Goal: Task Accomplishment & Management: Complete application form

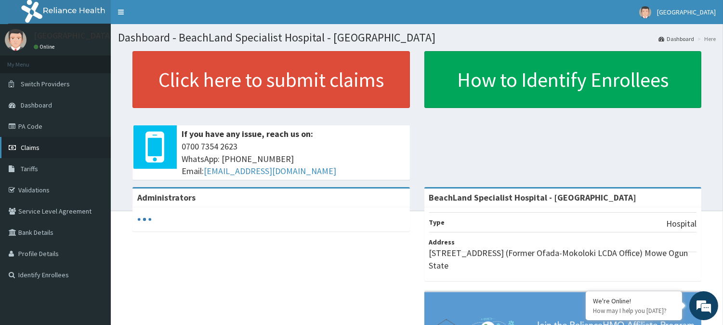
click at [45, 146] on link "Claims" at bounding box center [55, 147] width 111 height 21
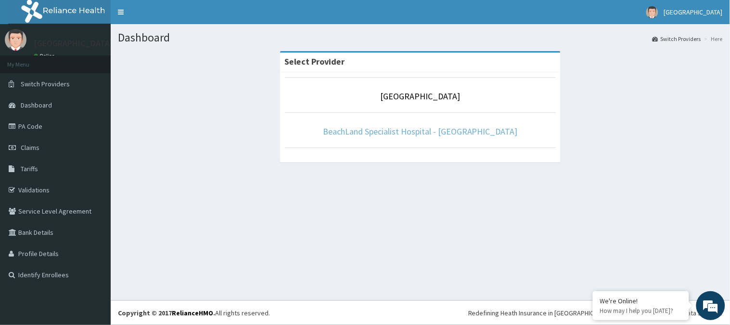
click at [423, 134] on link "BeachLand Specialist Hospital - [GEOGRAPHIC_DATA]" at bounding box center [420, 131] width 195 height 11
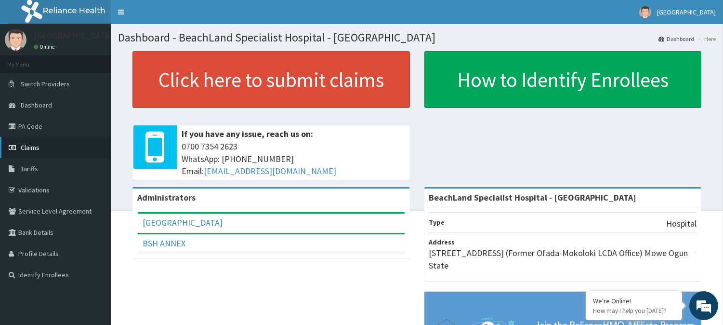
click at [45, 147] on link "Claims" at bounding box center [55, 147] width 111 height 21
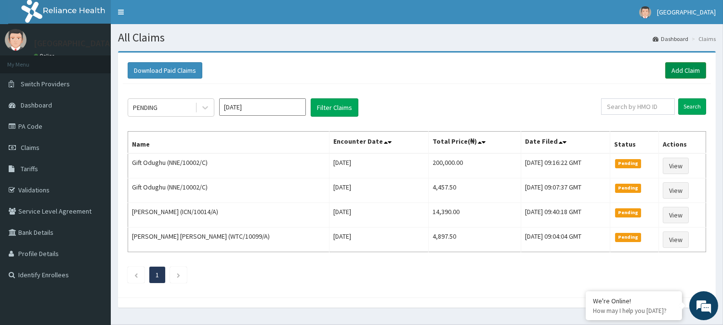
click at [686, 73] on link "Add Claim" at bounding box center [685, 70] width 41 height 16
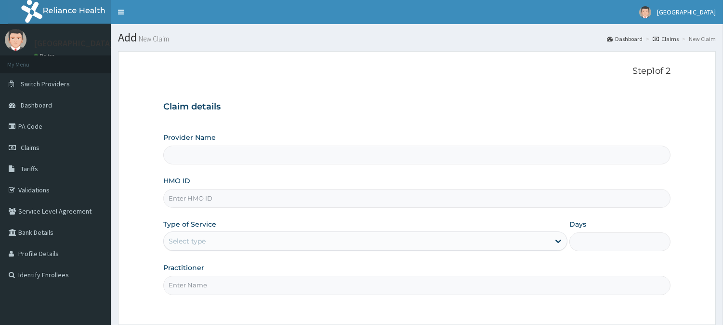
type input "BeachLand Specialist Hospital - [GEOGRAPHIC_DATA]"
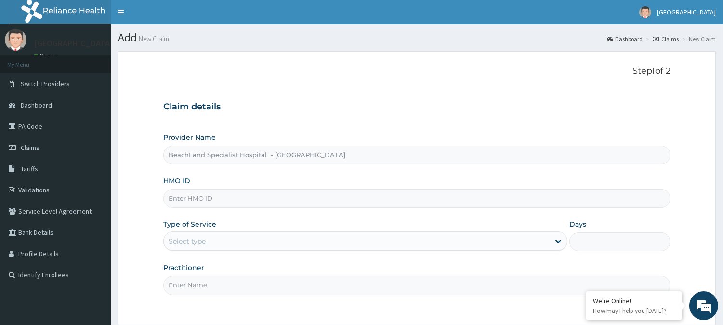
click at [198, 198] on input "HMO ID" at bounding box center [416, 198] width 507 height 19
type input "DGC/10166/C"
click at [248, 237] on div "Select type" at bounding box center [357, 240] width 386 height 15
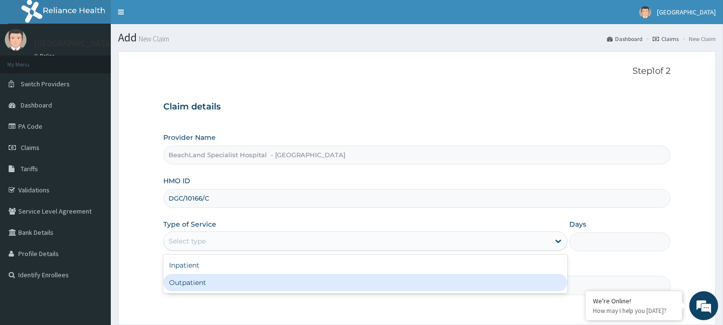
click at [215, 281] on div "Outpatient" at bounding box center [365, 281] width 404 height 17
type input "1"
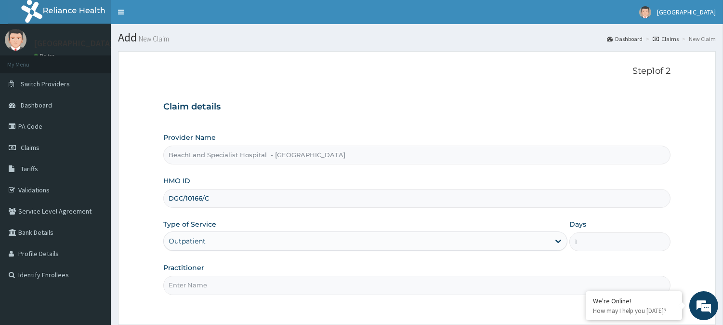
click at [221, 276] on input "Practitioner" at bounding box center [416, 284] width 507 height 19
type input "DR. AJALA"
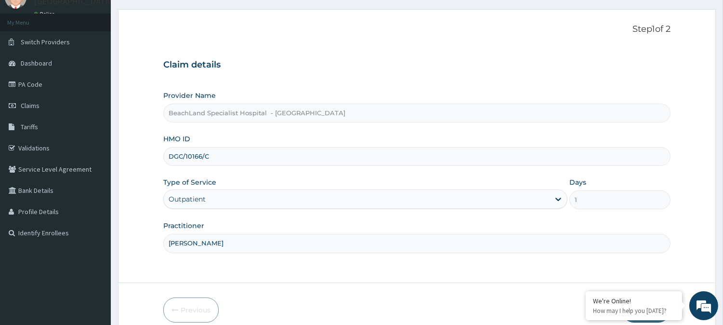
scroll to position [86, 0]
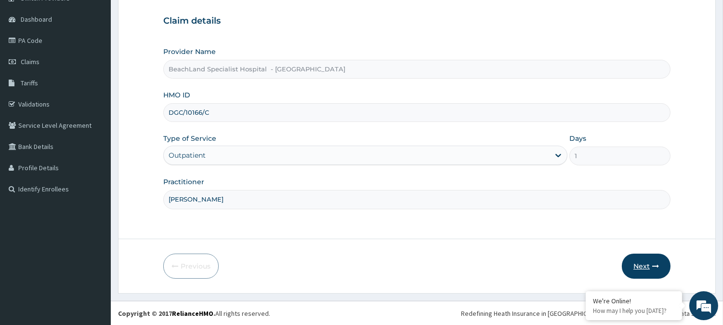
click at [637, 262] on button "Next" at bounding box center [646, 265] width 49 height 25
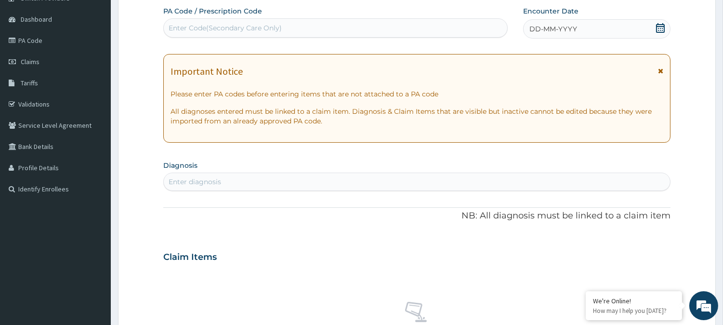
click at [655, 26] on icon at bounding box center [660, 28] width 10 height 10
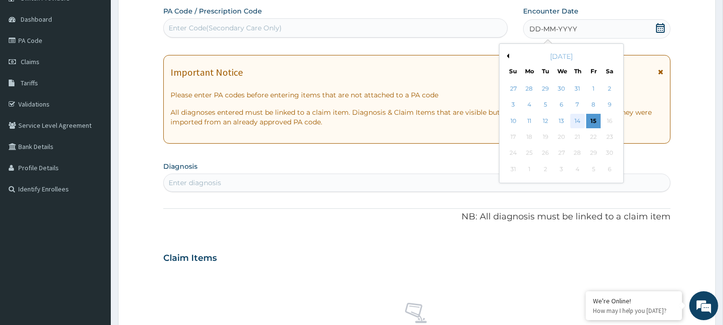
click at [579, 122] on div "14" at bounding box center [577, 121] width 14 height 14
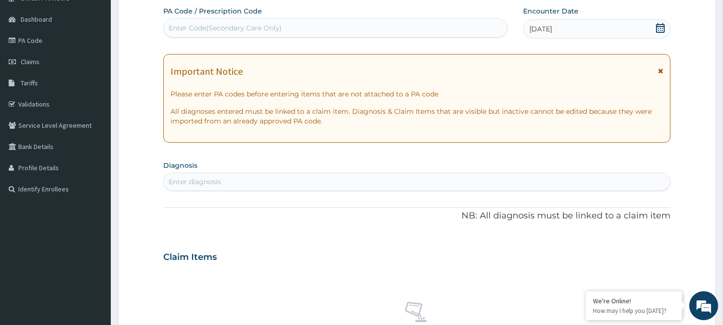
click at [203, 24] on div "Enter Code(Secondary Care Only)" at bounding box center [225, 28] width 113 height 10
type input "PA/7044D2"
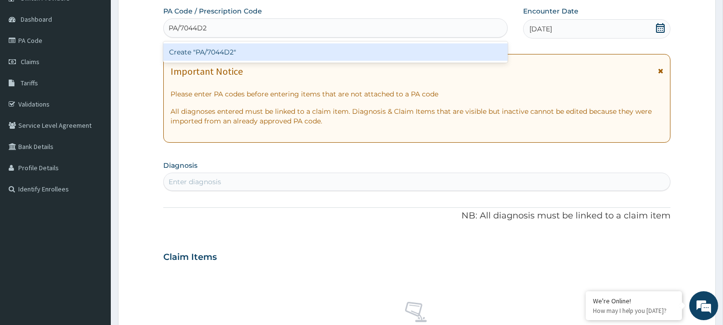
click at [301, 49] on div "Create "PA/7044D2"" at bounding box center [335, 51] width 344 height 17
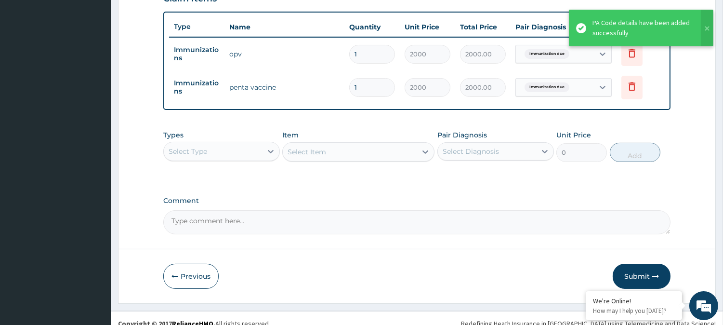
scroll to position [356, 0]
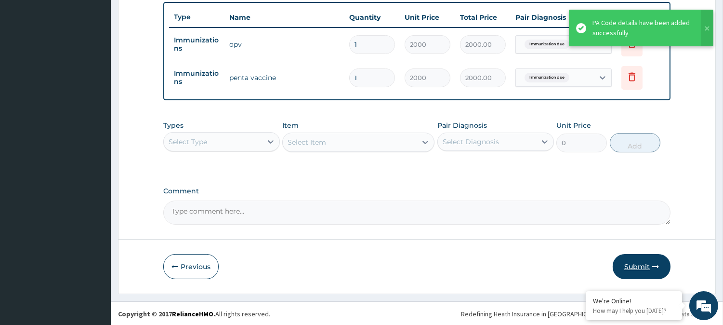
click at [637, 262] on button "Submit" at bounding box center [641, 266] width 58 height 25
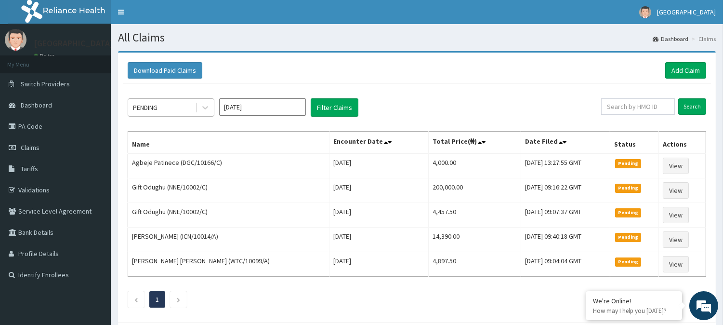
click at [180, 102] on div "PENDING" at bounding box center [161, 107] width 67 height 15
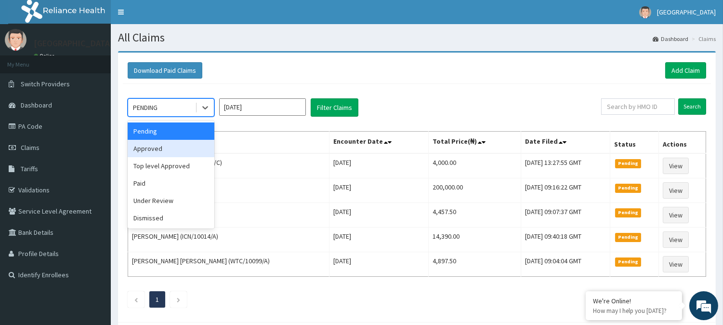
drag, startPoint x: 181, startPoint y: 145, endPoint x: 258, endPoint y: 136, distance: 77.6
click at [181, 145] on div "Approved" at bounding box center [171, 148] width 87 height 17
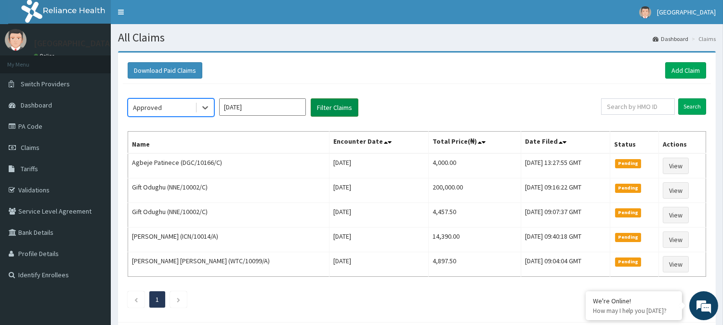
click at [344, 108] on button "Filter Claims" at bounding box center [335, 107] width 48 height 18
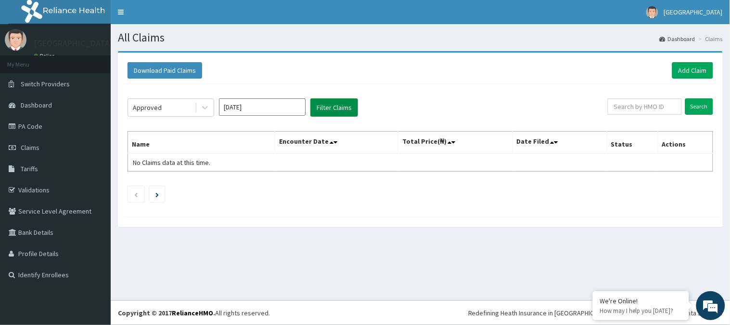
click at [344, 108] on button "Filter Claims" at bounding box center [335, 107] width 48 height 18
click at [170, 106] on div "Approved" at bounding box center [161, 107] width 67 height 15
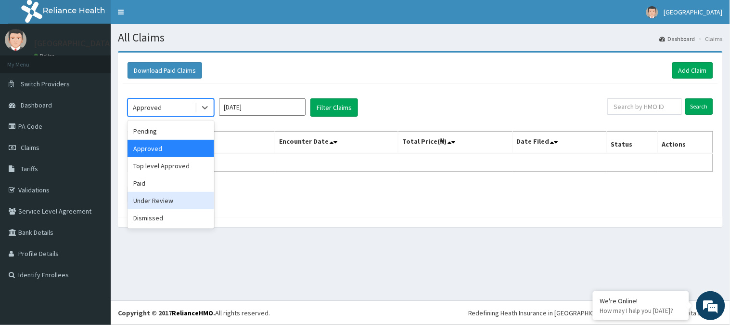
drag, startPoint x: 170, startPoint y: 197, endPoint x: 195, endPoint y: 178, distance: 31.6
click at [172, 196] on div "Under Review" at bounding box center [171, 200] width 87 height 17
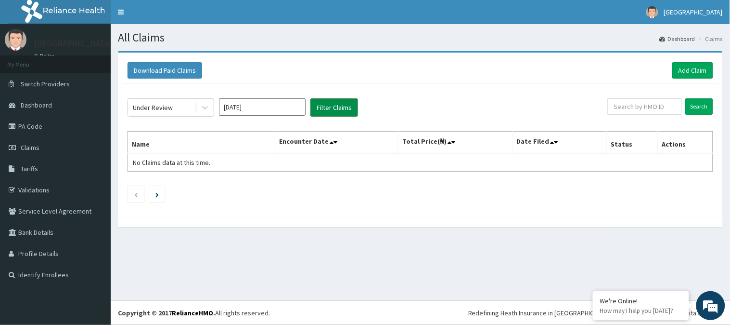
click at [333, 107] on button "Filter Claims" at bounding box center [335, 107] width 48 height 18
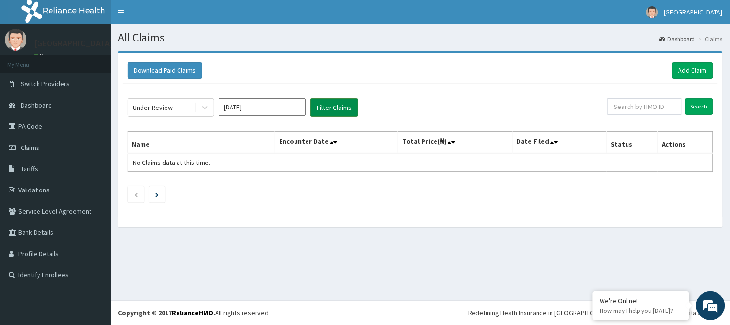
drag, startPoint x: 333, startPoint y: 107, endPoint x: 283, endPoint y: 114, distance: 50.5
click at [332, 107] on button "Filter Claims" at bounding box center [335, 107] width 48 height 18
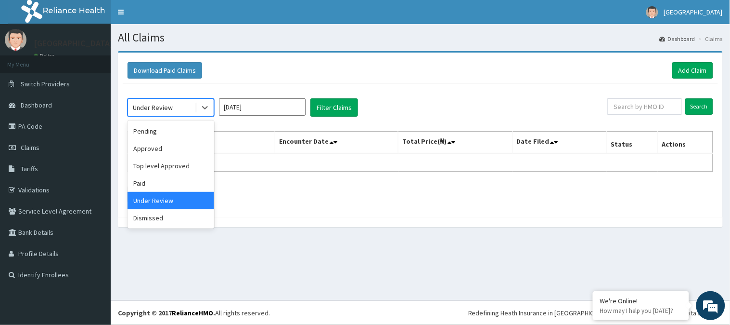
drag, startPoint x: 177, startPoint y: 106, endPoint x: 176, endPoint y: 114, distance: 7.7
click at [177, 106] on div "Under Review" at bounding box center [161, 107] width 67 height 15
click at [179, 129] on div "Pending" at bounding box center [171, 130] width 87 height 17
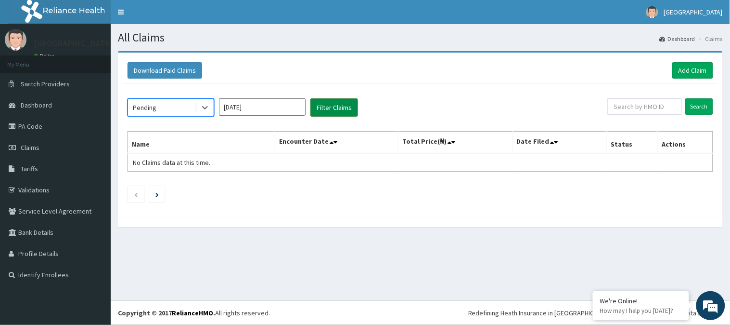
click at [324, 103] on button "Filter Claims" at bounding box center [335, 107] width 48 height 18
click at [324, 104] on button "Filter Claims" at bounding box center [335, 107] width 48 height 18
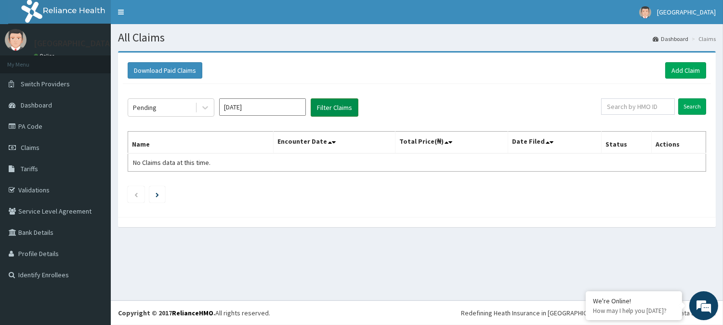
click at [324, 104] on button "Filter Claims" at bounding box center [335, 107] width 48 height 18
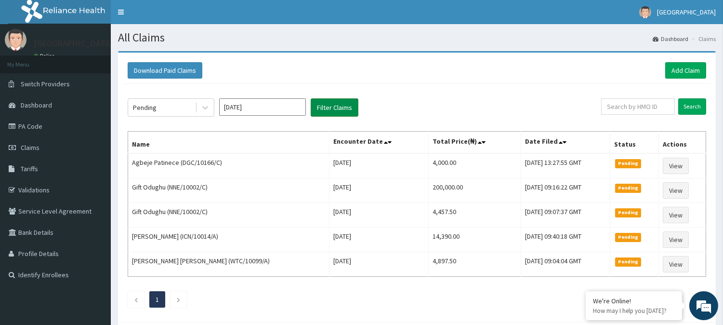
click at [324, 104] on button "Filter Claims" at bounding box center [335, 107] width 48 height 18
click at [323, 104] on button "Filter Claims" at bounding box center [335, 107] width 48 height 18
click at [322, 105] on button "Filter Claims" at bounding box center [335, 107] width 48 height 18
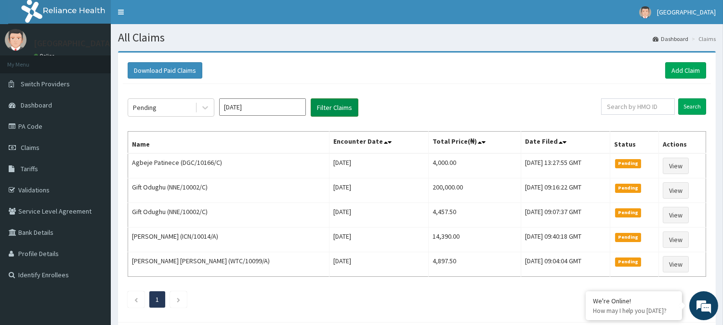
click at [322, 105] on button "Filter Claims" at bounding box center [335, 107] width 48 height 18
click at [162, 109] on div "Pending" at bounding box center [161, 107] width 67 height 15
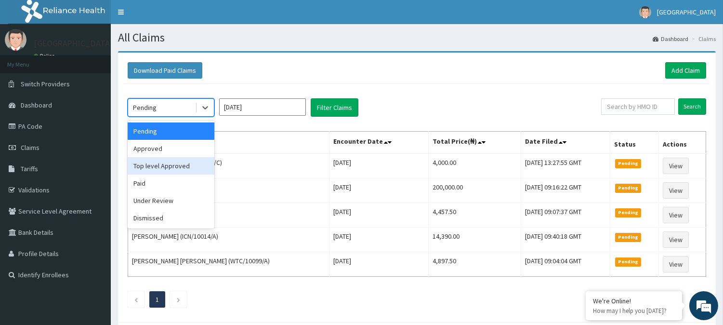
click at [167, 160] on div "Top level Approved" at bounding box center [171, 165] width 87 height 17
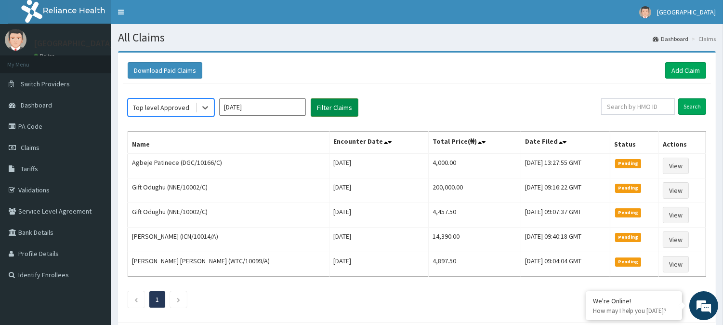
click at [344, 104] on button "Filter Claims" at bounding box center [335, 107] width 48 height 18
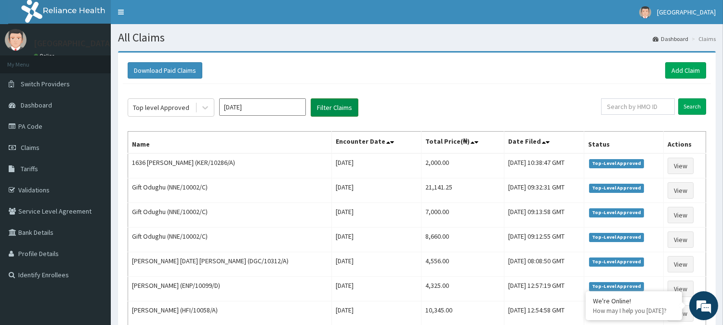
click at [344, 104] on button "Filter Claims" at bounding box center [335, 107] width 48 height 18
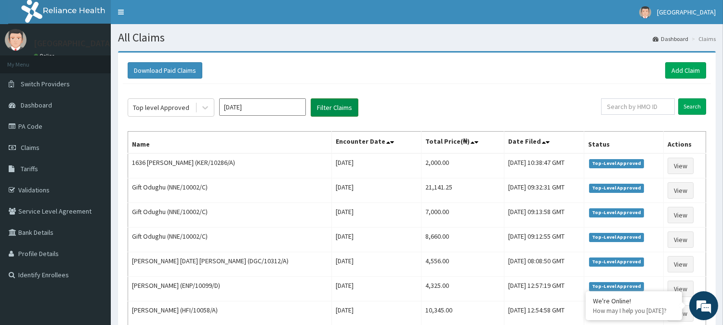
click at [344, 104] on button "Filter Claims" at bounding box center [335, 107] width 48 height 18
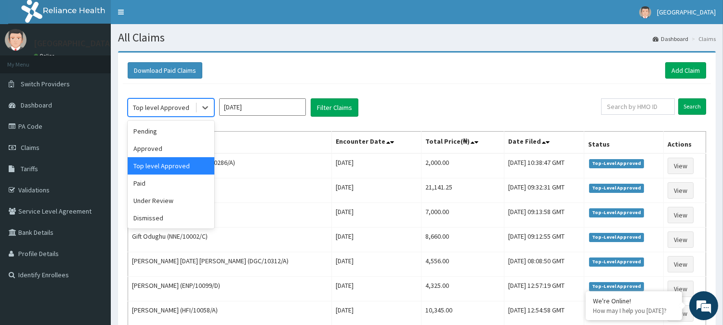
click at [170, 103] on div "Top level Approved" at bounding box center [161, 108] width 56 height 10
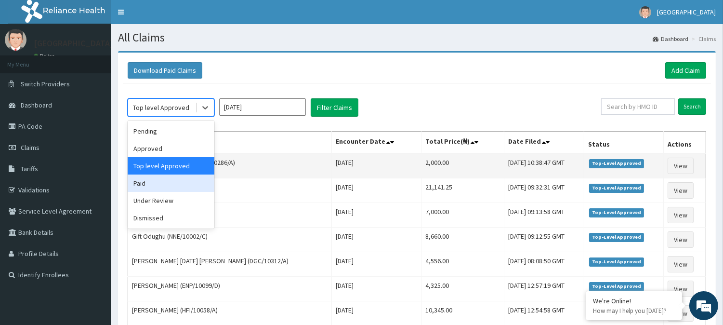
drag, startPoint x: 164, startPoint y: 184, endPoint x: 186, endPoint y: 174, distance: 24.2
click at [164, 183] on div "Paid" at bounding box center [171, 182] width 87 height 17
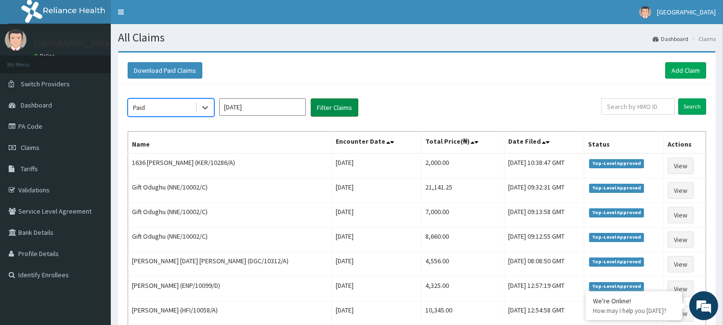
click at [334, 114] on button "Filter Claims" at bounding box center [335, 107] width 48 height 18
click at [334, 108] on button "Filter Claims" at bounding box center [335, 107] width 48 height 18
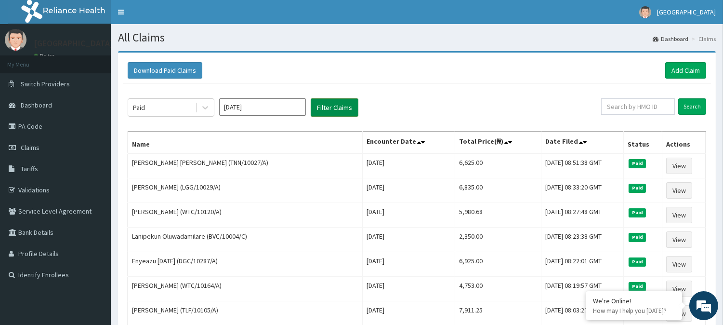
click at [334, 108] on button "Filter Claims" at bounding box center [335, 107] width 48 height 18
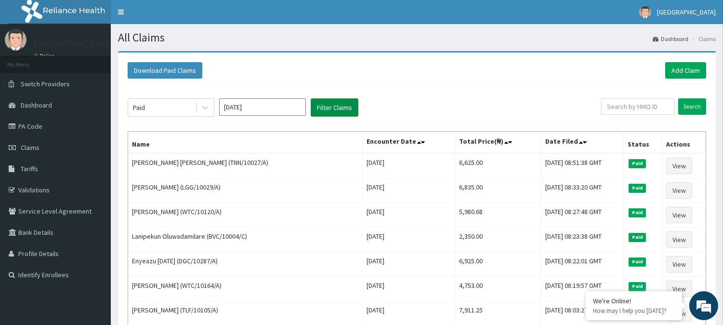
click at [334, 108] on button "Filter Claims" at bounding box center [335, 107] width 48 height 18
click at [156, 69] on button "Download Paid Claims" at bounding box center [165, 70] width 75 height 16
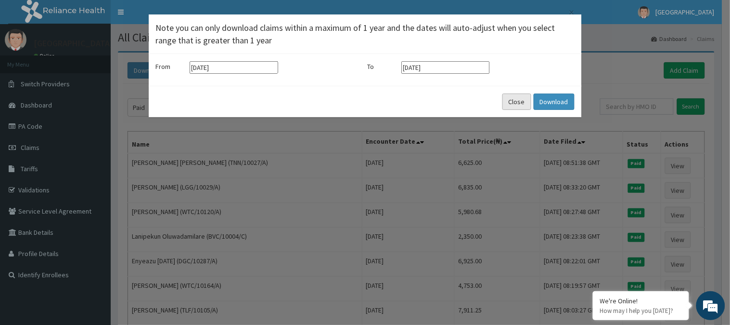
click at [516, 100] on button "Close" at bounding box center [517, 101] width 29 height 16
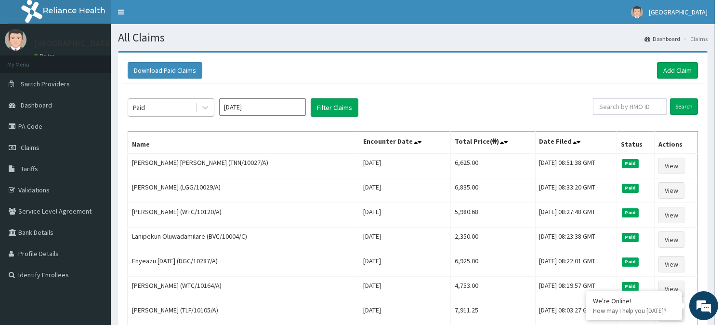
click at [173, 107] on div "Paid" at bounding box center [161, 107] width 67 height 15
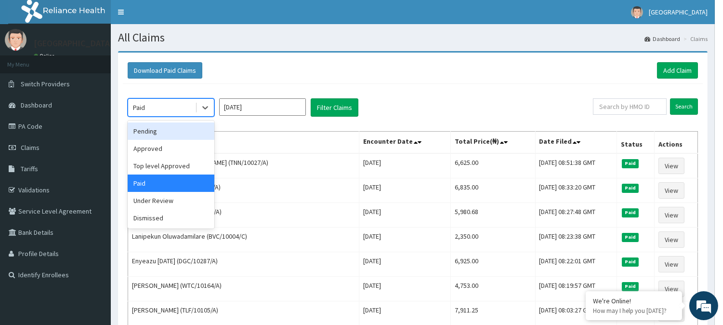
click at [174, 129] on div "Pending" at bounding box center [171, 130] width 87 height 17
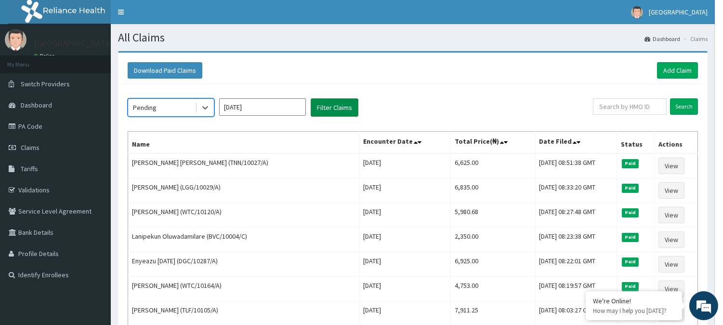
click at [338, 104] on button "Filter Claims" at bounding box center [335, 107] width 48 height 18
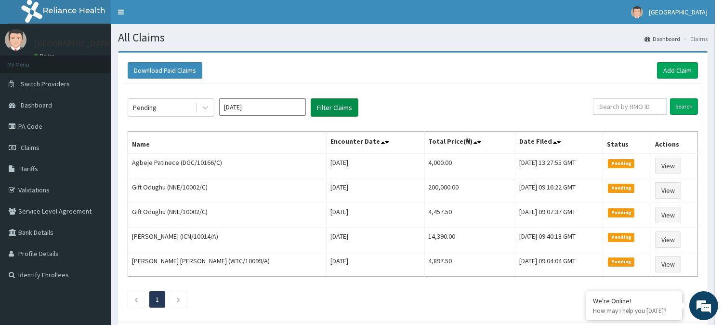
click at [338, 104] on button "Filter Claims" at bounding box center [335, 107] width 48 height 18
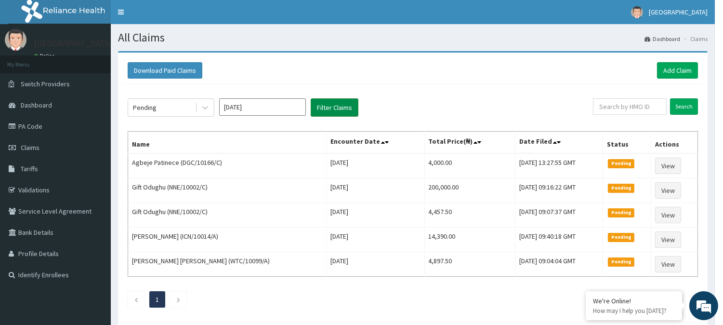
click at [338, 104] on button "Filter Claims" at bounding box center [335, 107] width 48 height 18
click at [668, 69] on link "Add Claim" at bounding box center [677, 70] width 41 height 16
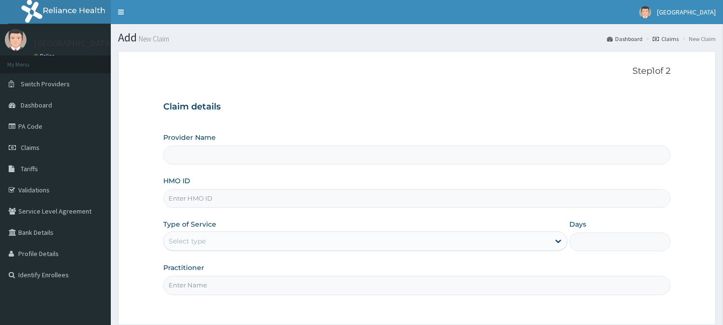
click at [194, 196] on input "HMO ID" at bounding box center [416, 198] width 507 height 19
type input "BeachLand Specialist Hospital - [GEOGRAPHIC_DATA]"
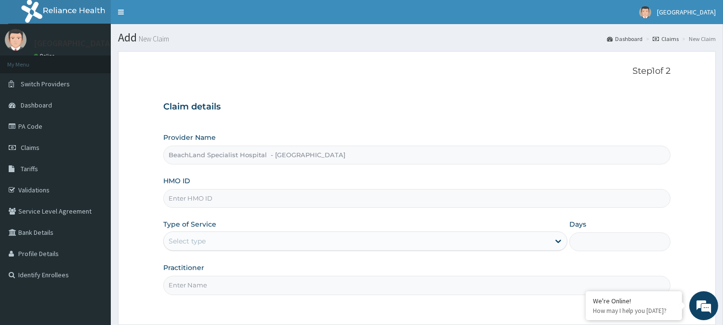
click at [195, 197] on input "HMO ID" at bounding box center [416, 198] width 507 height 19
paste input "ACQ/10025/D"
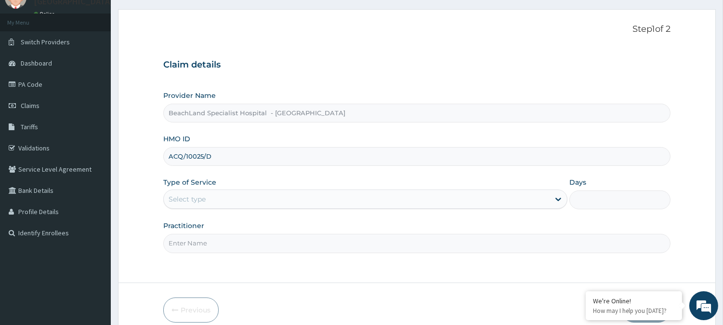
scroll to position [86, 0]
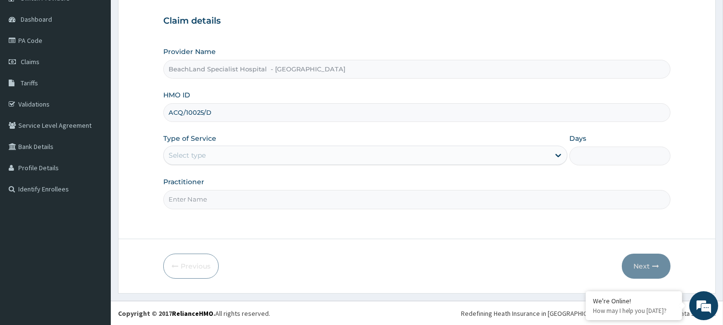
type input "ACQ/10025/D"
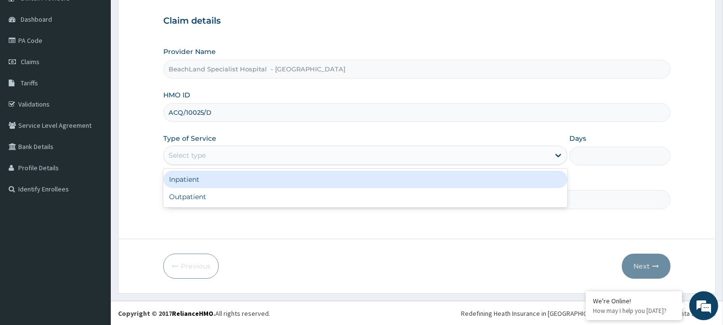
click at [210, 153] on div "Select type" at bounding box center [357, 154] width 386 height 15
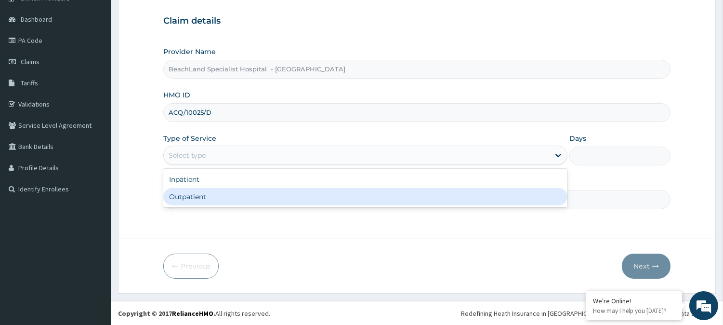
click at [210, 192] on div "Outpatient" at bounding box center [365, 196] width 404 height 17
type input "1"
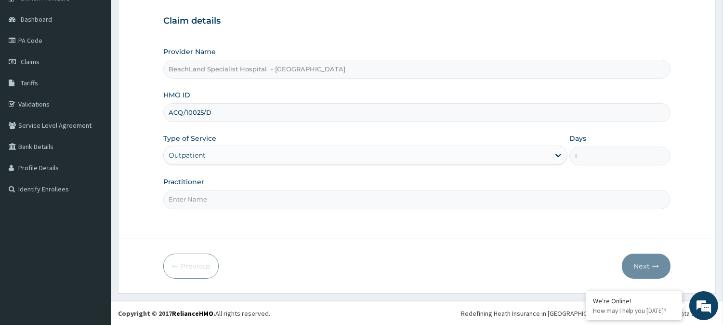
click at [212, 192] on input "Practitioner" at bounding box center [416, 199] width 507 height 19
click at [216, 200] on input "Practitioner" at bounding box center [416, 199] width 507 height 19
type input "DR AJALA"
click at [660, 267] on button "Next" at bounding box center [646, 265] width 49 height 25
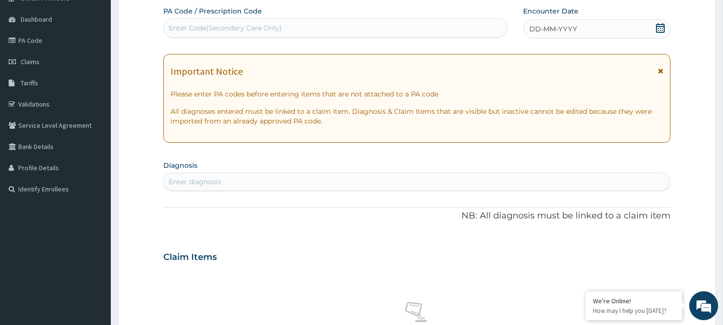
click at [202, 29] on div "Enter Code(Secondary Care Only)" at bounding box center [225, 28] width 113 height 10
paste input "PA/C46334"
type input "PA/C46334"
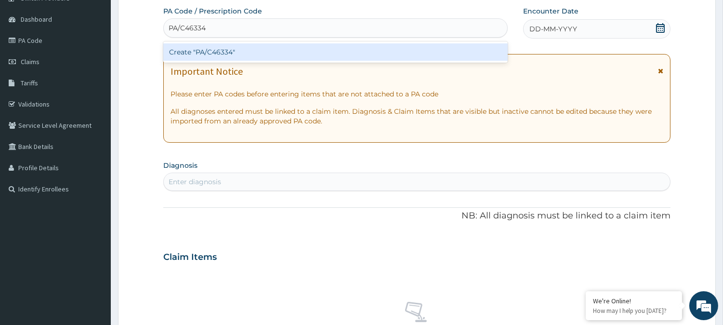
click at [213, 47] on div "Create "PA/C46334"" at bounding box center [335, 51] width 344 height 17
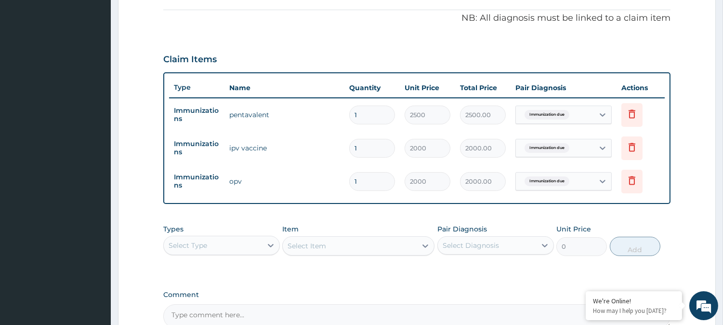
scroll to position [283, 0]
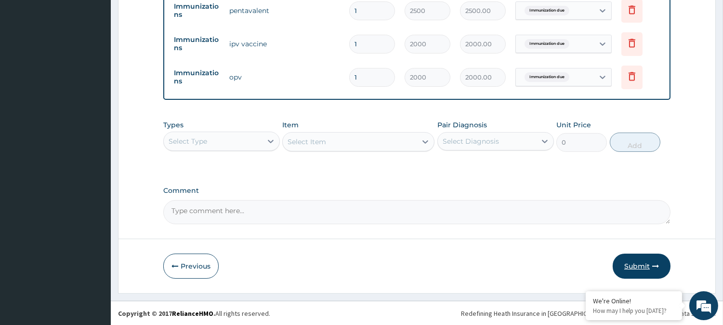
click at [629, 263] on button "Submit" at bounding box center [641, 265] width 58 height 25
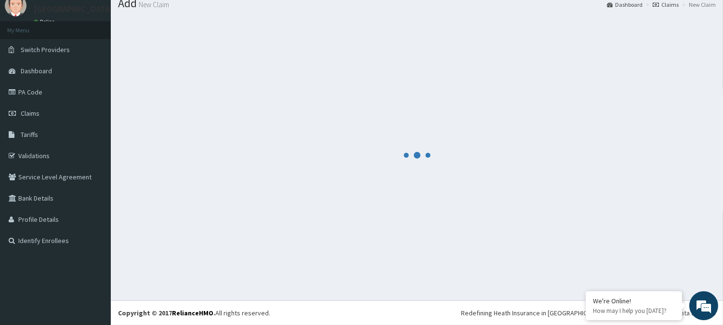
scroll to position [390, 0]
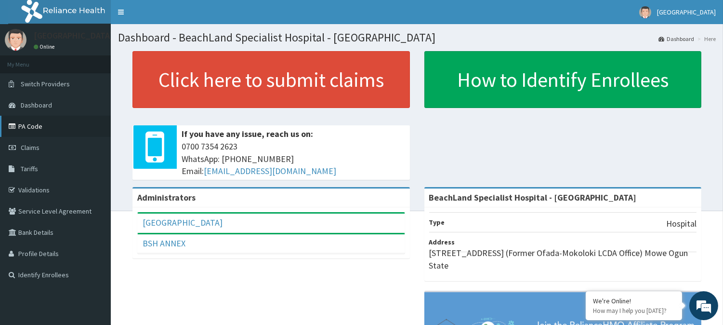
click at [44, 132] on link "PA Code" at bounding box center [55, 126] width 111 height 21
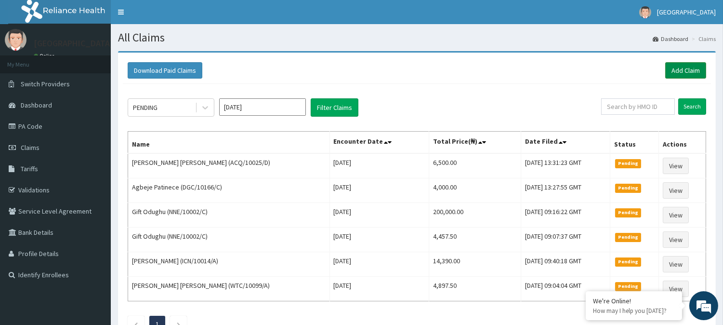
click at [684, 71] on link "Add Claim" at bounding box center [685, 70] width 41 height 16
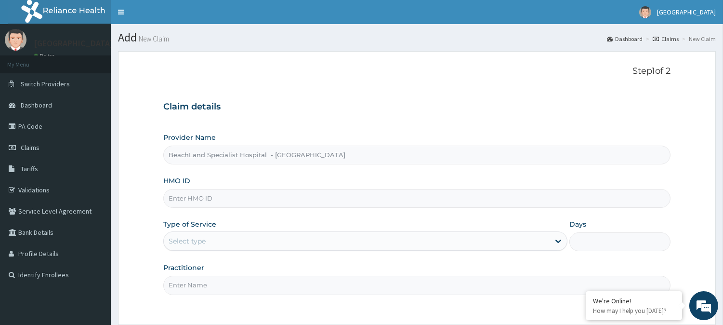
click at [209, 195] on input "HMO ID" at bounding box center [416, 198] width 507 height 19
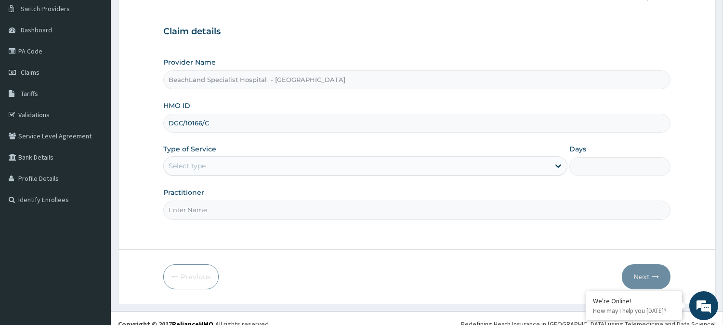
scroll to position [86, 0]
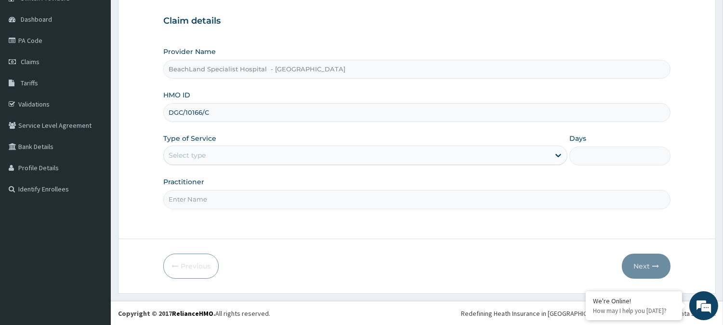
type input "DGC/10166/C"
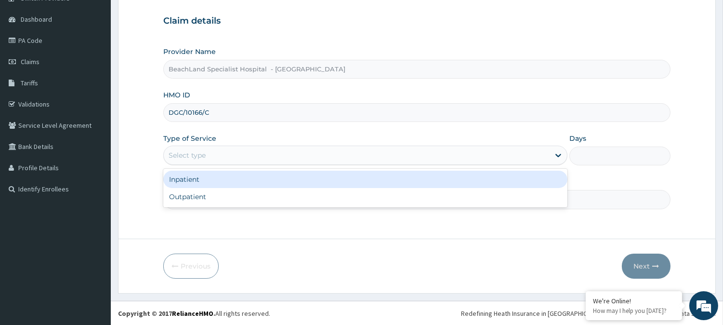
click at [208, 153] on div "Select type" at bounding box center [357, 154] width 386 height 15
click at [215, 185] on div "Inpatient" at bounding box center [365, 178] width 404 height 17
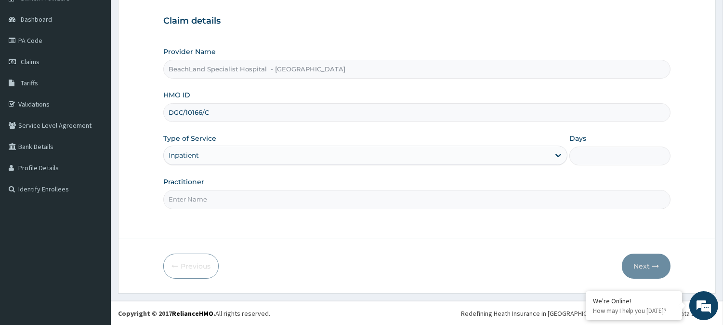
click at [208, 195] on input "Practitioner" at bounding box center [416, 199] width 507 height 19
type input "[PERSON_NAME]"
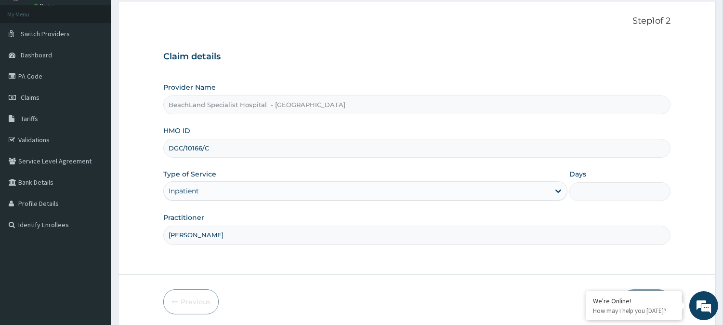
scroll to position [32, 0]
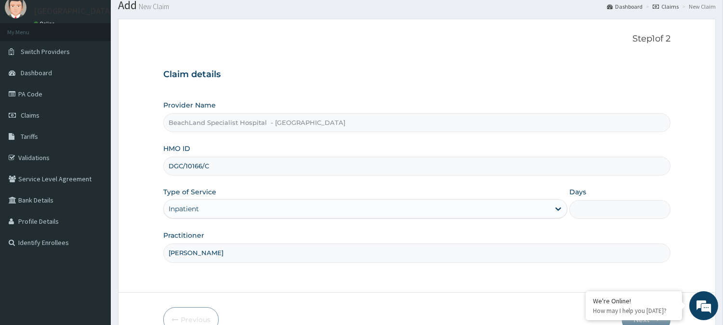
click at [225, 207] on div "Inpatient" at bounding box center [357, 208] width 386 height 15
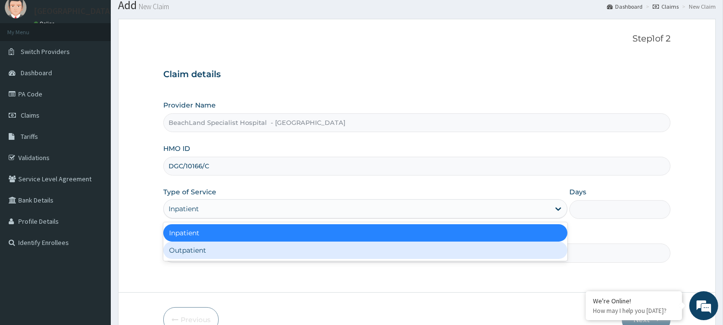
click at [208, 248] on div "Outpatient" at bounding box center [365, 249] width 404 height 17
type input "1"
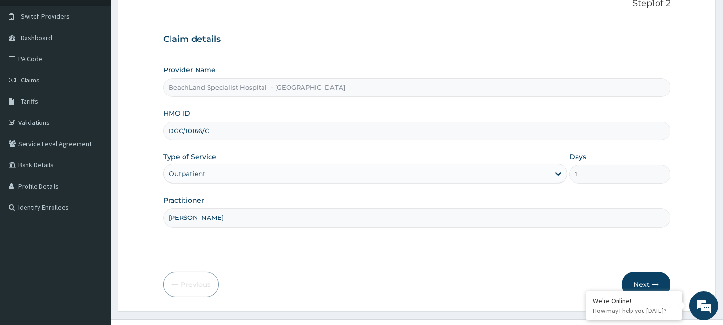
scroll to position [86, 0]
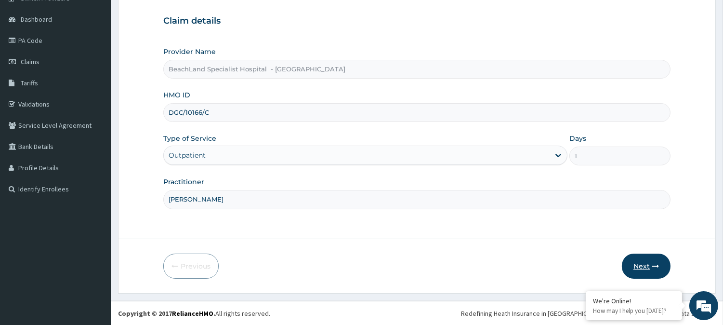
click at [640, 266] on button "Next" at bounding box center [646, 265] width 49 height 25
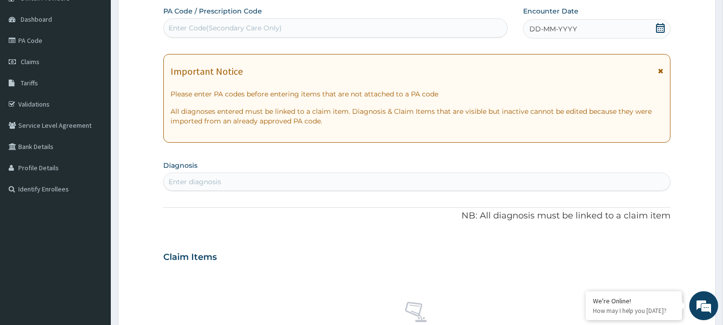
click at [650, 32] on span at bounding box center [660, 29] width 10 height 12
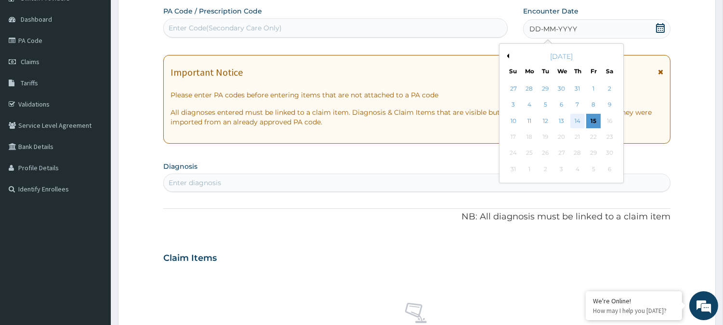
click at [579, 121] on div "14" at bounding box center [577, 121] width 14 height 14
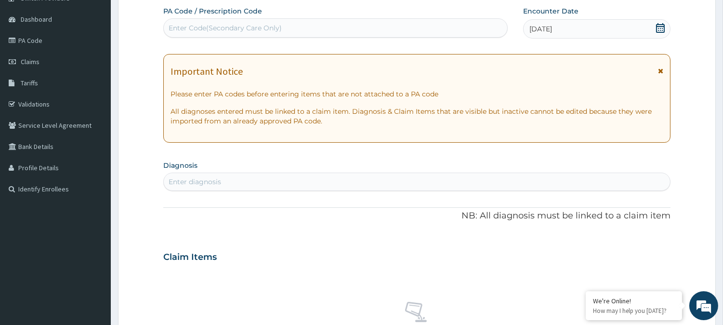
click at [214, 33] on div "Enter Code(Secondary Care Only)" at bounding box center [335, 27] width 343 height 15
type input "PA/474574"
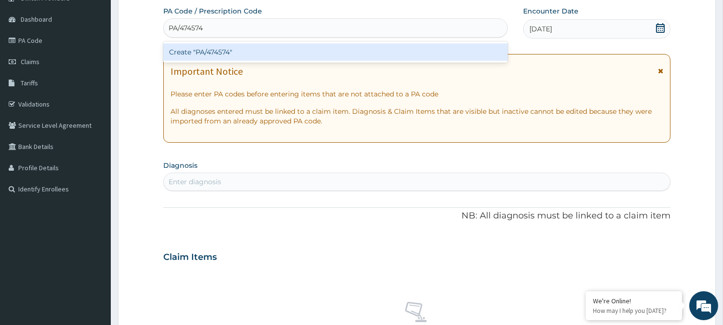
click at [232, 55] on div "Create "PA/474574"" at bounding box center [335, 51] width 344 height 17
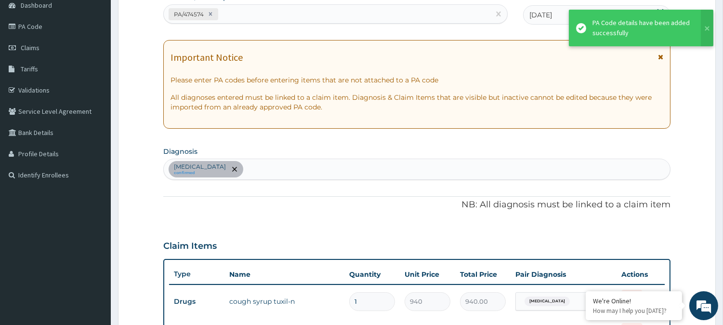
scroll to position [78, 0]
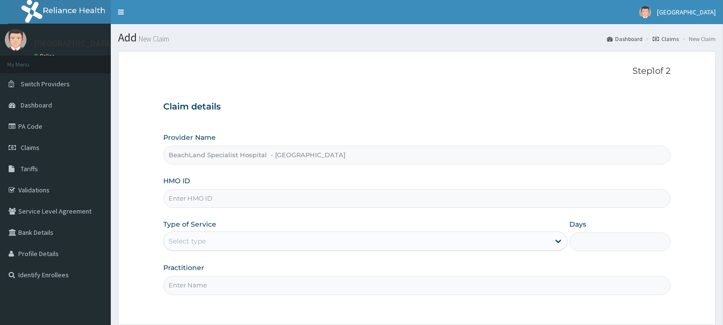
type input "BeachLand Specialist Hospital - [GEOGRAPHIC_DATA]"
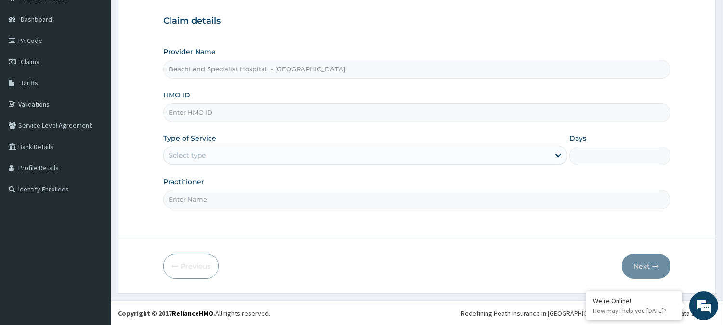
click at [194, 115] on input "HMO ID" at bounding box center [416, 112] width 507 height 19
type input "AAJ/10005/E"
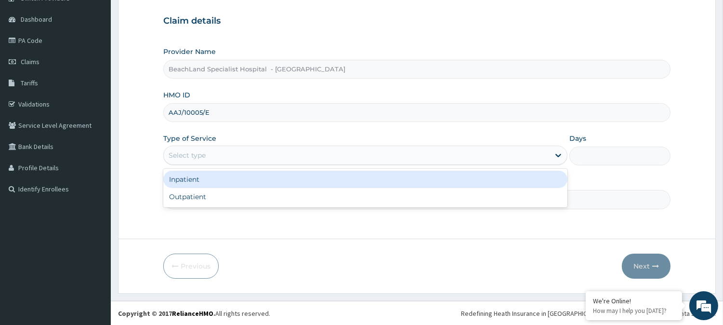
click at [209, 162] on div "Select type" at bounding box center [357, 154] width 386 height 15
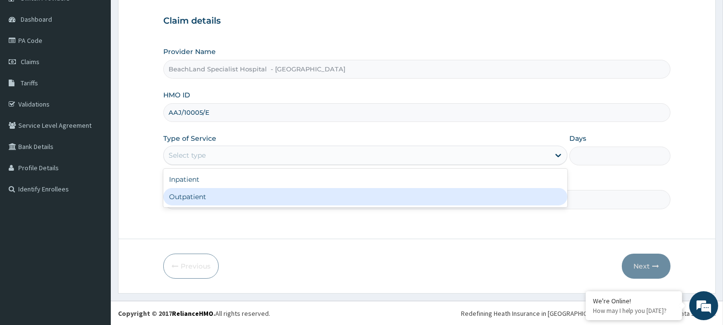
click at [202, 202] on div "Outpatient" at bounding box center [365, 196] width 404 height 17
type input "1"
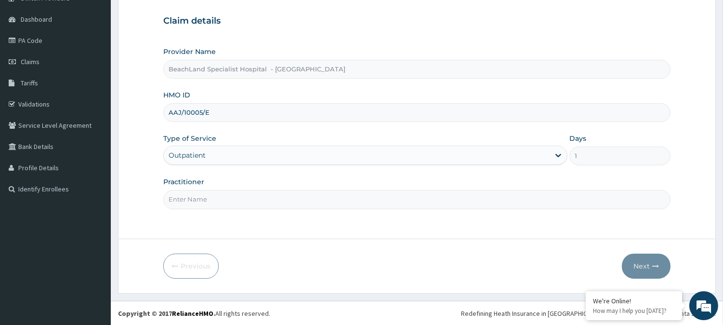
click at [204, 198] on input "Practitioner" at bounding box center [416, 199] width 507 height 19
type input "[PERSON_NAME]"
click at [641, 275] on button "Next" at bounding box center [646, 265] width 49 height 25
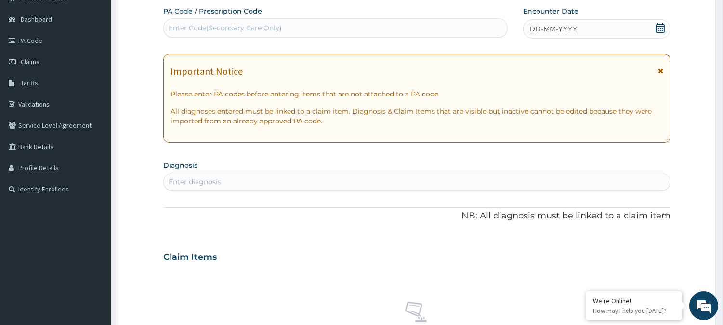
click at [658, 27] on icon at bounding box center [660, 28] width 10 height 10
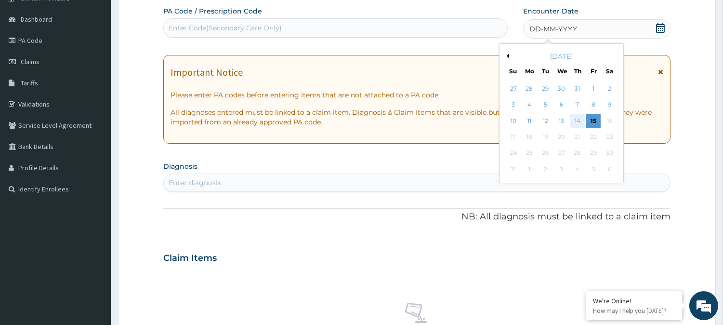
click at [571, 124] on div "14" at bounding box center [577, 121] width 14 height 14
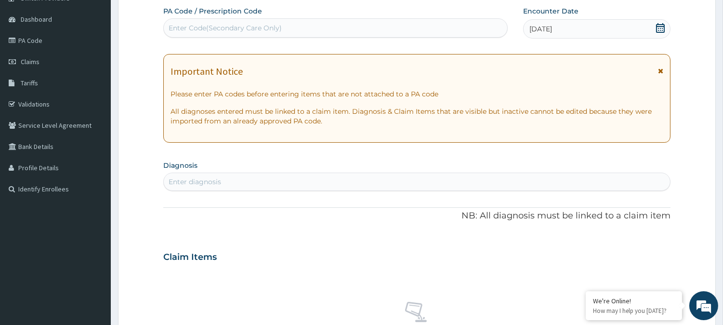
click at [238, 25] on div "Enter Code(Secondary Care Only)" at bounding box center [225, 28] width 113 height 10
click at [200, 26] on div "Enter Code(Secondary Care Only)" at bounding box center [225, 28] width 113 height 10
type input "PA"
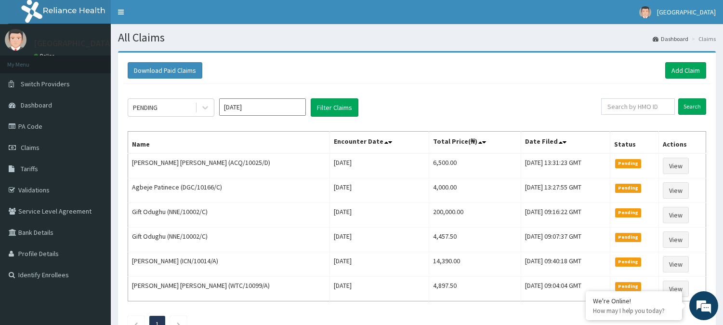
click at [695, 74] on link "Add Claim" at bounding box center [685, 70] width 41 height 16
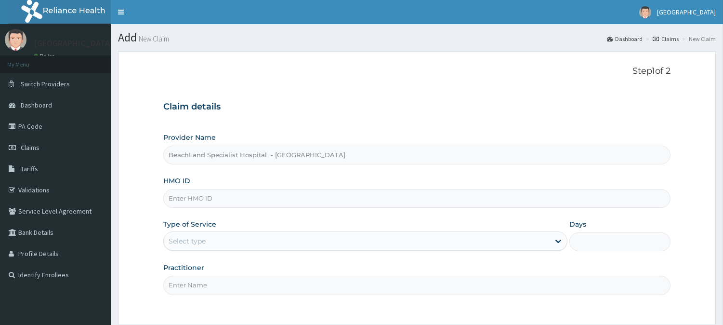
type input "BeachLand Specialist Hospital - [GEOGRAPHIC_DATA]"
click at [196, 198] on input "HMO ID" at bounding box center [416, 198] width 507 height 19
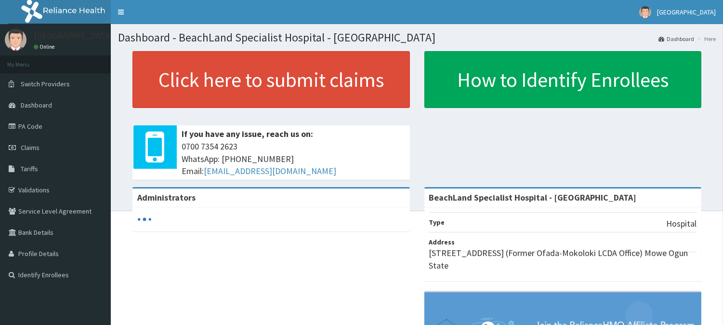
click at [51, 146] on link "Claims" at bounding box center [55, 147] width 111 height 21
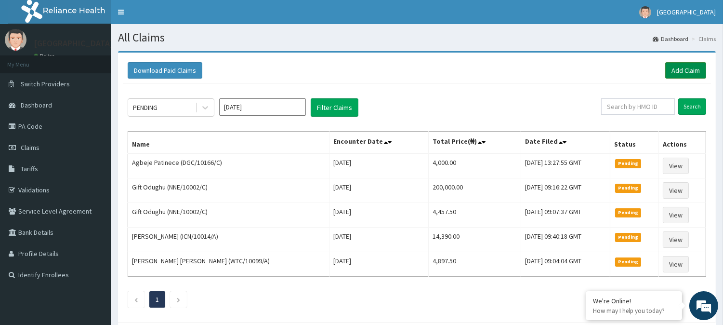
click at [686, 70] on link "Add Claim" at bounding box center [685, 70] width 41 height 16
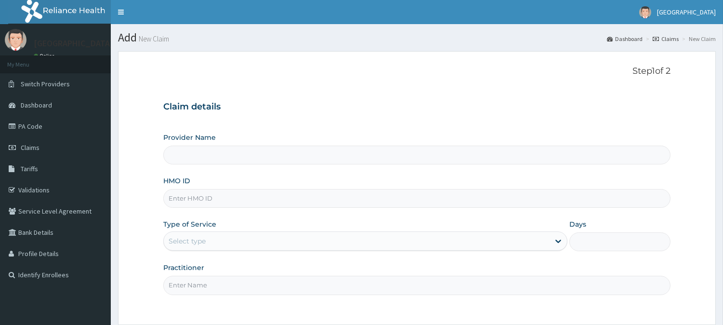
click at [195, 196] on input "HMO ID" at bounding box center [416, 198] width 507 height 19
type input "BeachLand Specialist Hospital - [GEOGRAPHIC_DATA]"
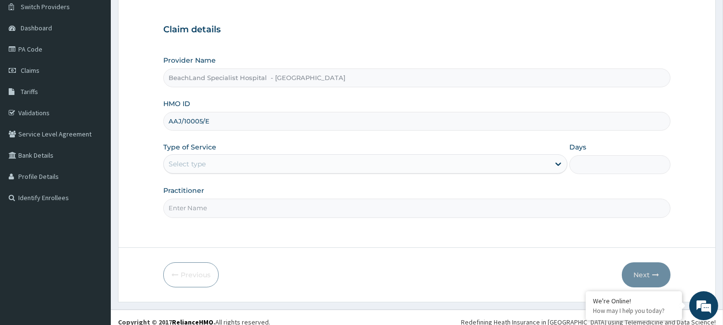
scroll to position [86, 0]
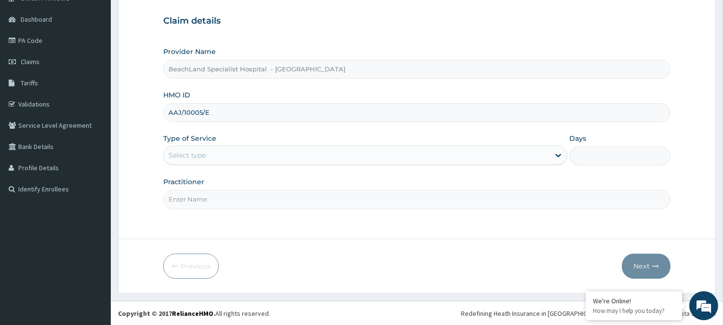
type input "AAJ/10005/E"
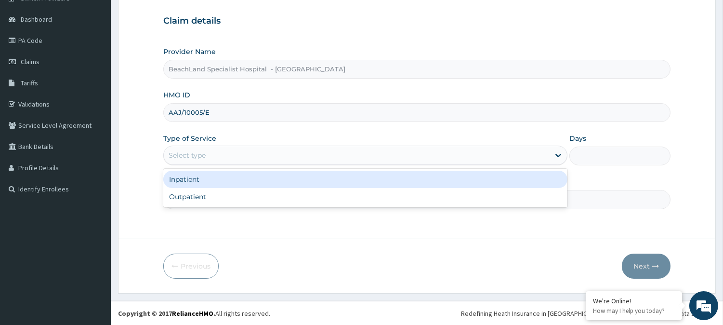
click at [223, 157] on div "Select type" at bounding box center [357, 154] width 386 height 15
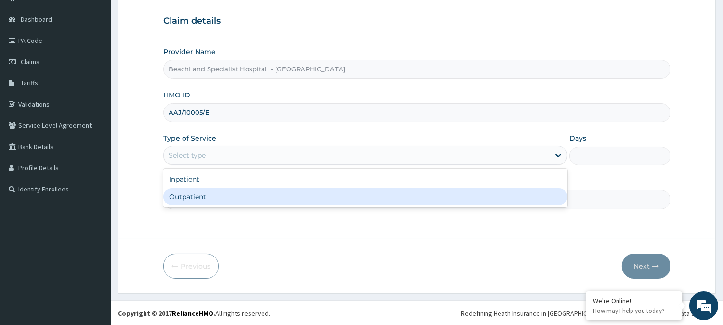
click at [209, 199] on div "Outpatient" at bounding box center [365, 196] width 404 height 17
type input "1"
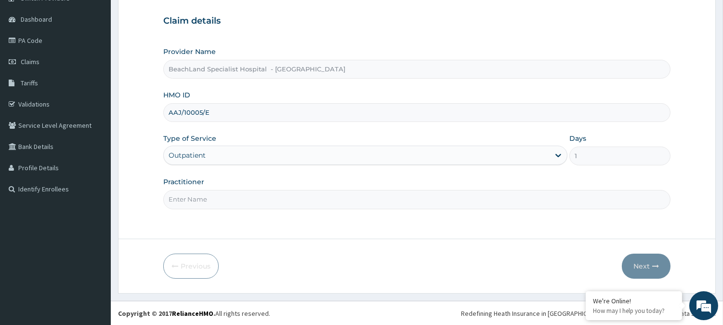
click at [210, 198] on input "Practitioner" at bounding box center [416, 199] width 507 height 19
type input "[PERSON_NAME]"
click at [646, 271] on button "Next" at bounding box center [646, 265] width 49 height 25
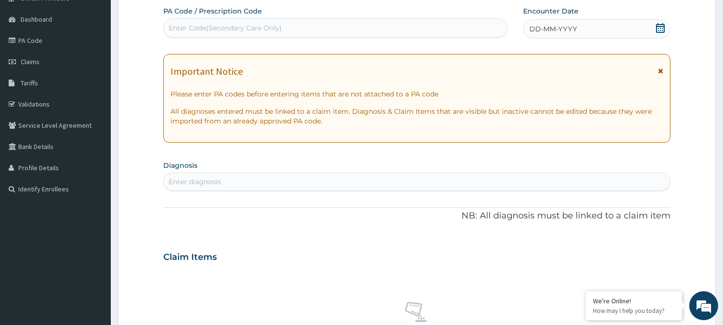
click at [661, 28] on icon at bounding box center [660, 28] width 10 height 10
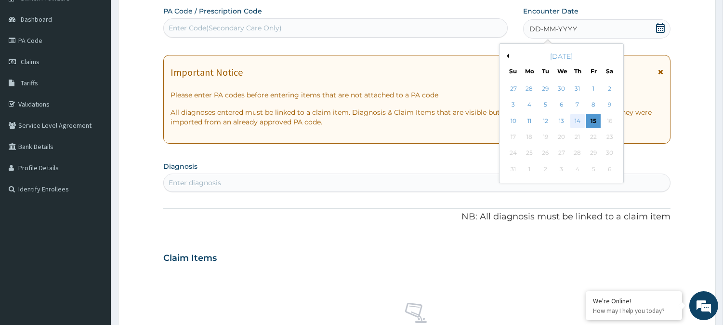
click at [576, 117] on div "14" at bounding box center [577, 121] width 14 height 14
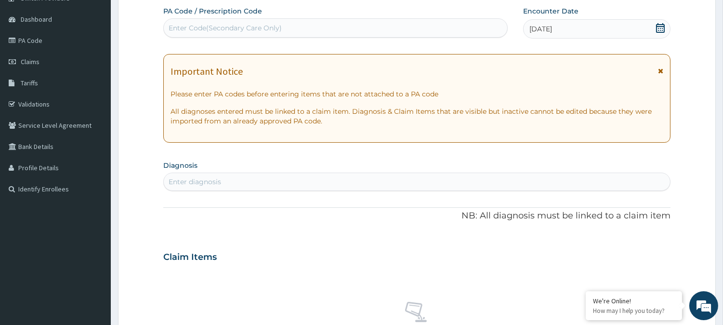
click at [229, 30] on div "Enter Code(Secondary Care Only)" at bounding box center [225, 28] width 113 height 10
type input "PA/8663B5"
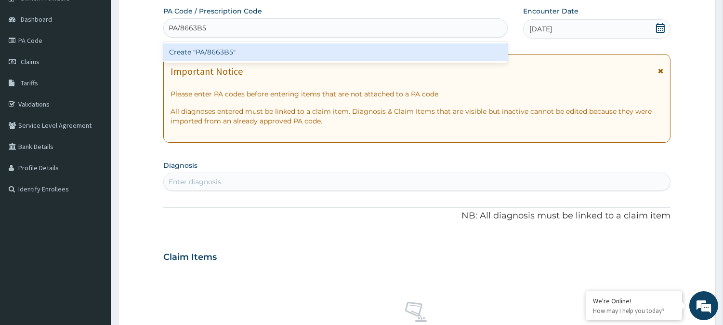
click at [223, 52] on div "Create "PA/8663B5"" at bounding box center [335, 51] width 344 height 17
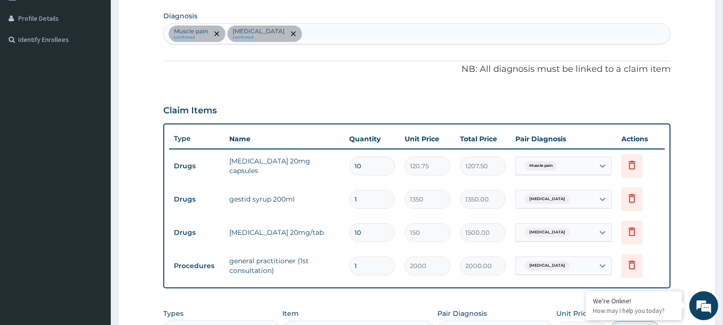
scroll to position [177, 0]
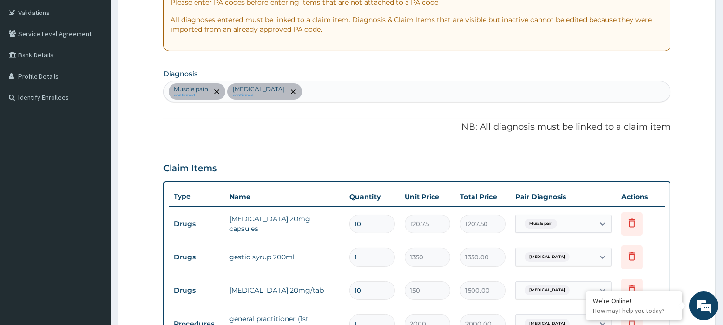
click at [314, 94] on div "Muscle pain confirmed Peptic ulcer confirmed" at bounding box center [417, 91] width 506 height 20
type input "C"
type input "PREGN"
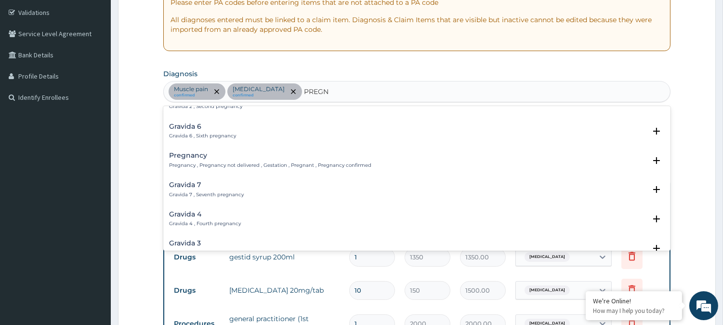
scroll to position [107, 0]
click at [216, 162] on p "Pregnancy , Pregnancy not delivered , Gestation , Pregnant , Pregnancy confirmed" at bounding box center [270, 164] width 202 height 7
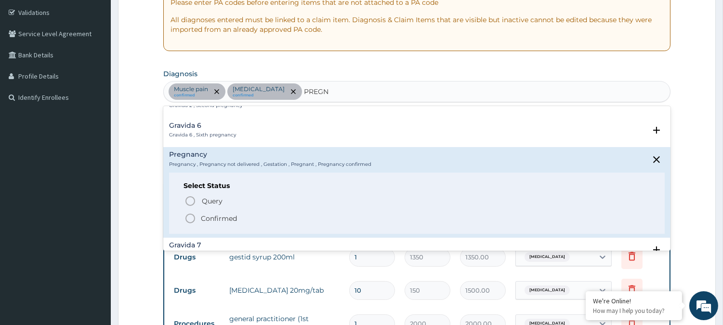
click at [201, 219] on p "Confirmed" at bounding box center [219, 218] width 36 height 10
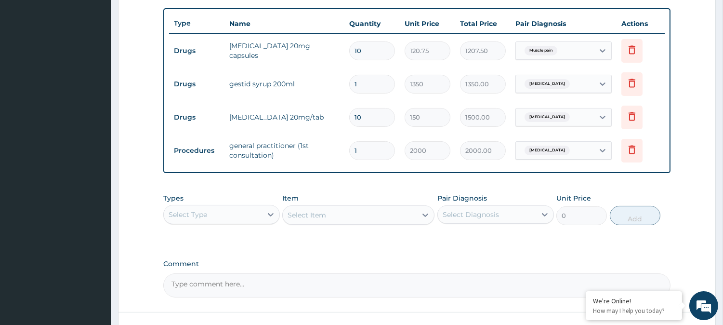
scroll to position [391, 0]
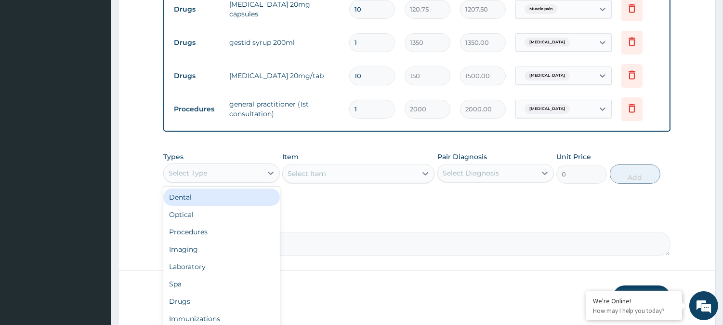
click at [225, 176] on div "Select Type" at bounding box center [213, 172] width 98 height 15
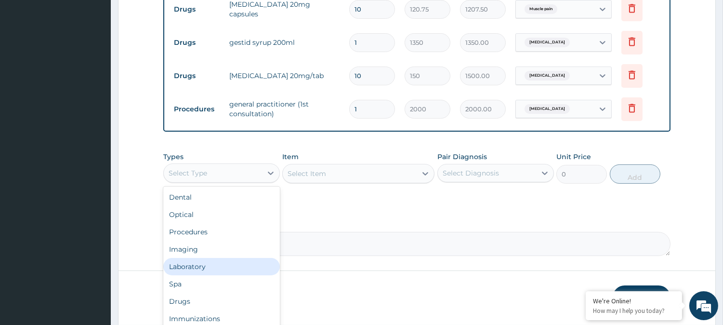
click at [215, 266] on div "Laboratory" at bounding box center [221, 266] width 117 height 17
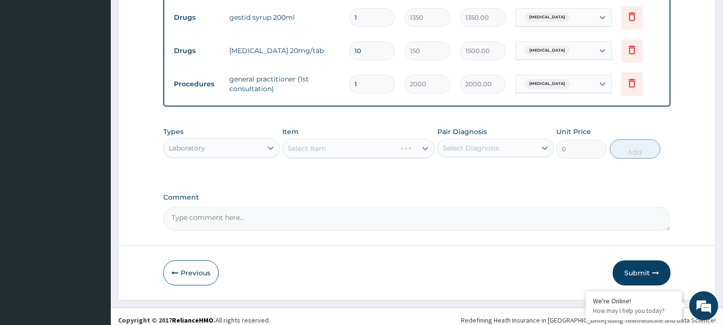
scroll to position [424, 0]
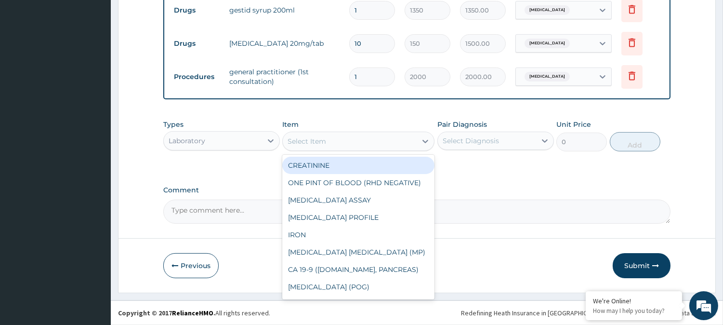
click at [299, 145] on div "Select Item" at bounding box center [306, 141] width 39 height 10
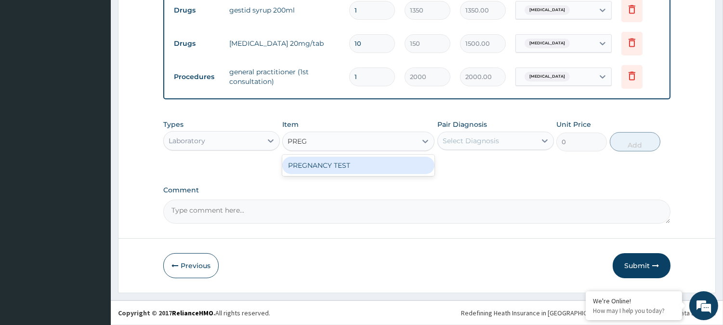
type input "PREGN"
click at [389, 169] on div "PREGNANCY TEST" at bounding box center [358, 164] width 152 height 17
type input "2000"
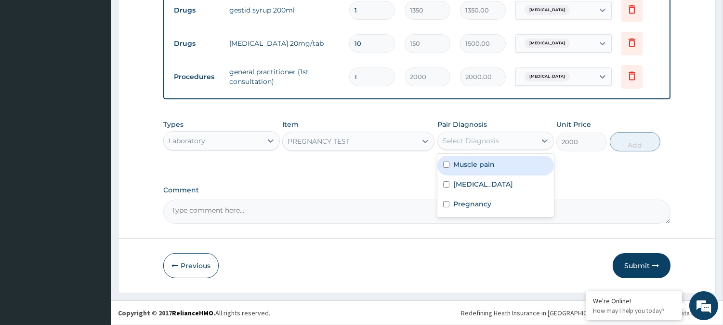
click at [499, 138] on div "Select Diagnosis" at bounding box center [487, 140] width 98 height 15
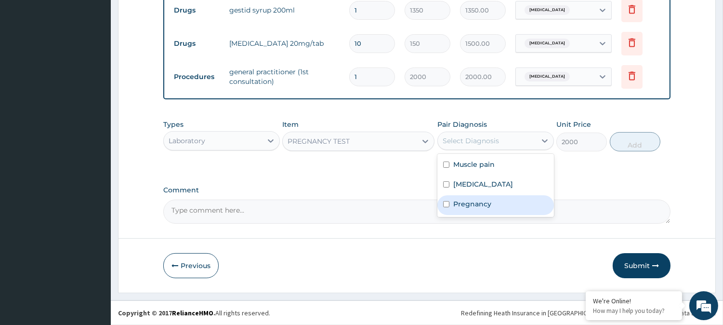
click at [482, 205] on label "Pregnancy" at bounding box center [472, 204] width 38 height 10
checkbox input "true"
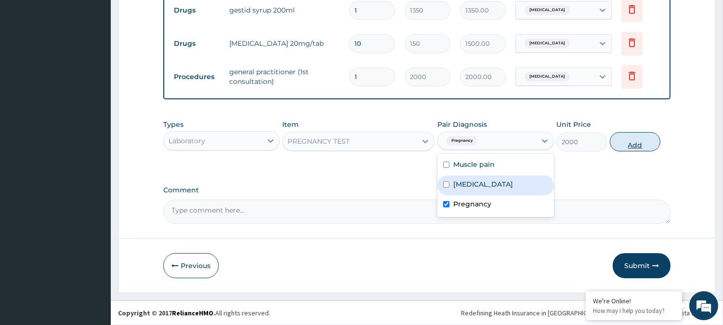
click at [642, 140] on button "Add" at bounding box center [635, 141] width 51 height 19
type input "0"
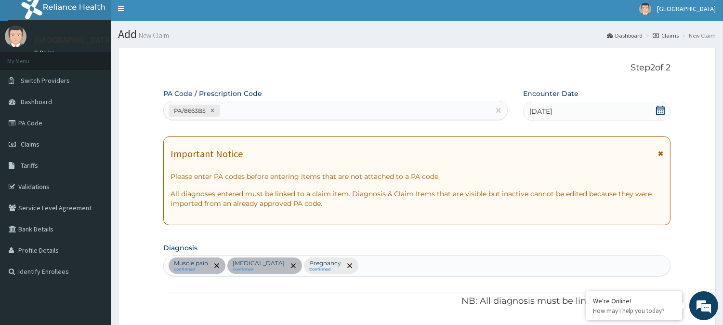
scroll to position [0, 0]
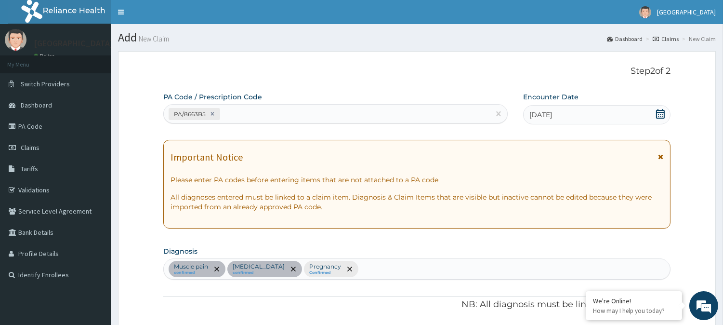
click at [241, 111] on div "PA/8663B5" at bounding box center [327, 114] width 326 height 16
paste input "PA/29E0E5"
type input "PA/29E0E5"
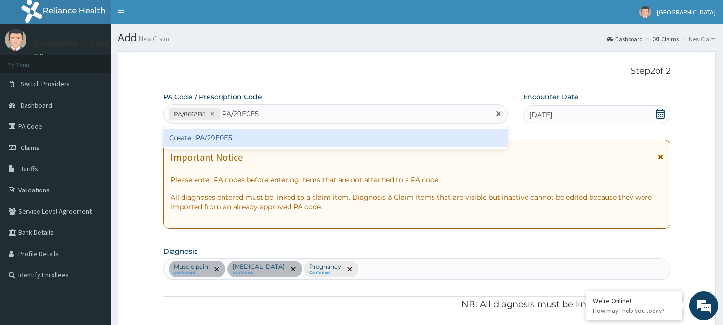
click at [241, 133] on div "Create "PA/29E0E5"" at bounding box center [335, 137] width 344 height 17
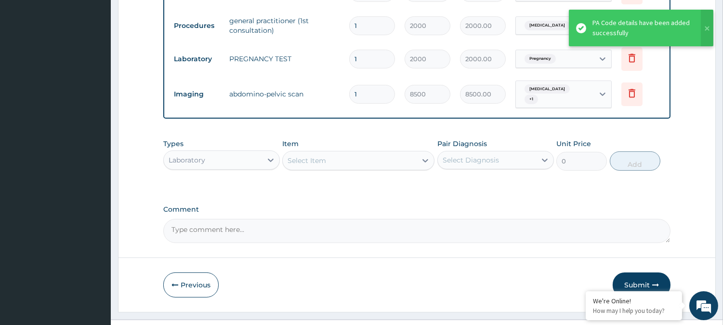
scroll to position [490, 0]
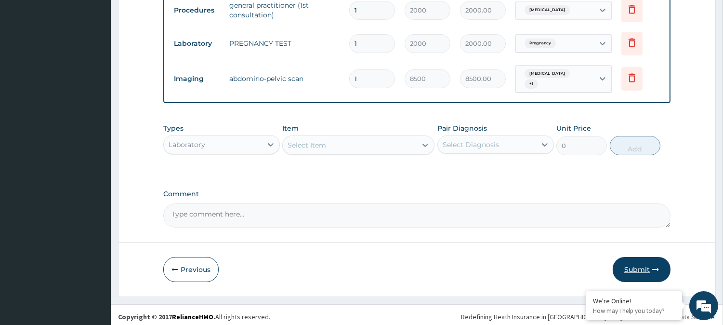
click at [642, 264] on button "Submit" at bounding box center [641, 269] width 58 height 25
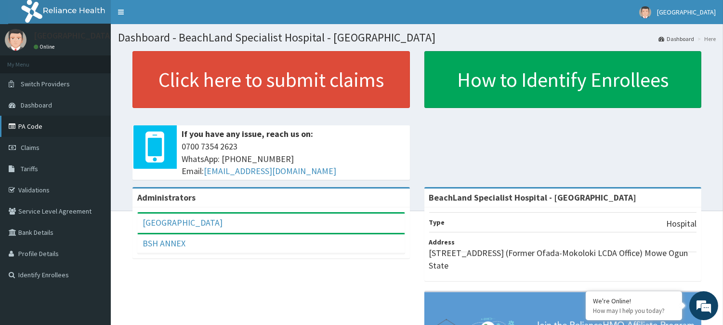
click at [40, 129] on link "PA Code" at bounding box center [55, 126] width 111 height 21
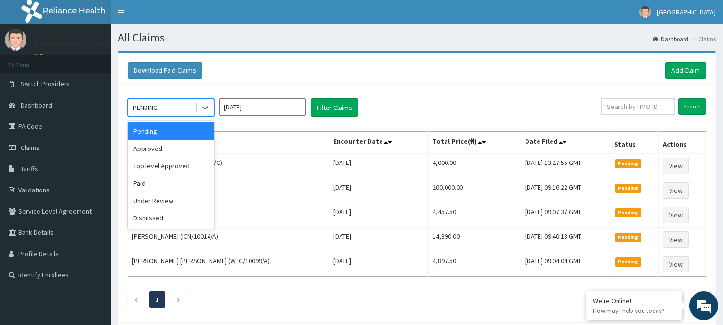
click at [178, 108] on div "PENDING" at bounding box center [161, 107] width 67 height 15
click at [166, 143] on div "Approved" at bounding box center [171, 148] width 87 height 17
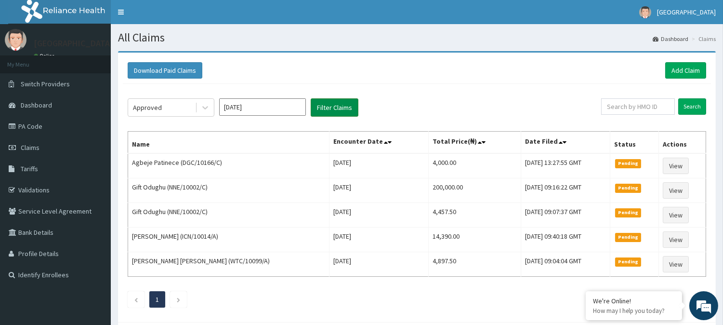
click at [331, 112] on button "Filter Claims" at bounding box center [335, 107] width 48 height 18
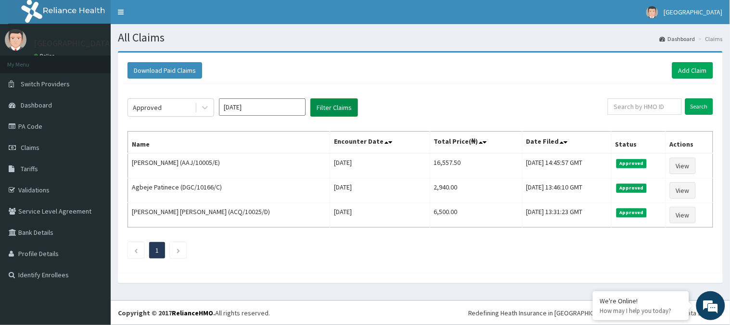
click at [331, 112] on button "Filter Claims" at bounding box center [335, 107] width 48 height 18
click at [704, 77] on link "Add Claim" at bounding box center [693, 70] width 41 height 16
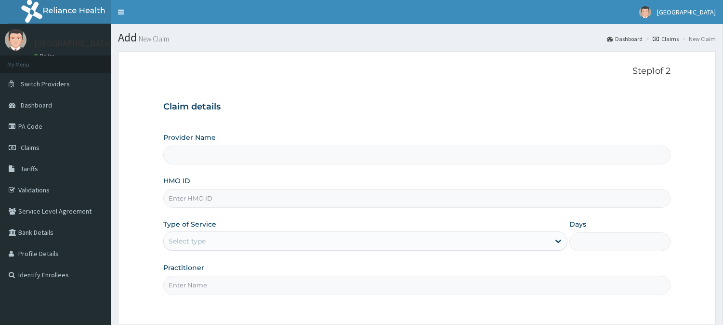
drag, startPoint x: 199, startPoint y: 203, endPoint x: 205, endPoint y: 200, distance: 6.3
click at [199, 203] on input "HMO ID" at bounding box center [416, 198] width 507 height 19
type input "BeachLand Specialist Hospital - [GEOGRAPHIC_DATA]"
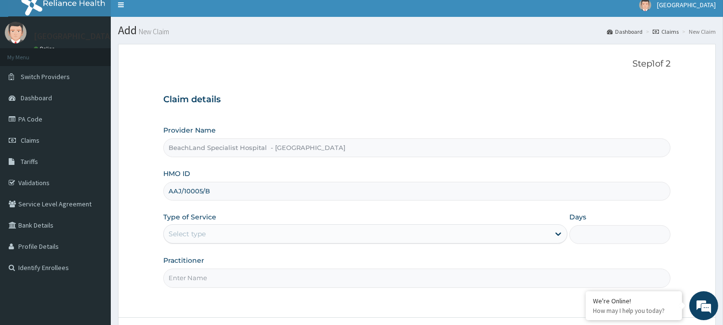
scroll to position [86, 0]
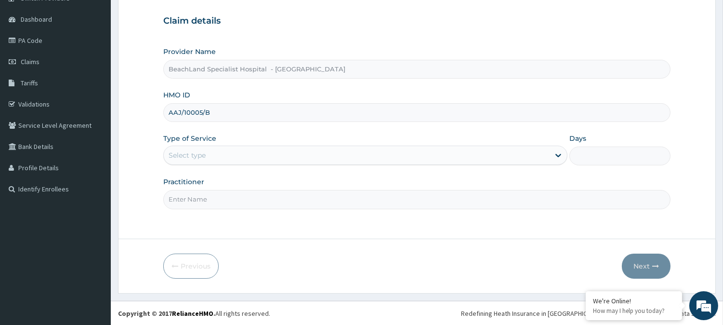
type input "AAJ/10005/B"
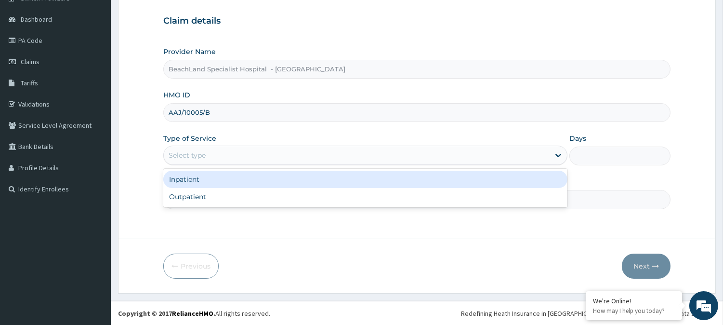
click at [204, 152] on div "Select type" at bounding box center [187, 155] width 37 height 10
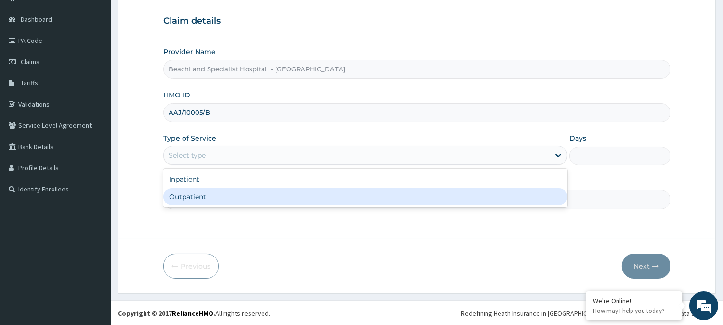
click at [202, 193] on div "Outpatient" at bounding box center [365, 196] width 404 height 17
type input "1"
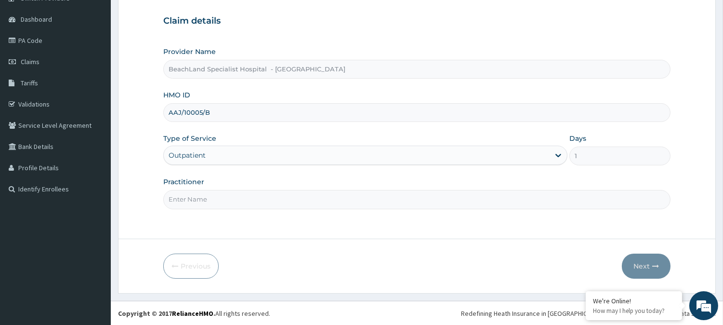
click at [205, 195] on input "Practitioner" at bounding box center [416, 199] width 507 height 19
type input "DR AJALA"
click at [647, 270] on button "Next" at bounding box center [646, 265] width 49 height 25
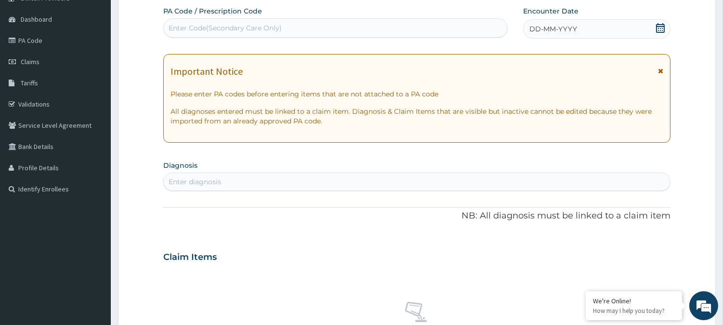
click at [660, 27] on icon at bounding box center [660, 28] width 10 height 10
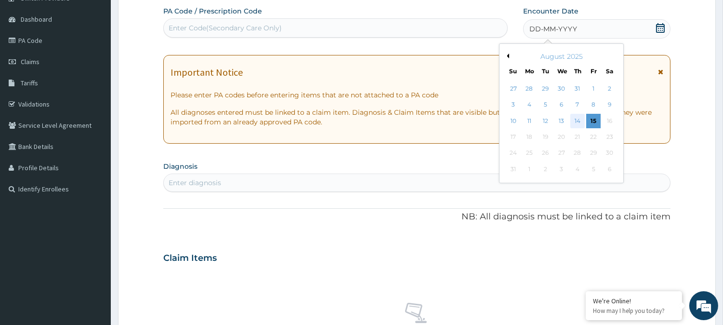
click at [574, 117] on div "14" at bounding box center [577, 121] width 14 height 14
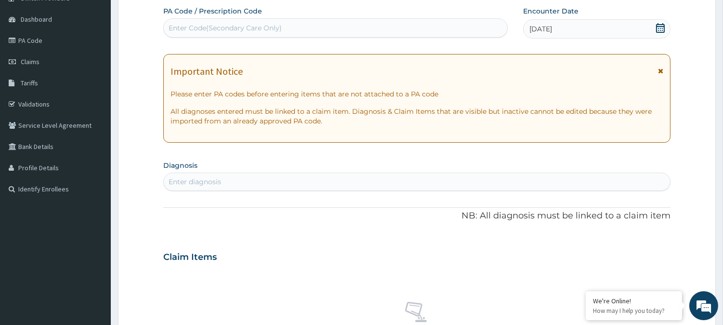
click at [219, 30] on div "Enter Code(Secondary Care Only)" at bounding box center [225, 28] width 113 height 10
type input "PA/324DA9"
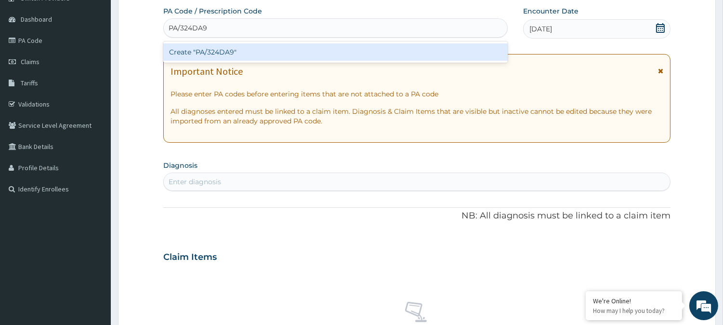
click at [223, 53] on div "Create "PA/324DA9"" at bounding box center [335, 51] width 344 height 17
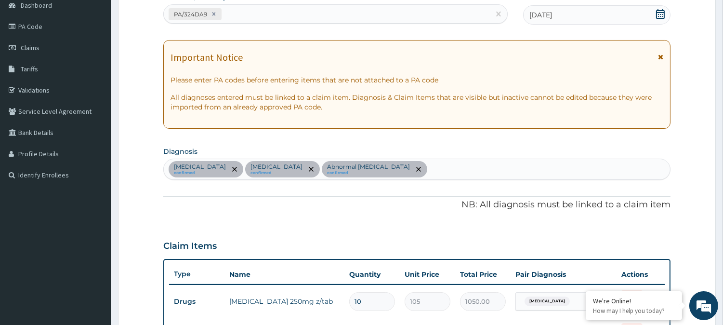
scroll to position [98, 0]
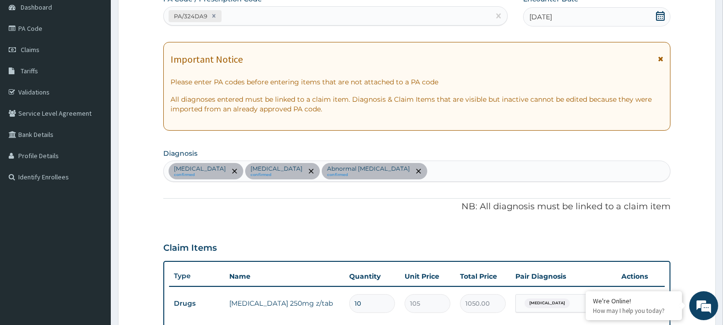
click at [345, 172] on div "Sepsis confirmed Malaria confirmed Abnormal urinalysis confirmed" at bounding box center [417, 171] width 506 height 20
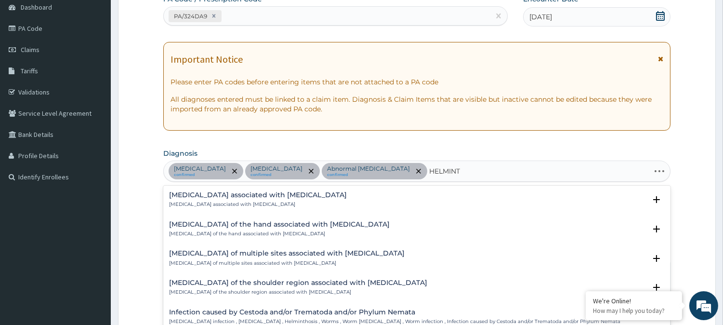
type input "HELMINTH"
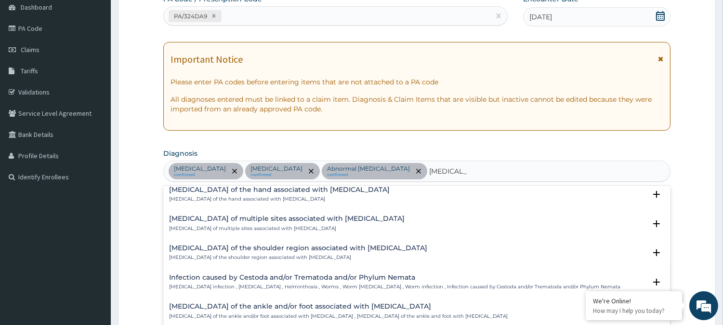
scroll to position [0, 0]
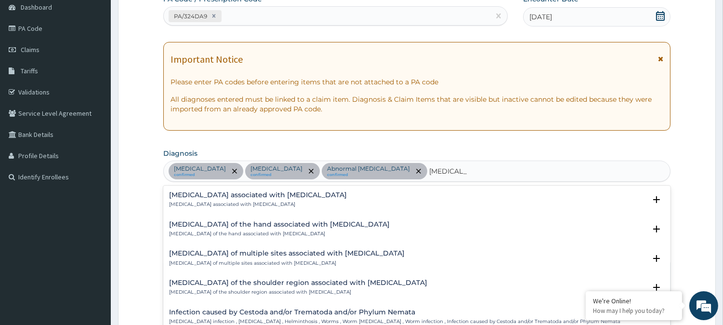
click at [239, 198] on div "Arthropathy associated with helminthiasis Arthropathy associated with helminthi…" at bounding box center [258, 199] width 178 height 17
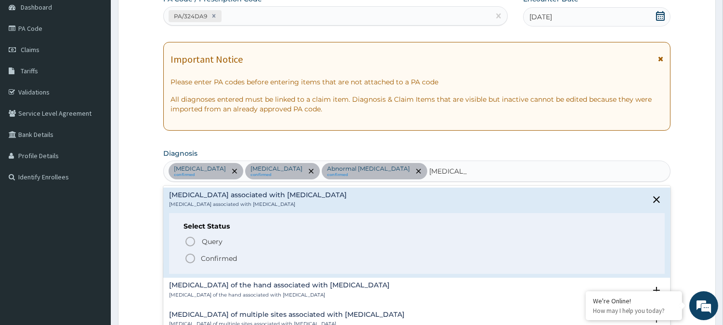
click at [207, 256] on p "Confirmed" at bounding box center [219, 258] width 36 height 10
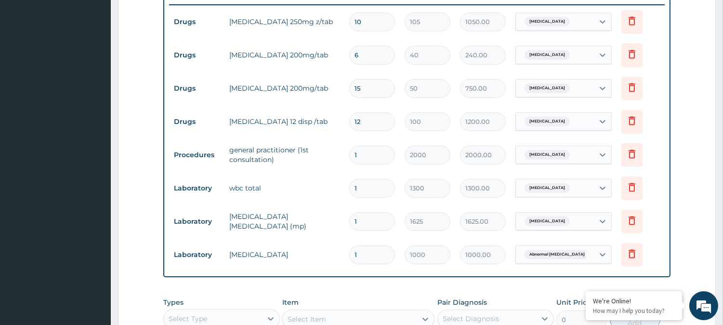
scroll to position [472, 0]
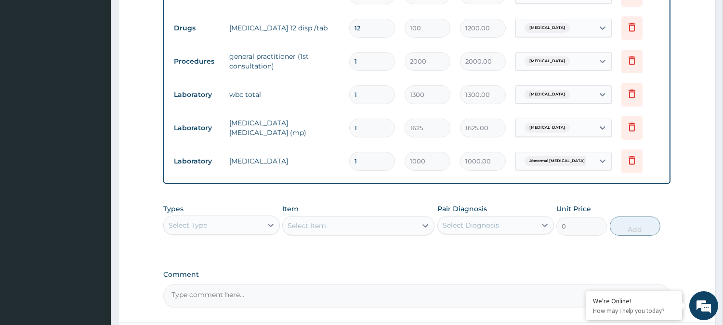
click at [240, 225] on div "Select Type" at bounding box center [213, 224] width 98 height 15
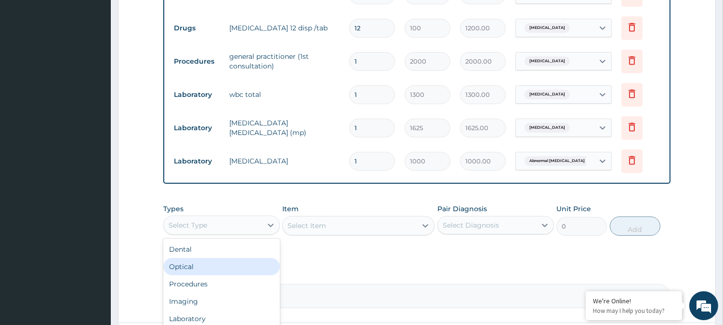
scroll to position [32, 0]
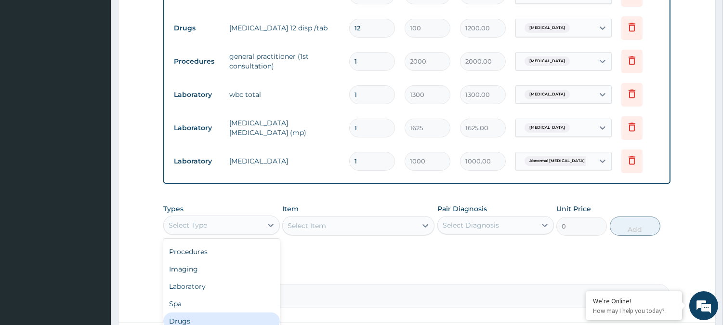
click at [195, 318] on div "Drugs" at bounding box center [221, 320] width 117 height 17
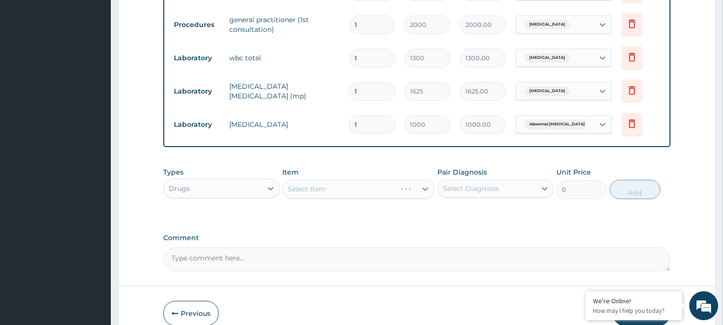
scroll to position [557, 0]
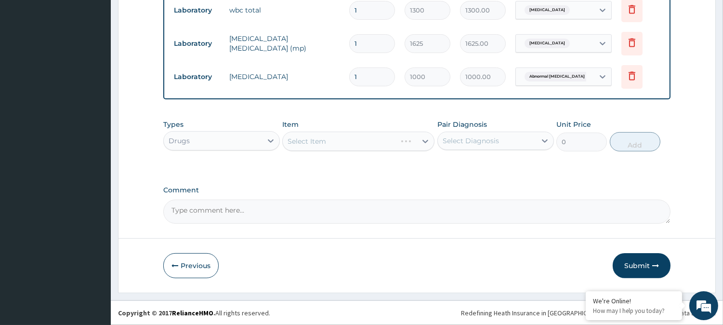
click at [291, 143] on div "Select Item" at bounding box center [358, 140] width 152 height 19
click at [290, 140] on div "Select Item" at bounding box center [358, 140] width 152 height 19
click at [292, 137] on div "Select Item" at bounding box center [358, 140] width 152 height 19
click at [293, 145] on div "Select Item" at bounding box center [358, 140] width 152 height 19
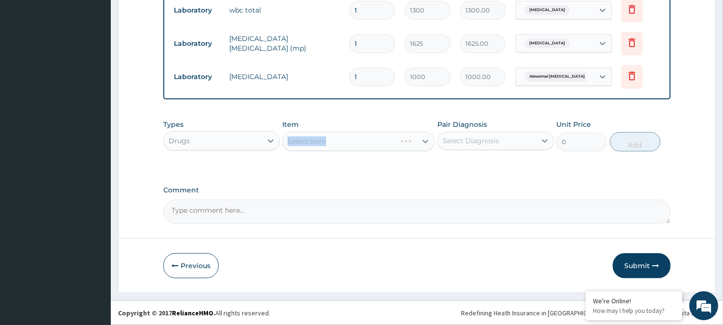
click at [294, 145] on div "Select Item" at bounding box center [358, 140] width 152 height 19
click at [376, 150] on div "Select Item" at bounding box center [358, 140] width 152 height 19
click at [369, 143] on div "Select Item" at bounding box center [350, 140] width 134 height 15
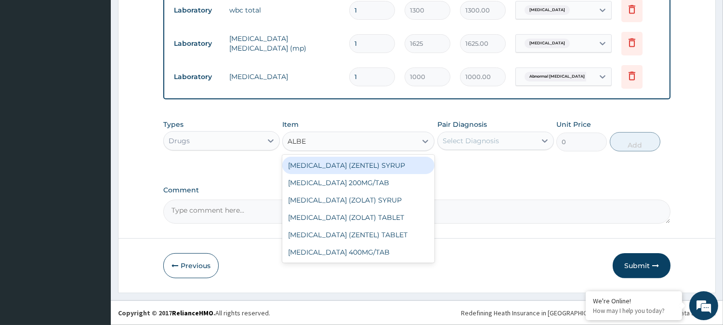
type input "ALBEN"
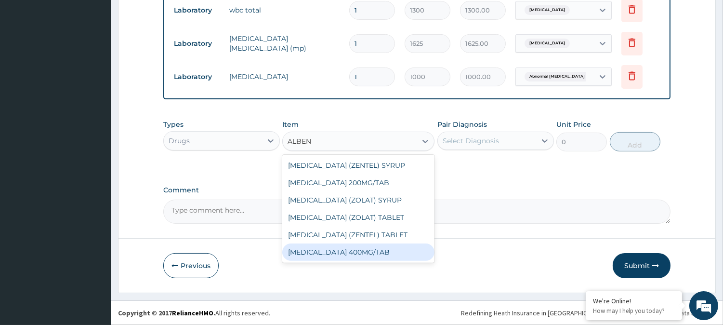
click at [349, 252] on div "ALBENDAZOLE 400MG/TAB" at bounding box center [358, 251] width 152 height 17
type input "115.5"
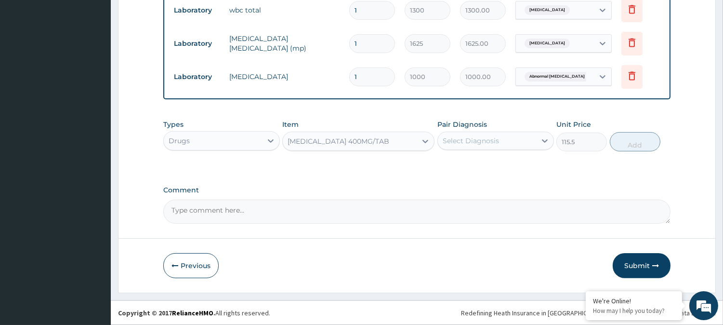
click at [458, 146] on div "Select Diagnosis" at bounding box center [487, 140] width 98 height 15
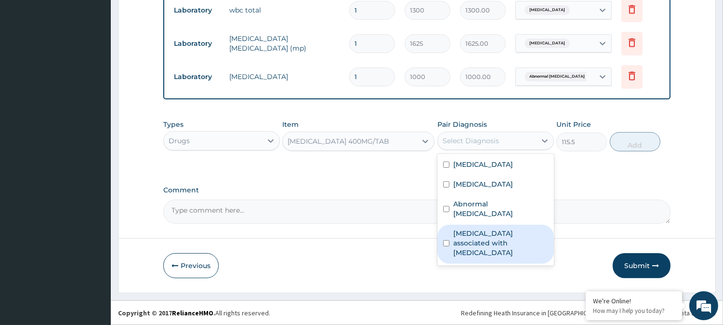
click at [462, 228] on label "Arthropathy associated with helminthiasis" at bounding box center [500, 242] width 95 height 29
checkbox input "true"
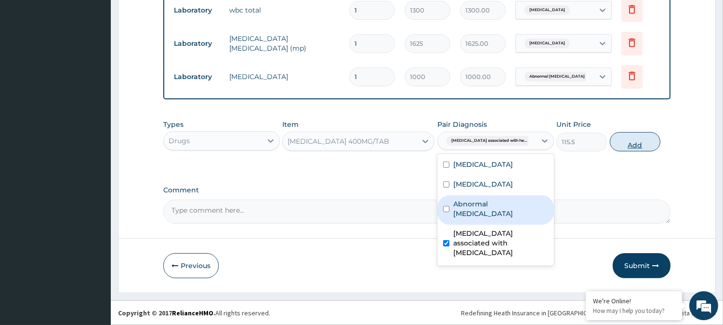
click at [633, 142] on button "Add" at bounding box center [635, 141] width 51 height 19
type input "0"
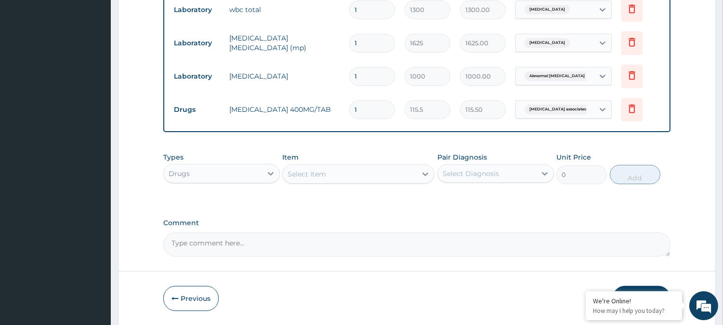
click at [301, 173] on div "Select Item" at bounding box center [306, 174] width 39 height 10
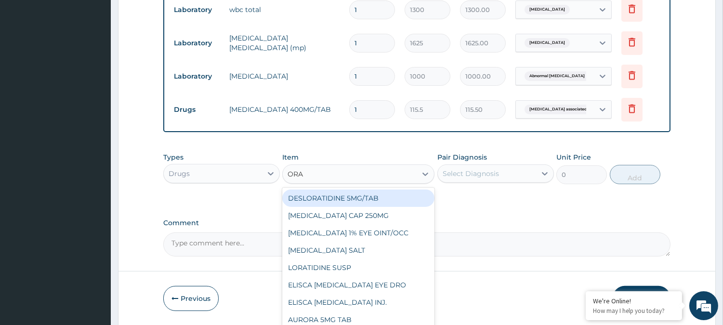
type input "ORAL"
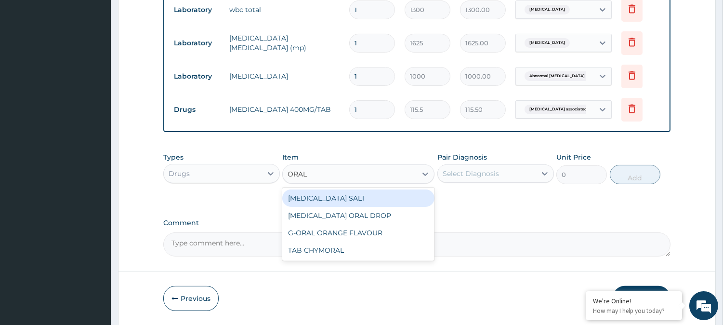
click at [343, 195] on div "ORAL REHYDRATION SALT" at bounding box center [358, 197] width 152 height 17
type input "200"
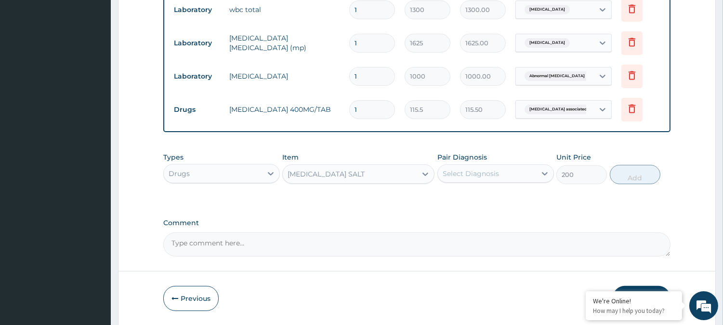
click at [485, 169] on div "Select Diagnosis" at bounding box center [470, 174] width 56 height 10
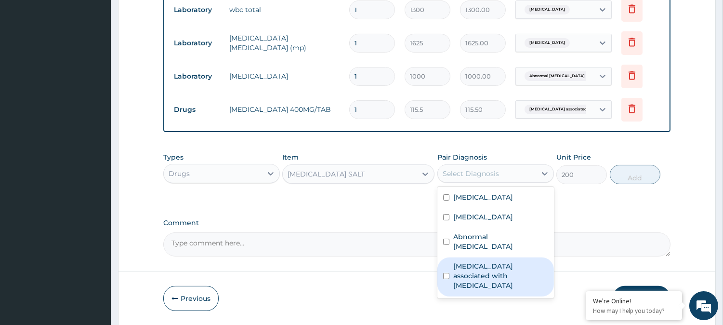
drag, startPoint x: 473, startPoint y: 264, endPoint x: 478, endPoint y: 259, distance: 6.8
click at [475, 262] on label "Arthropathy associated with helminthiasis" at bounding box center [500, 275] width 95 height 29
checkbox input "true"
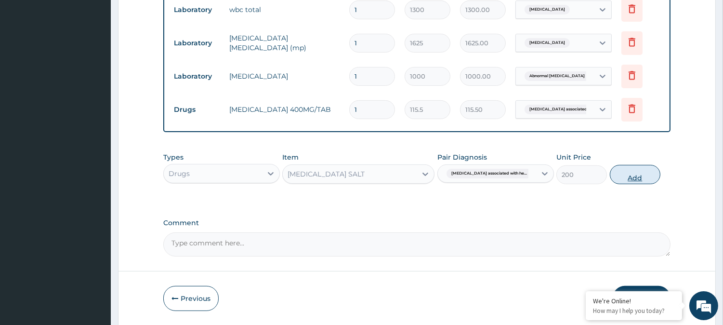
click at [639, 173] on button "Add" at bounding box center [635, 174] width 51 height 19
type input "0"
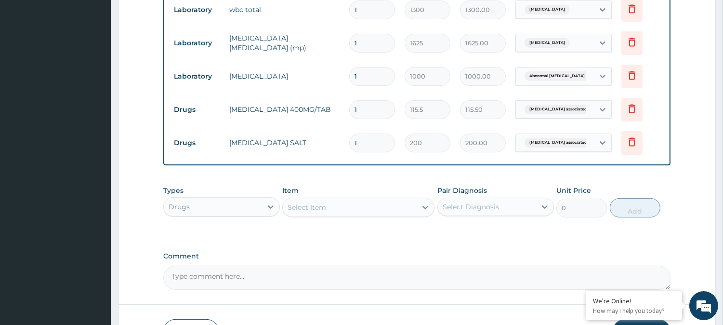
click at [294, 208] on div "Select Item" at bounding box center [306, 207] width 39 height 10
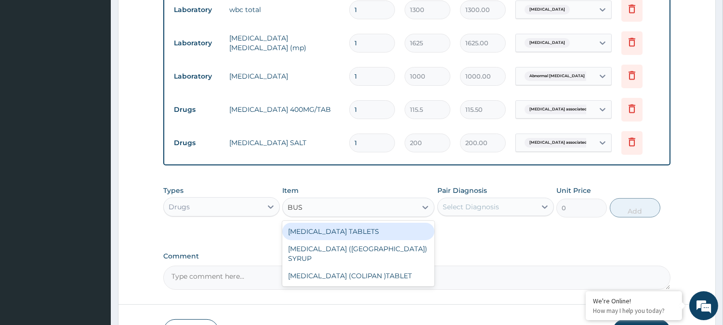
type input "BUSC"
click at [350, 229] on div "BUSCOPAN TABLETS" at bounding box center [358, 230] width 152 height 17
type input "102"
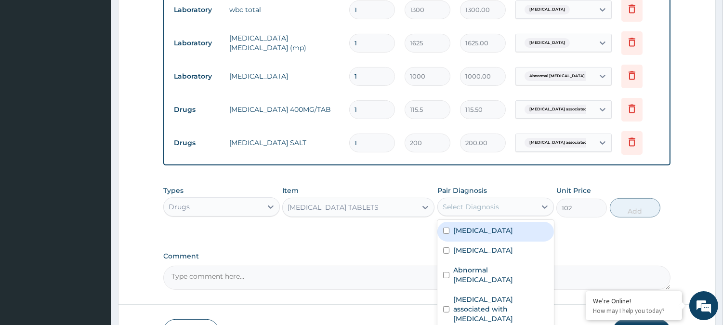
click at [475, 211] on div "Select Diagnosis" at bounding box center [470, 207] width 56 height 10
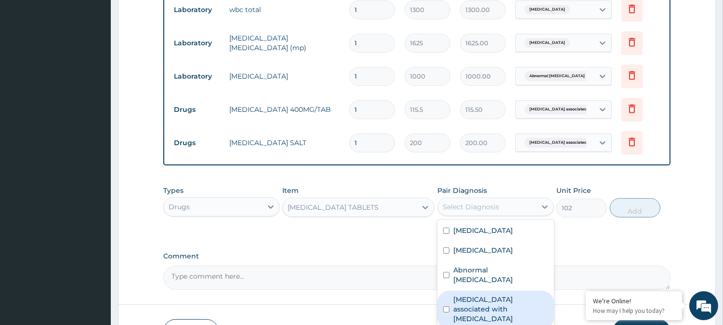
click at [479, 296] on label "Arthropathy associated with helminthiasis" at bounding box center [500, 308] width 95 height 29
checkbox input "true"
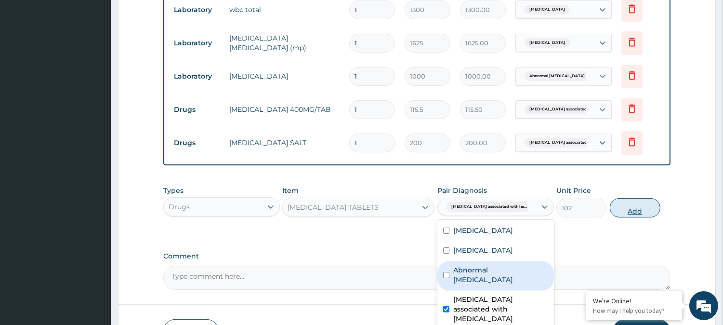
click at [634, 211] on button "Add" at bounding box center [635, 207] width 51 height 19
type input "0"
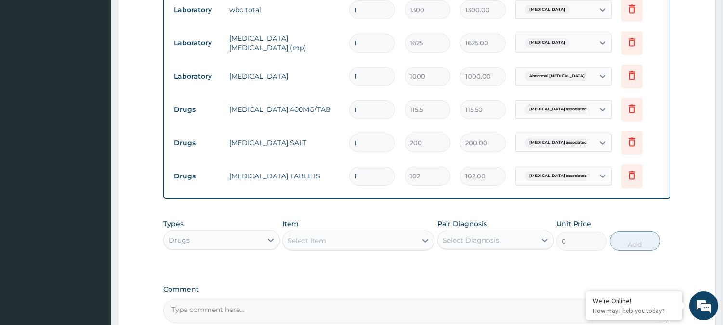
type input "10"
type input "1020.00"
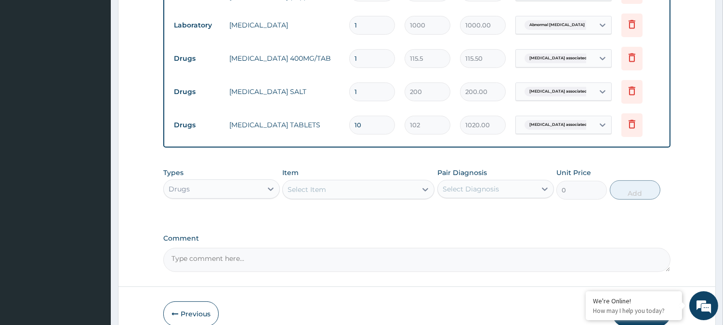
scroll to position [658, 0]
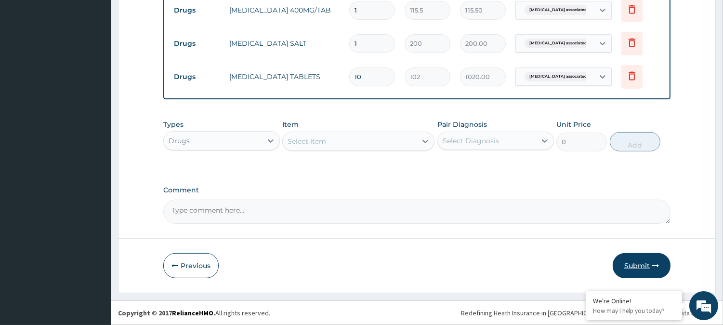
type input "10"
click at [641, 266] on button "Submit" at bounding box center [641, 265] width 58 height 25
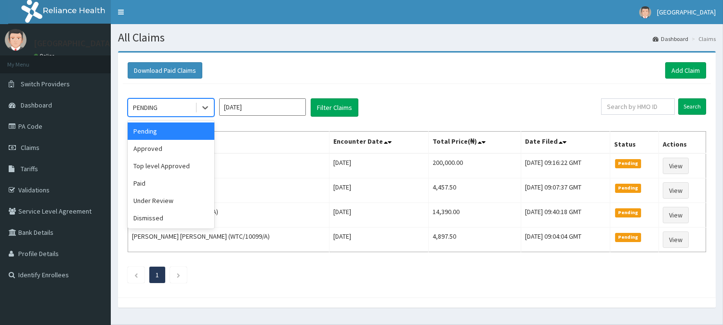
click at [157, 107] on div "PENDING" at bounding box center [145, 108] width 25 height 10
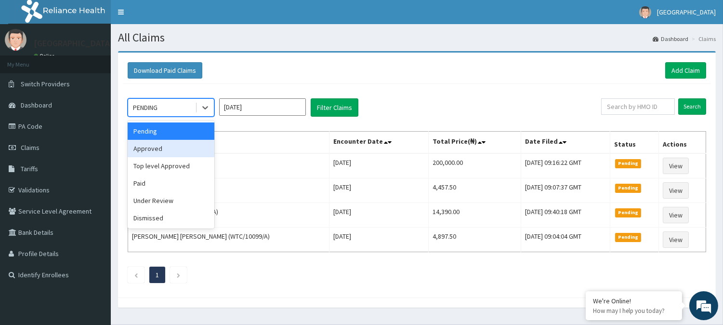
click at [146, 150] on div "Approved" at bounding box center [171, 148] width 87 height 17
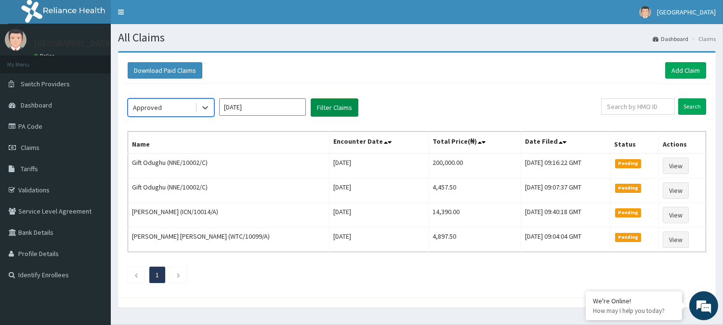
click at [343, 108] on button "Filter Claims" at bounding box center [335, 107] width 48 height 18
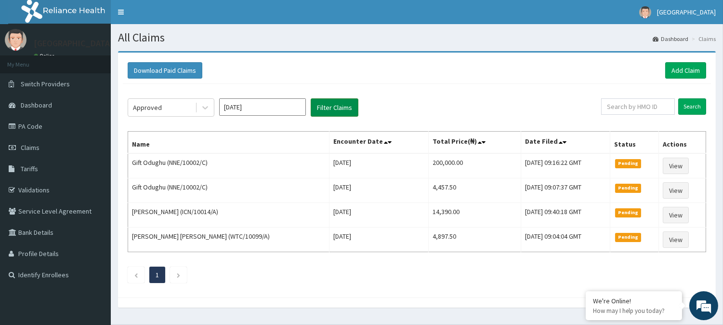
click at [343, 108] on button "Filter Claims" at bounding box center [335, 107] width 48 height 18
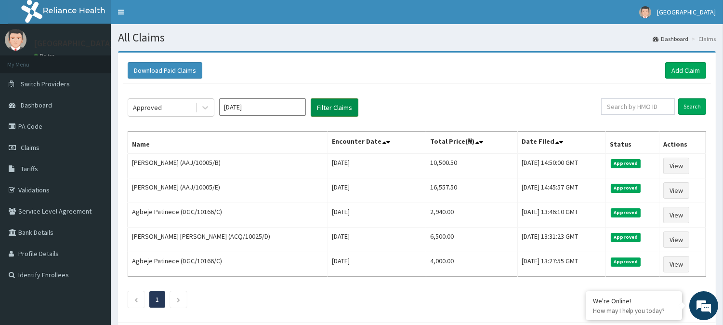
click at [343, 108] on button "Filter Claims" at bounding box center [335, 107] width 48 height 18
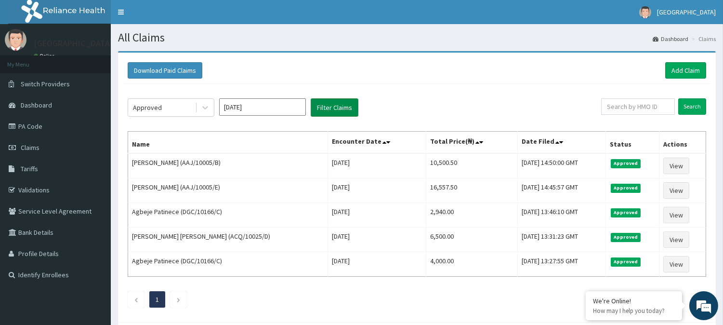
click at [343, 108] on button "Filter Claims" at bounding box center [335, 107] width 48 height 18
click at [679, 73] on link "Add Claim" at bounding box center [685, 70] width 41 height 16
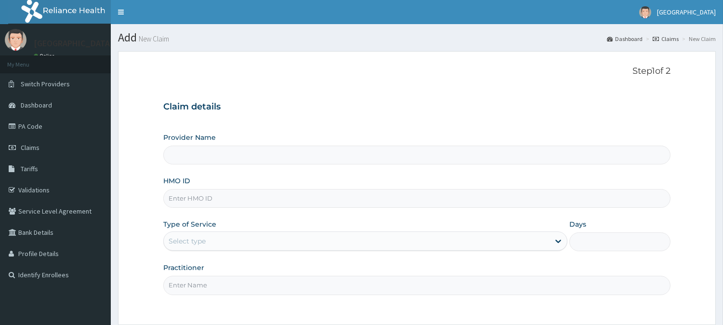
type input "BeachLand Specialist Hospital - [GEOGRAPHIC_DATA]"
click at [193, 201] on input "HMO ID" at bounding box center [416, 198] width 507 height 19
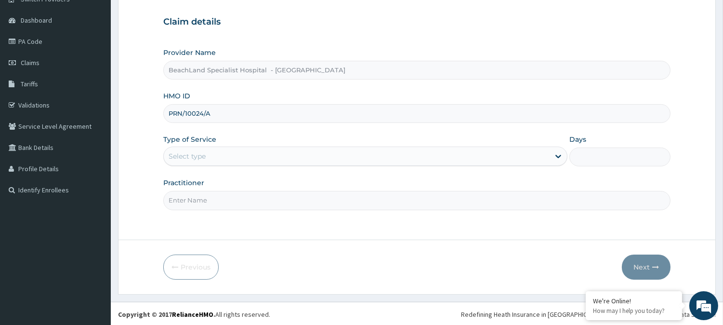
scroll to position [86, 0]
type input "PRN/10024/A"
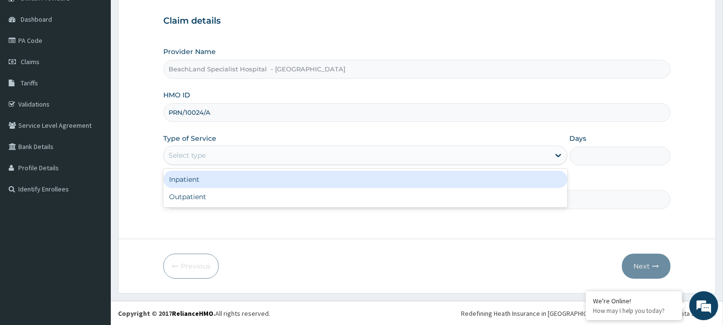
click at [217, 159] on div "Select type" at bounding box center [357, 154] width 386 height 15
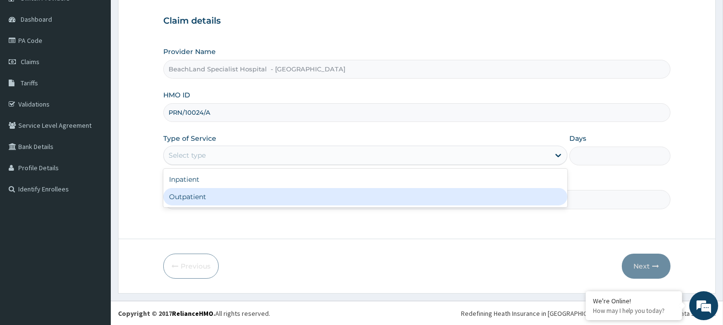
click at [202, 196] on div "Outpatient" at bounding box center [365, 196] width 404 height 17
type input "1"
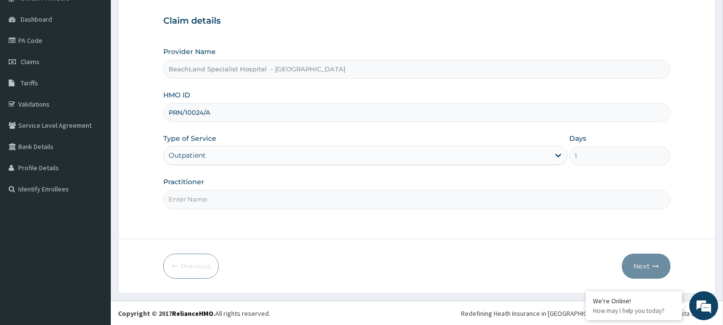
click at [205, 194] on input "Practitioner" at bounding box center [416, 199] width 507 height 19
type input "[PERSON_NAME]"
click at [641, 261] on button "Next" at bounding box center [646, 265] width 49 height 25
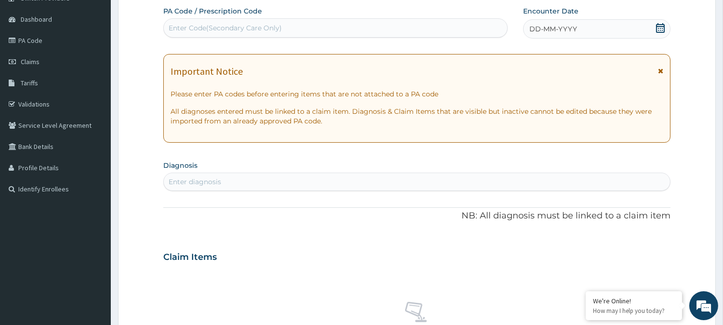
click at [661, 29] on icon at bounding box center [660, 28] width 10 height 10
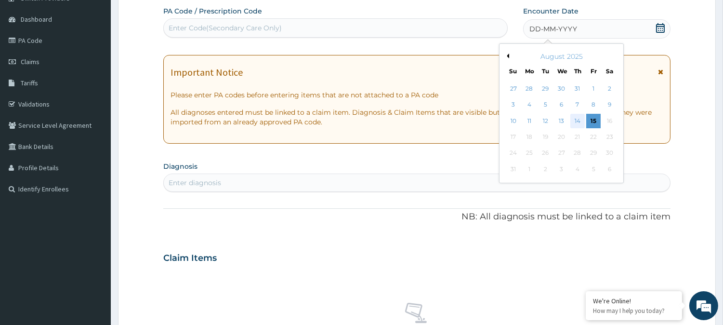
click at [578, 120] on div "14" at bounding box center [577, 121] width 14 height 14
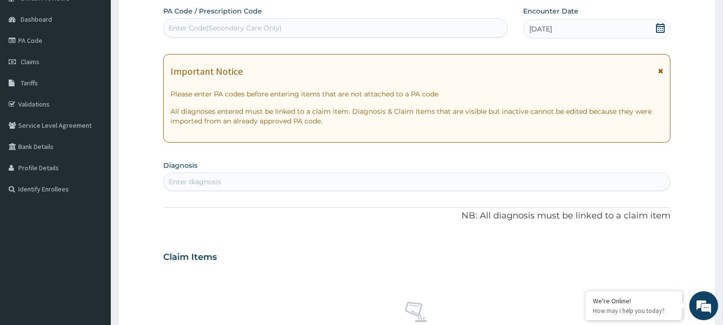
click at [210, 26] on div "Enter Code(Secondary Care Only)" at bounding box center [225, 28] width 113 height 10
type input "PA/3A434D"
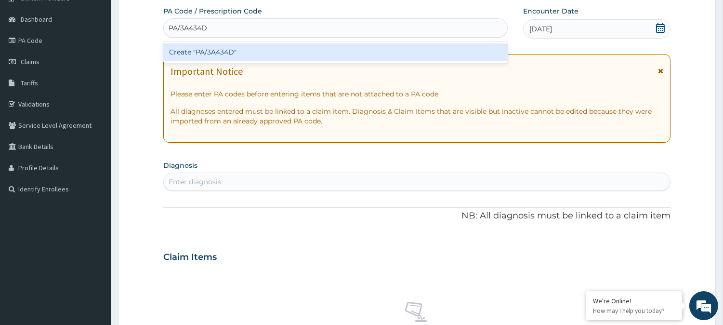
click at [225, 55] on div "Create "PA/3A434D"" at bounding box center [335, 51] width 344 height 17
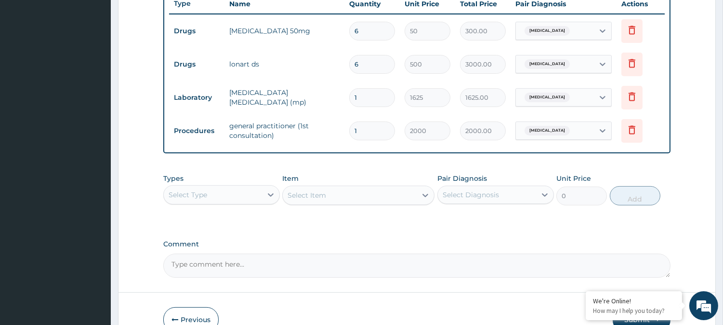
scroll to position [424, 0]
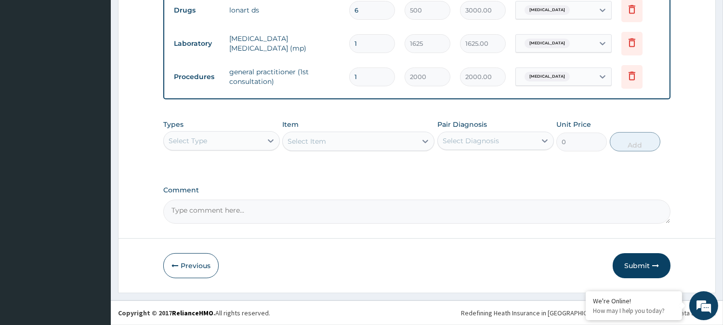
click at [644, 267] on button "Submit" at bounding box center [641, 265] width 58 height 25
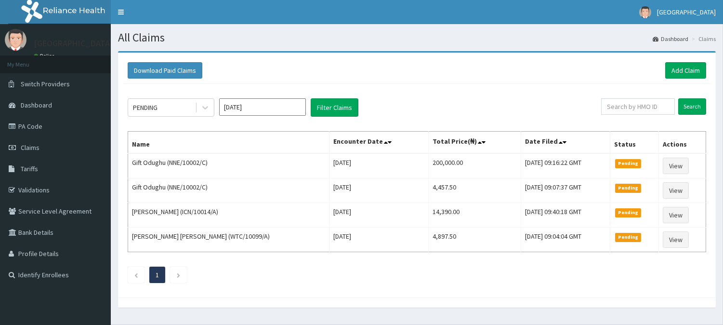
click at [123, 99] on div "PENDING [DATE] Filter Claims Search Name Encounter Date Total Price(₦) Date Fil…" at bounding box center [417, 188] width 588 height 208
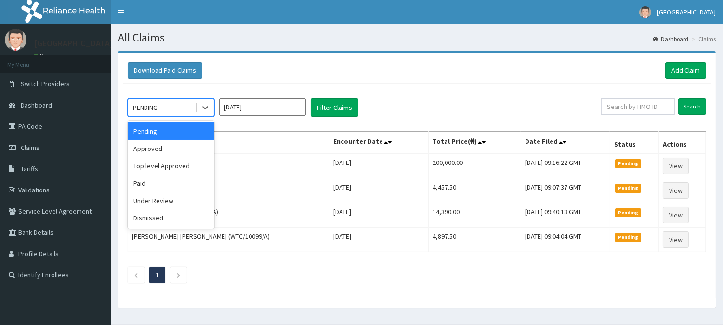
click at [164, 103] on div "PENDING" at bounding box center [161, 107] width 67 height 15
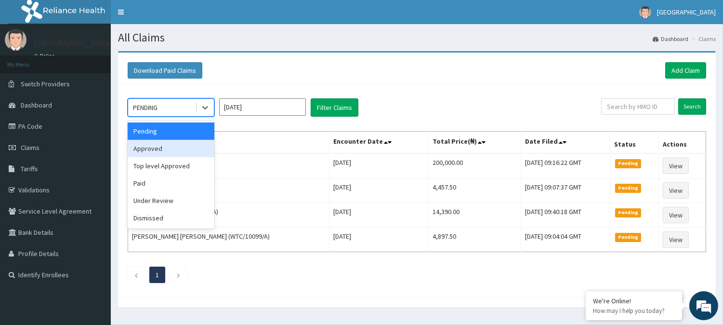
click at [158, 144] on div "Approved" at bounding box center [171, 148] width 87 height 17
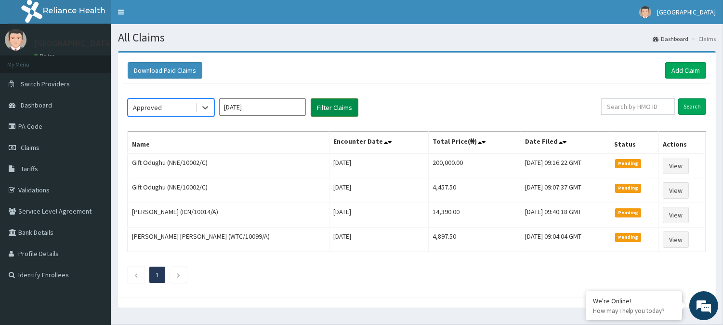
click at [324, 108] on button "Filter Claims" at bounding box center [335, 107] width 48 height 18
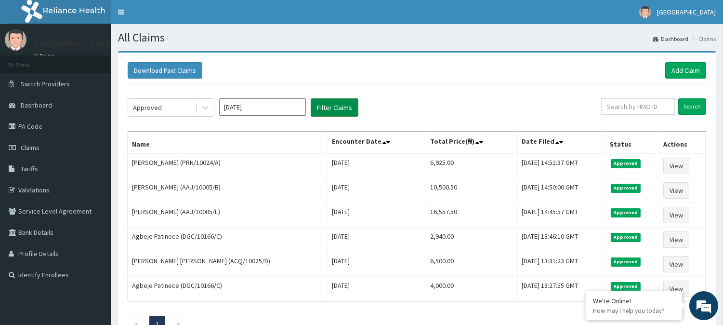
click at [324, 108] on button "Filter Claims" at bounding box center [335, 107] width 48 height 18
click at [696, 66] on link "Add Claim" at bounding box center [685, 70] width 41 height 16
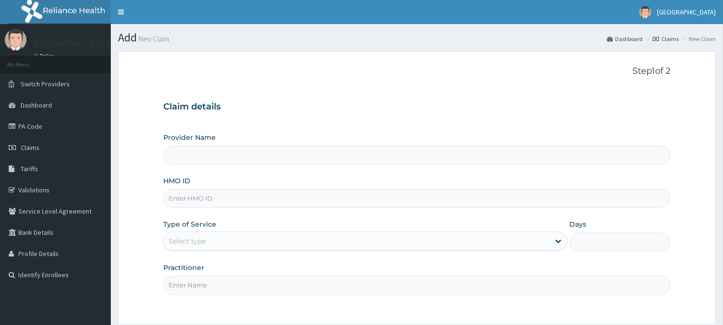
click at [188, 196] on input "HMO ID" at bounding box center [416, 198] width 507 height 19
type input "BeachLand Specialist Hospital - [GEOGRAPHIC_DATA]"
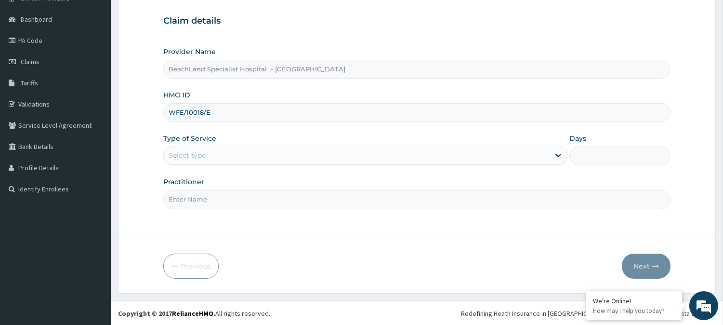
type input "WFE/10018/E"
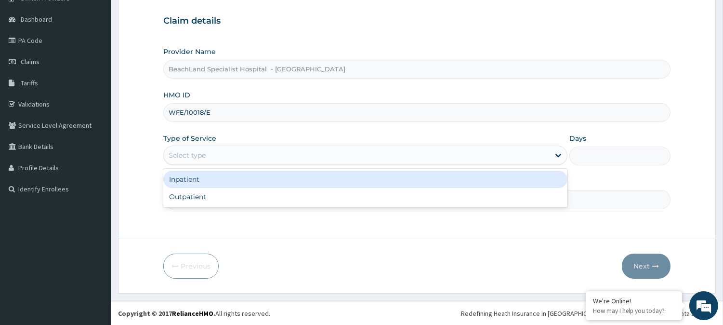
click at [204, 153] on div "Select type" at bounding box center [187, 155] width 37 height 10
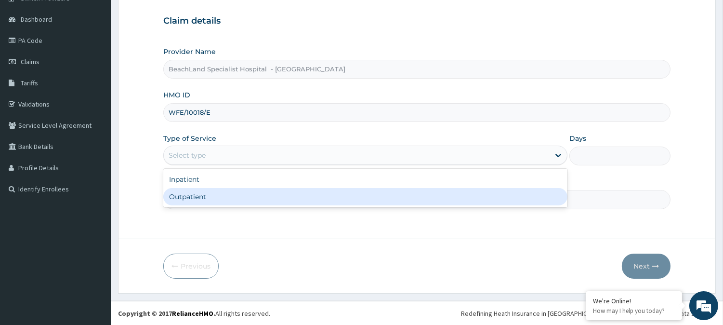
click at [193, 198] on div "Outpatient" at bounding box center [365, 196] width 404 height 17
type input "1"
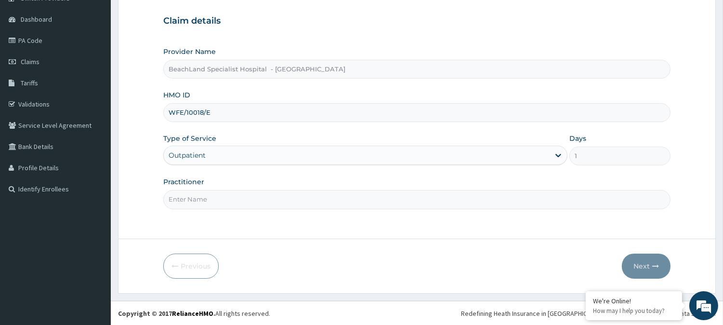
click at [196, 196] on input "Practitioner" at bounding box center [416, 199] width 507 height 19
type input "[PERSON_NAME]"
click at [643, 271] on button "Next" at bounding box center [646, 265] width 49 height 25
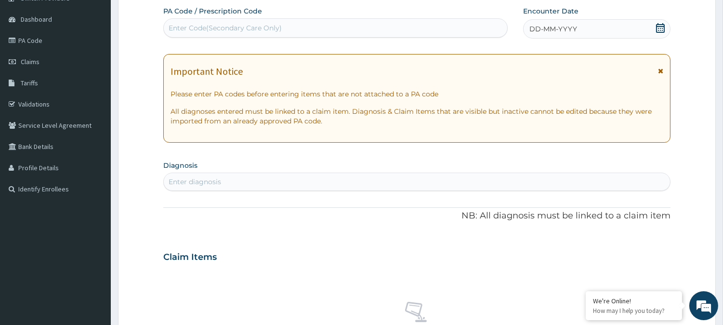
drag, startPoint x: 658, startPoint y: 25, endPoint x: 654, endPoint y: 34, distance: 10.6
click at [659, 25] on icon at bounding box center [660, 28] width 10 height 10
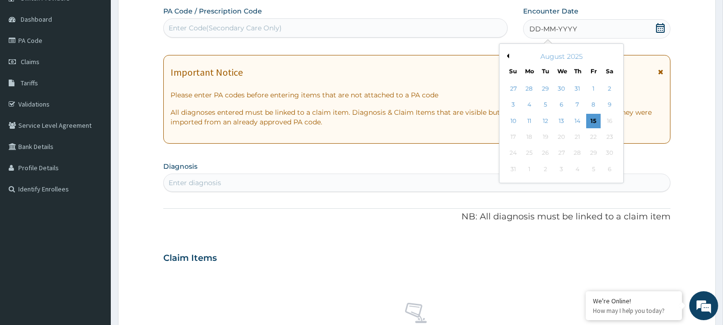
click at [578, 121] on div "14" at bounding box center [577, 121] width 14 height 14
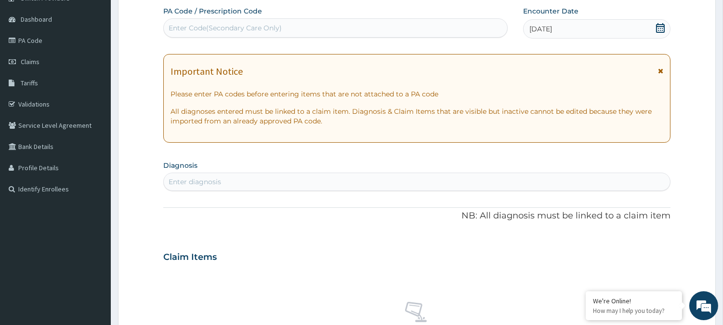
click at [205, 28] on div "Enter Code(Secondary Care Only)" at bounding box center [225, 28] width 113 height 10
type input "PA/EDC1BD"
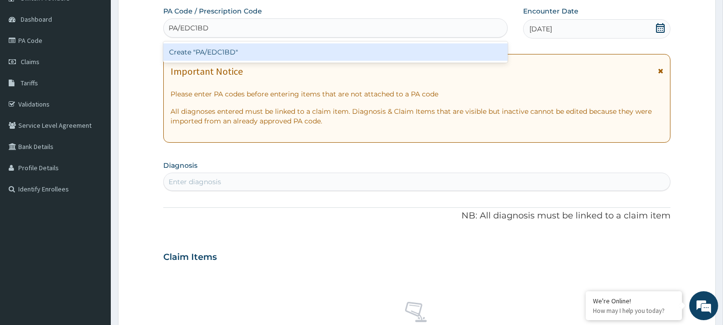
click at [240, 50] on div "Create "PA/EDC1BD"" at bounding box center [335, 51] width 344 height 17
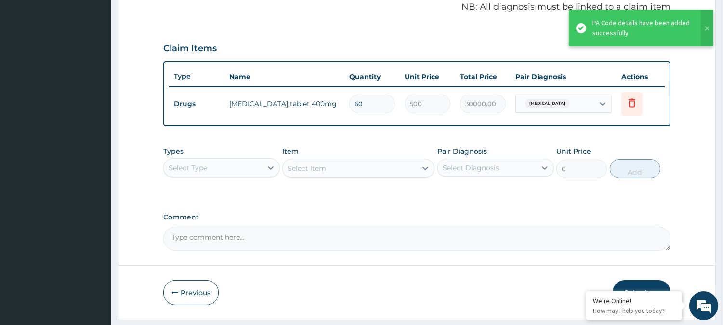
scroll to position [300, 0]
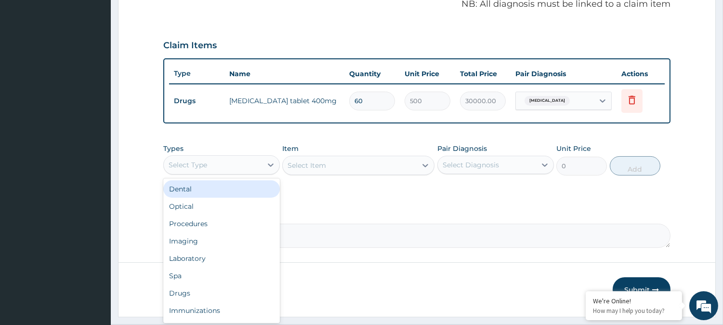
click at [183, 165] on div "Select Type" at bounding box center [188, 165] width 39 height 10
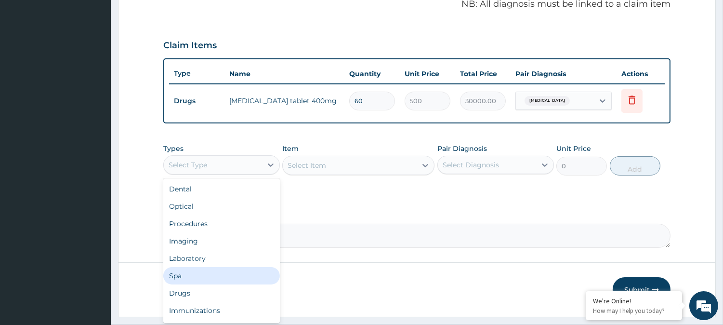
scroll to position [32, 0]
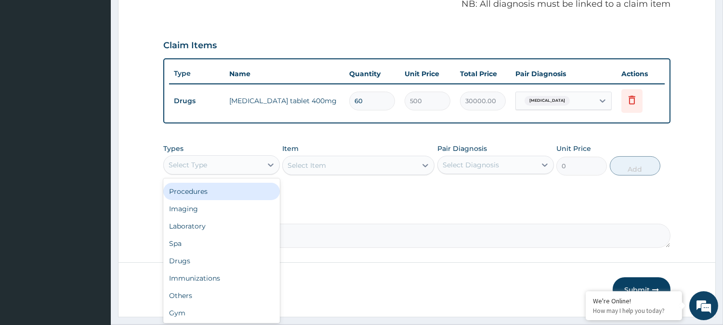
click at [223, 192] on div "Procedures" at bounding box center [221, 190] width 117 height 17
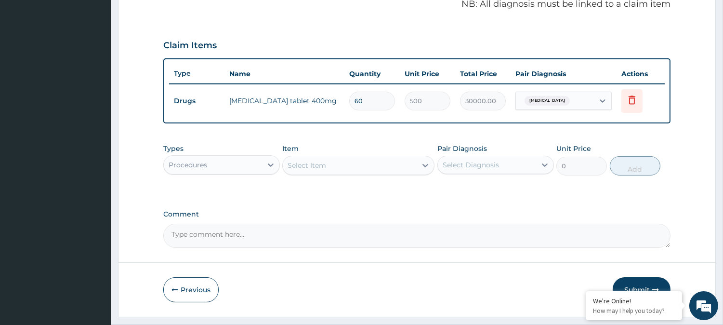
click at [293, 165] on div "Select Item" at bounding box center [306, 165] width 39 height 10
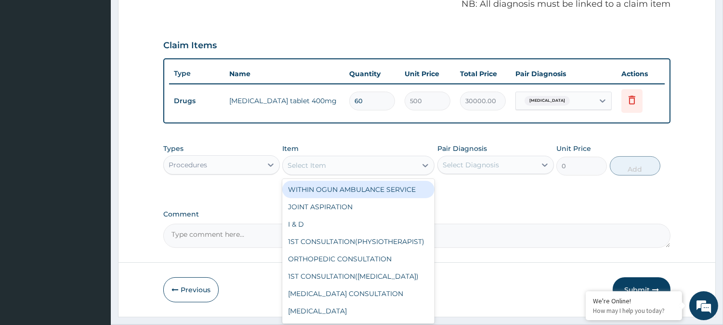
type input "C"
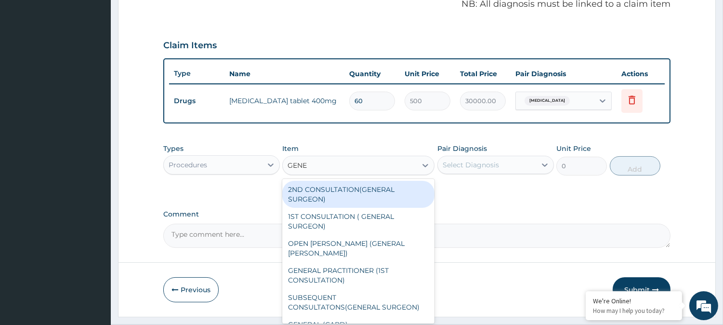
type input "GENER"
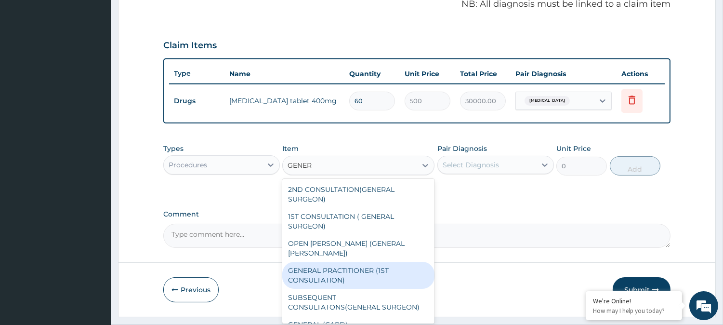
click at [340, 261] on div "GENERAL PRACTITIONER (1ST CONSULTATION)" at bounding box center [358, 274] width 152 height 27
type input "2000"
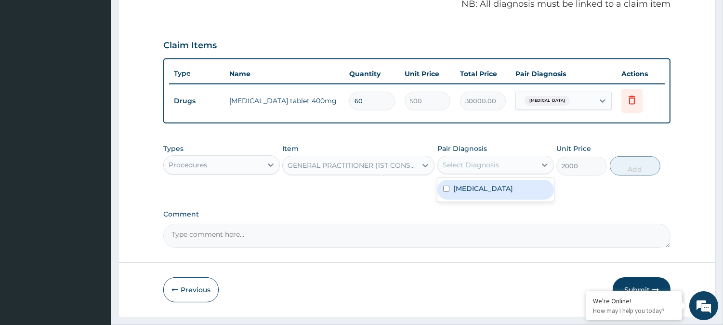
click at [490, 163] on div "Select Diagnosis" at bounding box center [470, 165] width 56 height 10
click at [488, 186] on div "Epilepsy" at bounding box center [495, 190] width 117 height 20
checkbox input "true"
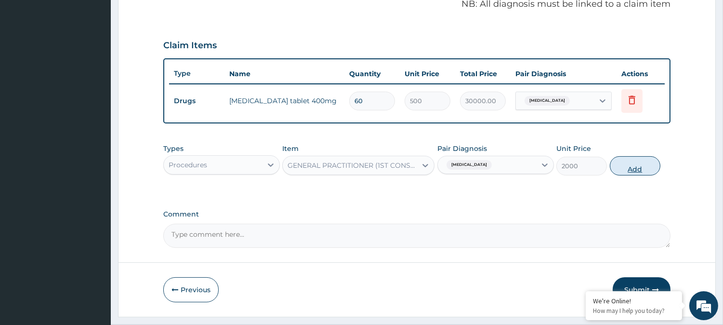
click at [635, 166] on button "Add" at bounding box center [635, 165] width 51 height 19
type input "0"
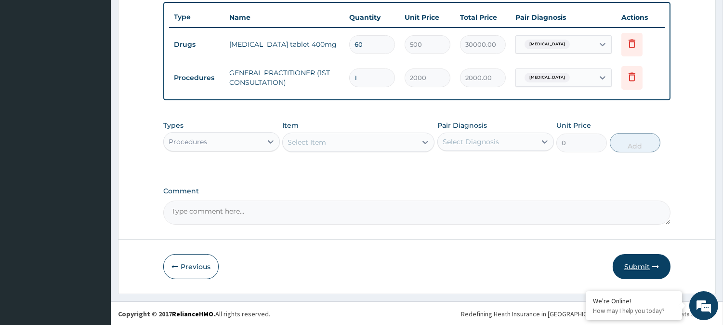
click at [631, 268] on button "Submit" at bounding box center [641, 266] width 58 height 25
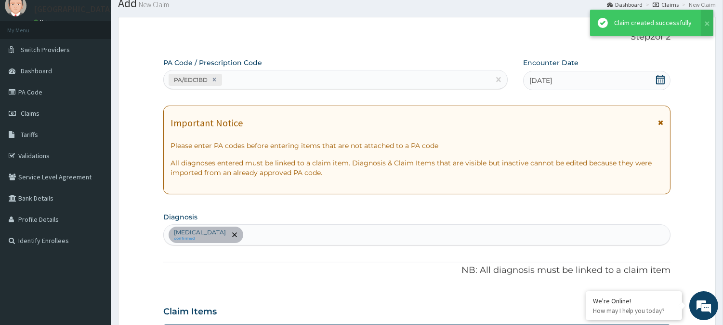
scroll to position [356, 0]
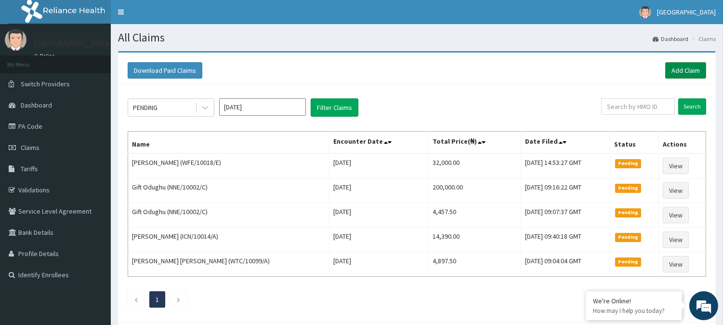
click at [678, 66] on link "Add Claim" at bounding box center [685, 70] width 41 height 16
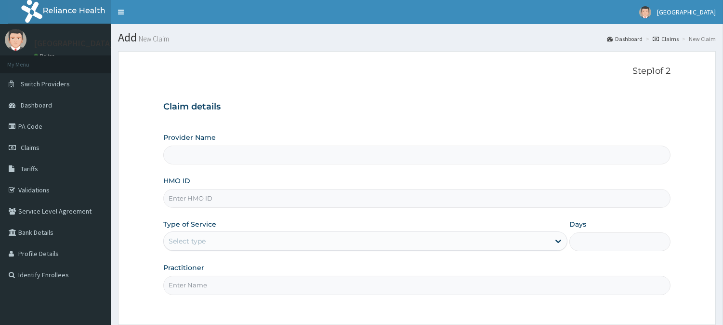
type input "BeachLand Specialist Hospital - Annex"
click at [206, 196] on input "HMO ID" at bounding box center [416, 198] width 507 height 19
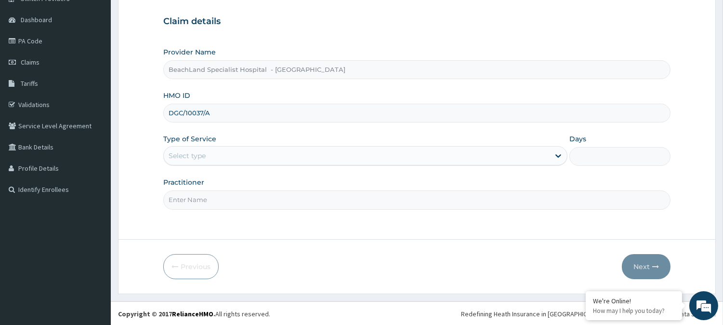
scroll to position [86, 0]
type input "DGC/10037/A"
click at [215, 155] on div "Select type" at bounding box center [357, 154] width 386 height 15
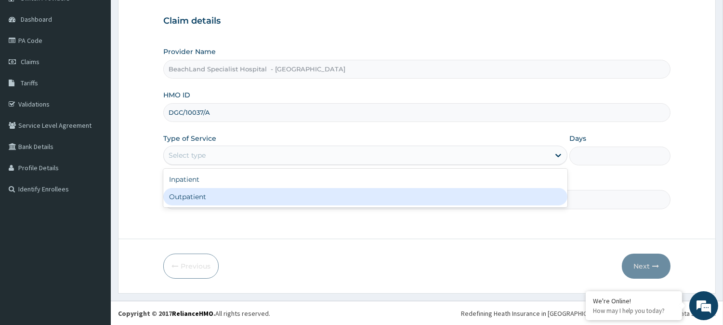
click at [206, 197] on div "Outpatient" at bounding box center [365, 196] width 404 height 17
type input "1"
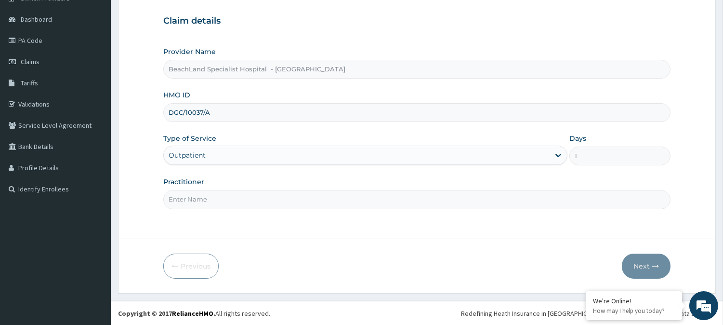
click at [207, 196] on input "Practitioner" at bounding box center [416, 199] width 507 height 19
type input "DR AJALA"
click at [646, 273] on button "Next" at bounding box center [646, 265] width 49 height 25
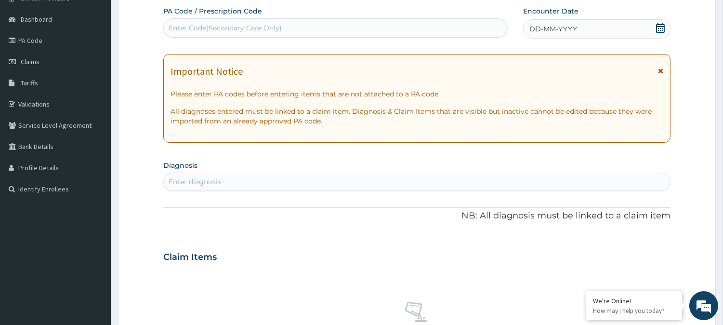
click at [657, 32] on icon at bounding box center [660, 28] width 9 height 10
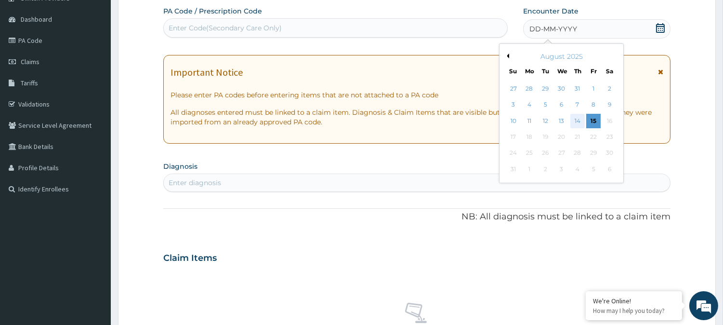
click at [575, 119] on div "14" at bounding box center [577, 121] width 14 height 14
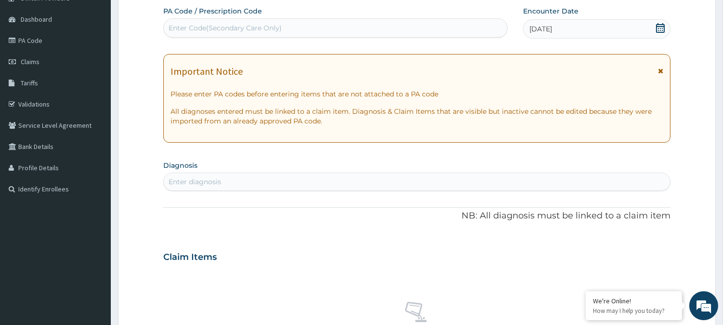
click at [213, 32] on div "Enter Code(Secondary Care Only)" at bounding box center [225, 28] width 113 height 10
type input "PA/IC24CB"
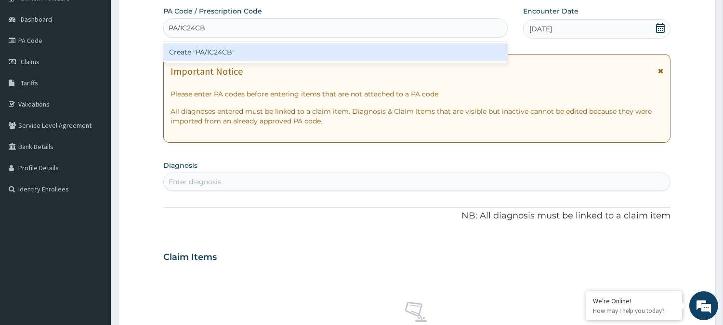
click at [303, 43] on div "Create "PA/IC24CB"" at bounding box center [335, 51] width 344 height 17
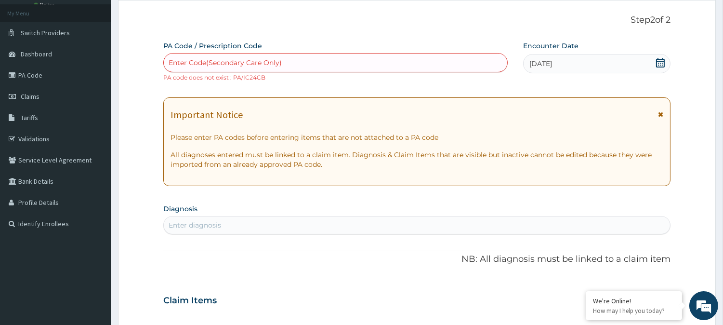
scroll to position [1, 0]
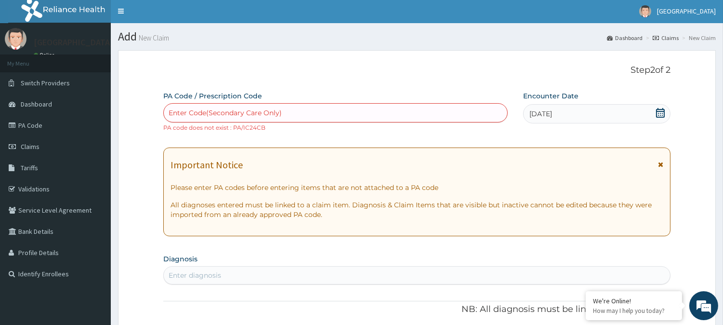
click at [183, 109] on div "Enter Code(Secondary Care Only)" at bounding box center [225, 113] width 113 height 10
paste input "PA/1C24CB"
type input "PA/1C24CB"
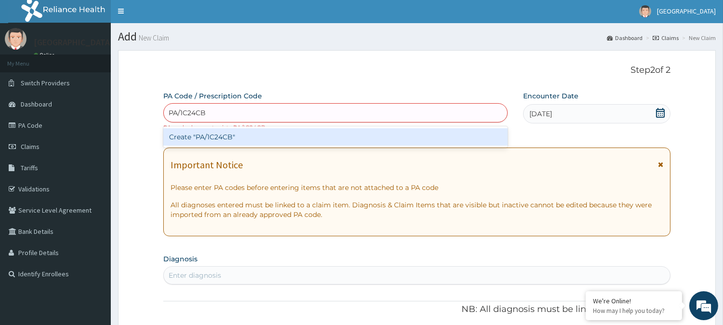
click at [220, 133] on div "Create "PA/1C24CB"" at bounding box center [335, 136] width 344 height 17
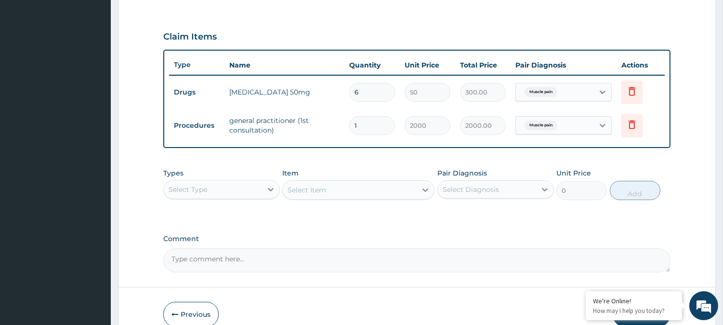
scroll to position [356, 0]
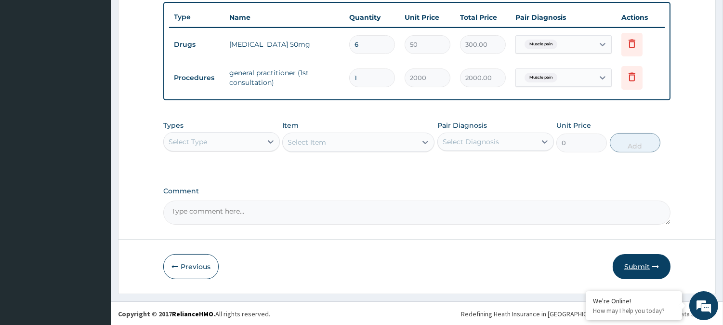
click at [644, 271] on button "Submit" at bounding box center [641, 266] width 58 height 25
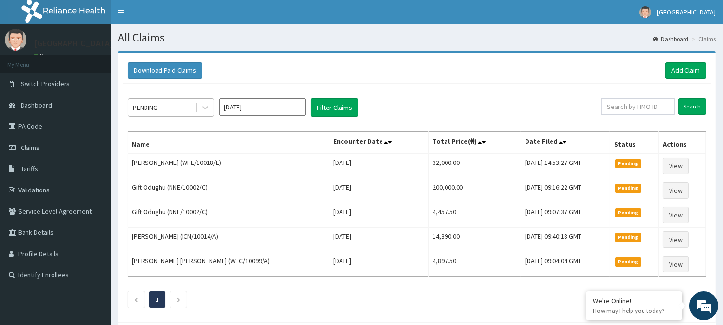
click at [158, 98] on div "PENDING" at bounding box center [171, 107] width 87 height 18
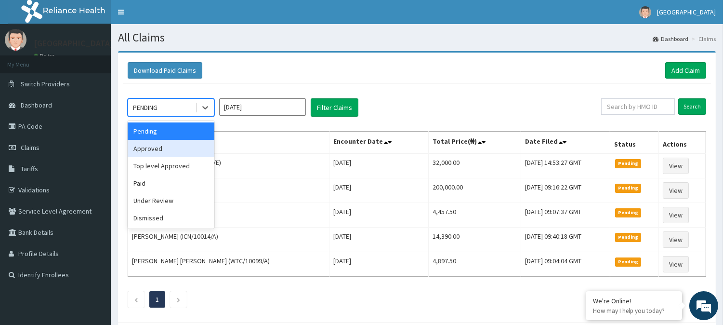
click at [157, 147] on div "Approved" at bounding box center [171, 148] width 87 height 17
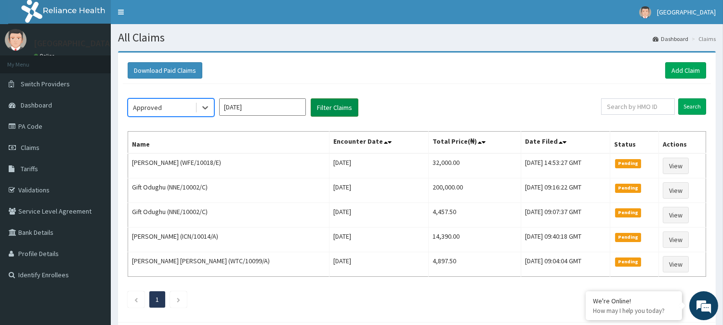
click at [336, 107] on button "Filter Claims" at bounding box center [335, 107] width 48 height 18
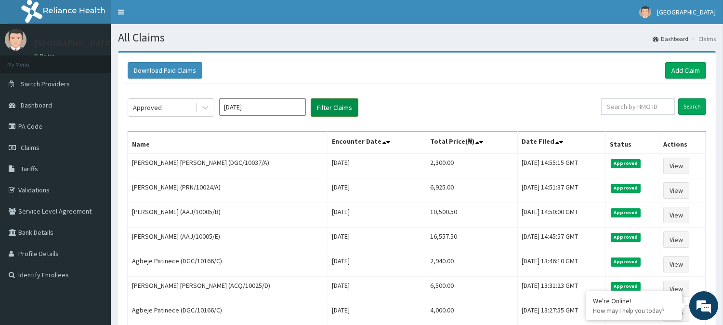
click at [336, 107] on button "Filter Claims" at bounding box center [335, 107] width 48 height 18
click at [693, 74] on link "Add Claim" at bounding box center [685, 70] width 41 height 16
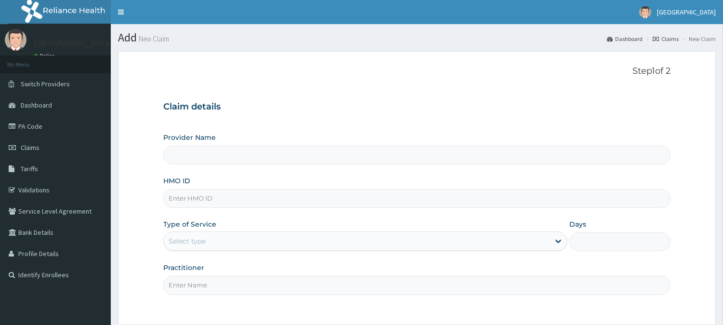
click at [196, 204] on input "HMO ID" at bounding box center [416, 198] width 507 height 19
type input "BeachLand Specialist Hospital - [GEOGRAPHIC_DATA]"
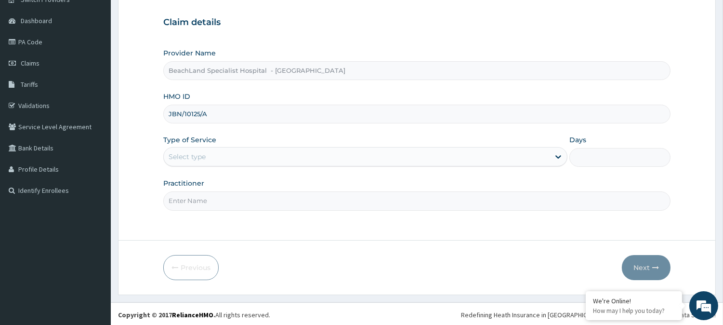
scroll to position [86, 0]
type input "JBN/10125/A"
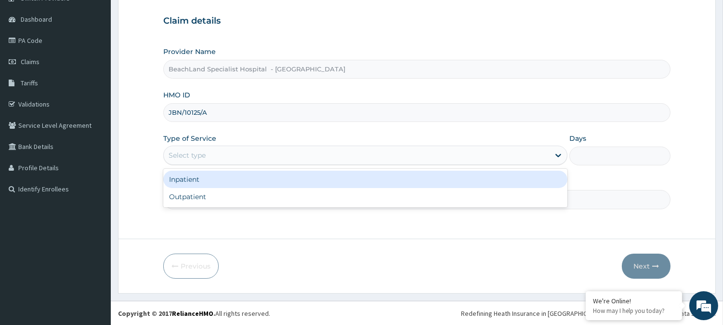
drag, startPoint x: 228, startPoint y: 156, endPoint x: 220, endPoint y: 185, distance: 31.1
click at [228, 156] on div "Select type" at bounding box center [357, 154] width 386 height 15
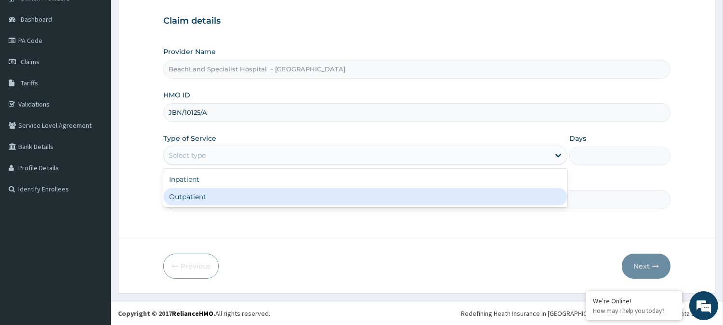
click at [213, 196] on div "Outpatient" at bounding box center [365, 196] width 404 height 17
type input "1"
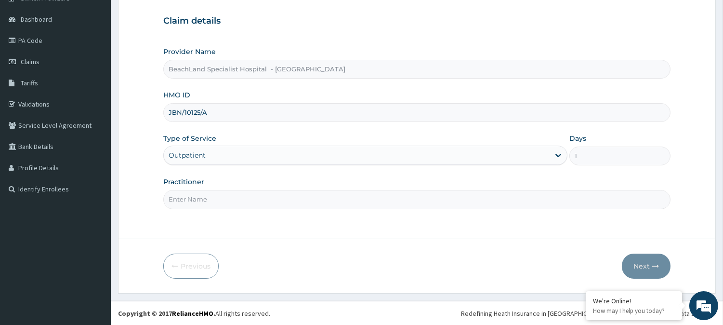
click at [215, 194] on input "Practitioner" at bounding box center [416, 199] width 507 height 19
type input "[PERSON_NAME]"
click at [641, 271] on button "Next" at bounding box center [646, 265] width 49 height 25
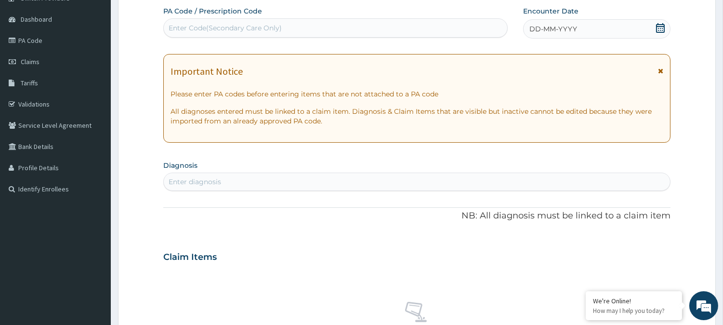
click at [650, 27] on div "DD-MM-YYYY" at bounding box center [596, 28] width 147 height 19
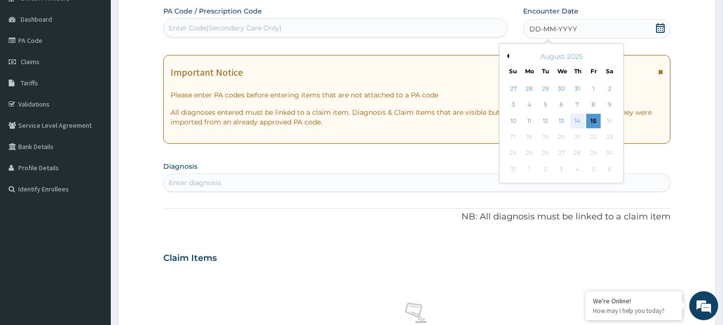
click at [578, 121] on div "14" at bounding box center [577, 121] width 14 height 14
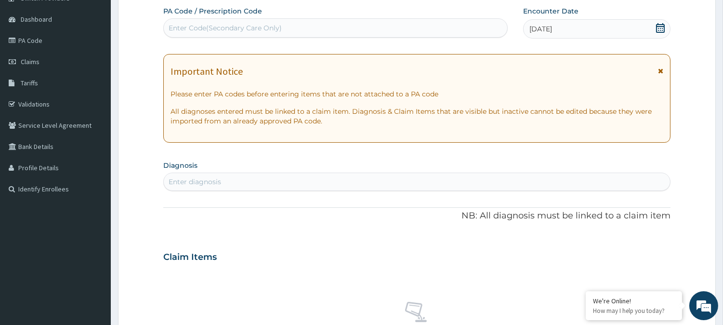
click at [190, 27] on div "Enter Code(Secondary Care Only)" at bounding box center [225, 28] width 113 height 10
click at [191, 27] on div "Enter Code(Secondary Care Only)" at bounding box center [225, 28] width 113 height 10
paste input "PA/1BB835"
type input "PA/1BB835"
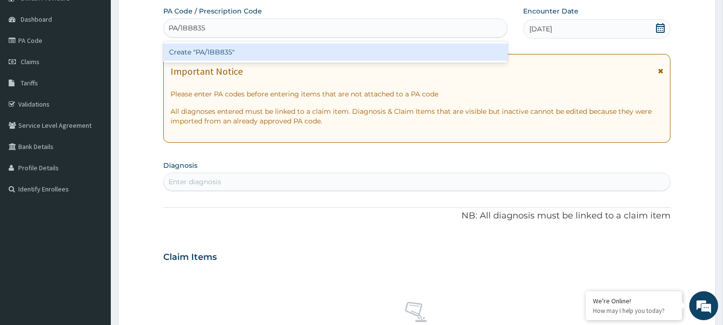
click at [213, 47] on div "Create "PA/1BB835"" at bounding box center [335, 51] width 344 height 17
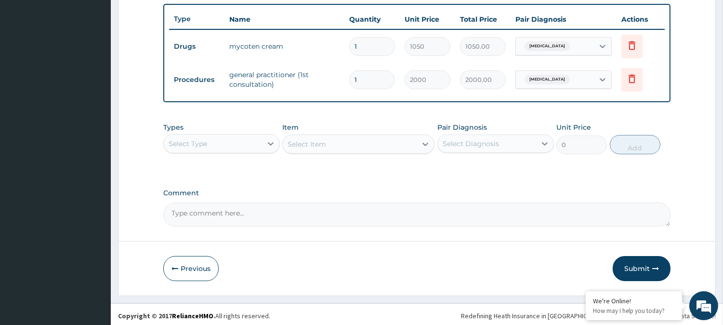
scroll to position [356, 0]
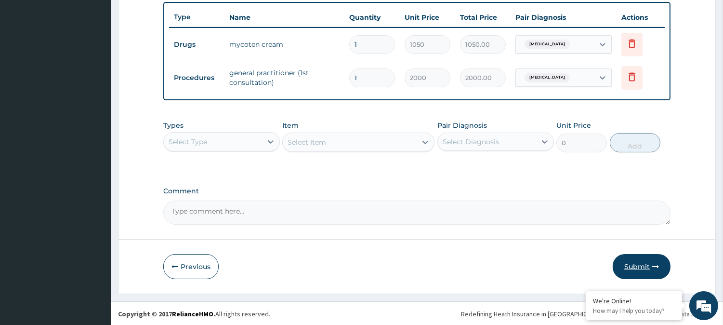
click at [639, 268] on button "Submit" at bounding box center [641, 266] width 58 height 25
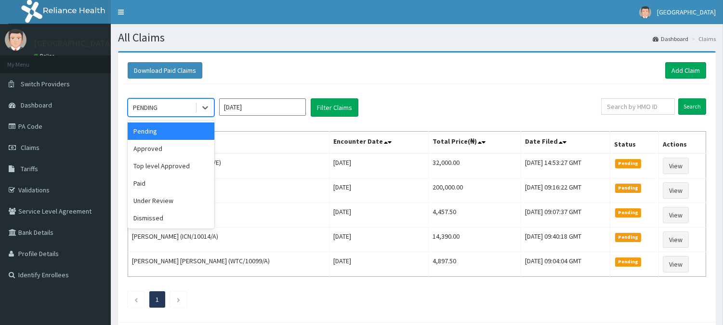
click at [166, 104] on div "PENDING" at bounding box center [161, 107] width 67 height 15
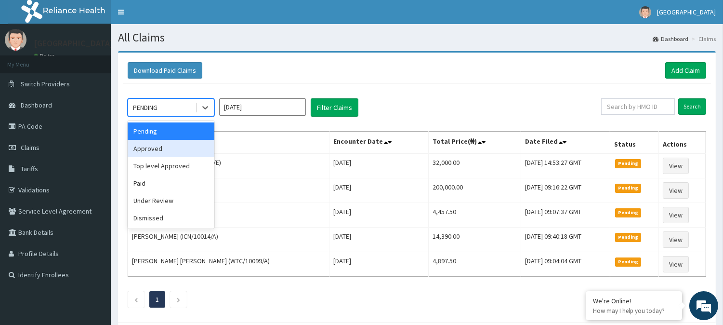
click at [150, 149] on div "Approved" at bounding box center [171, 148] width 87 height 17
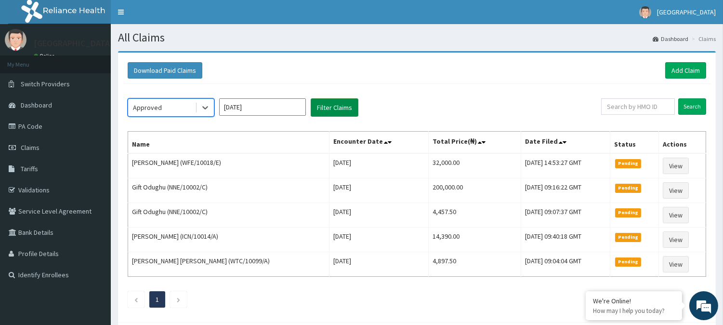
click at [334, 108] on button "Filter Claims" at bounding box center [335, 107] width 48 height 18
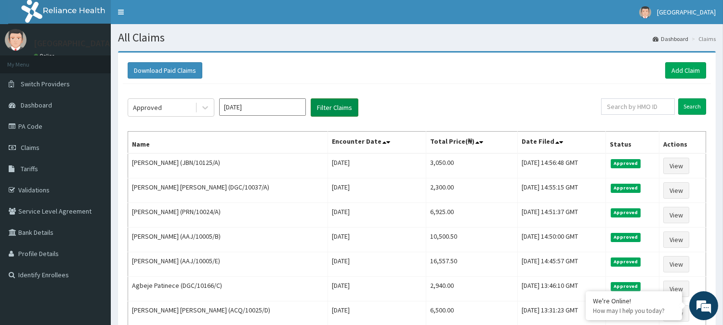
click at [334, 108] on button "Filter Claims" at bounding box center [335, 107] width 48 height 18
click at [678, 70] on link "Add Claim" at bounding box center [685, 70] width 41 height 16
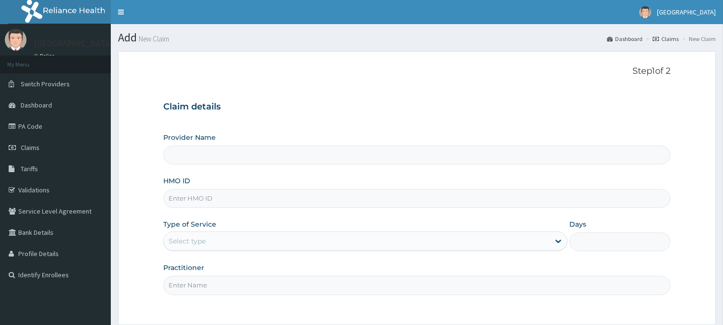
click at [178, 195] on input "HMO ID" at bounding box center [416, 198] width 507 height 19
type input "BeachLand Specialist Hospital - [GEOGRAPHIC_DATA]"
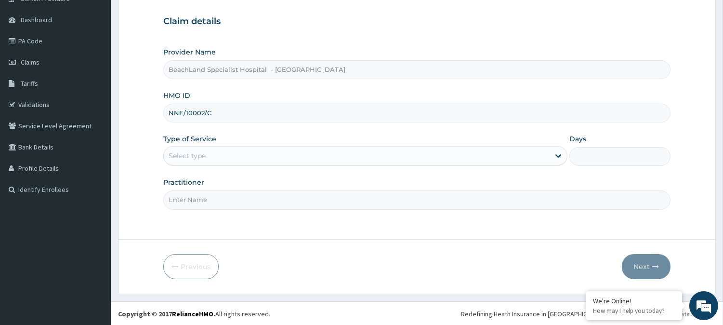
scroll to position [86, 0]
type input "NNE/10002/C"
drag, startPoint x: 232, startPoint y: 157, endPoint x: 232, endPoint y: 164, distance: 6.7
click at [233, 156] on div "Select type" at bounding box center [357, 154] width 386 height 15
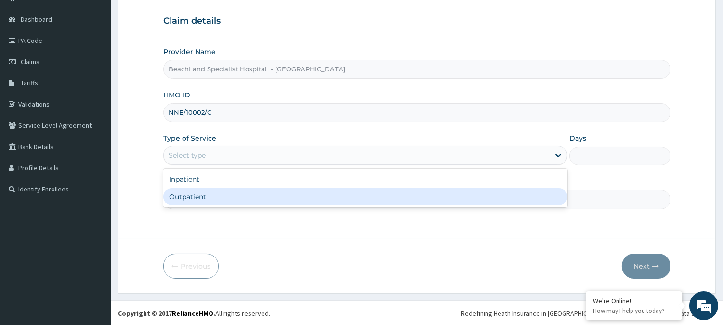
click at [212, 205] on div "Inpatient Outpatient" at bounding box center [365, 188] width 404 height 39
click at [215, 204] on div "Outpatient" at bounding box center [365, 196] width 404 height 17
type input "1"
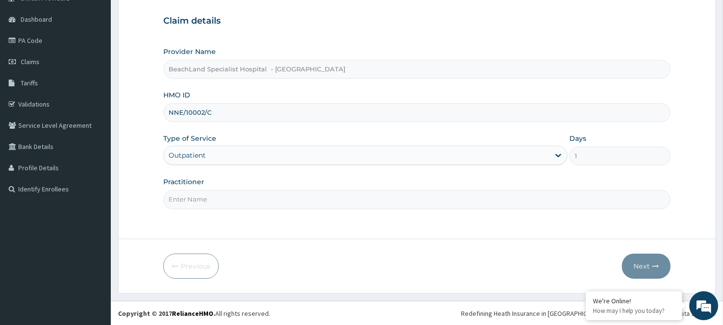
click at [220, 198] on input "Practitioner" at bounding box center [416, 199] width 507 height 19
type input "DR AJALA"
click at [655, 267] on icon "button" at bounding box center [655, 265] width 7 height 7
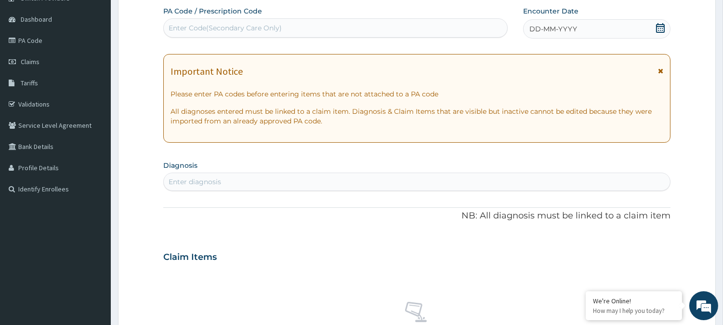
click at [661, 30] on icon at bounding box center [660, 28] width 10 height 10
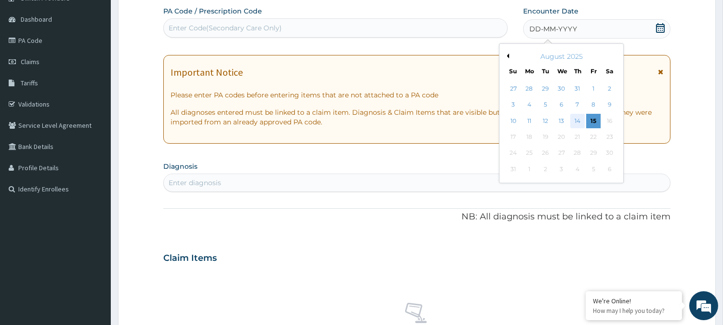
click at [575, 121] on div "14" at bounding box center [577, 121] width 14 height 14
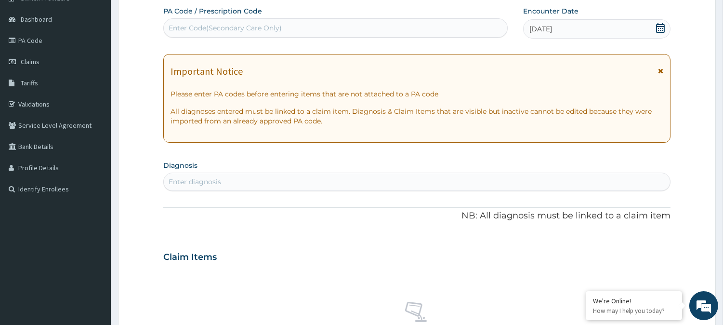
click at [191, 31] on div "Enter Code(Secondary Care Only)" at bounding box center [225, 28] width 113 height 10
type input "PA/0272CE"
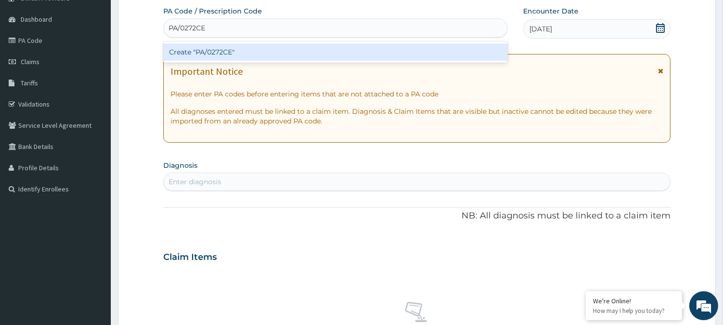
click at [254, 54] on div "Create "PA/0272CE"" at bounding box center [335, 51] width 344 height 17
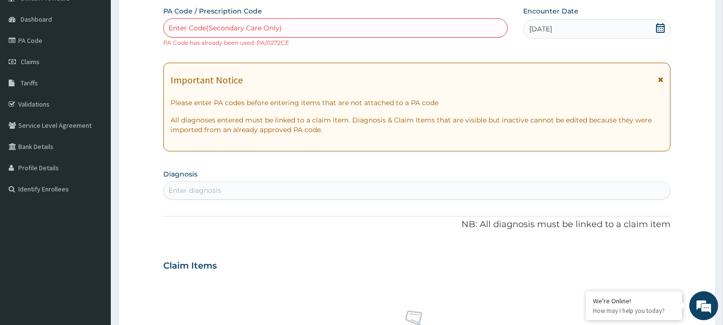
click at [186, 26] on div "Enter Code(Secondary Care Only)" at bounding box center [225, 28] width 113 height 10
paste input "PA/0272CE"
type input "PA/0272CE"
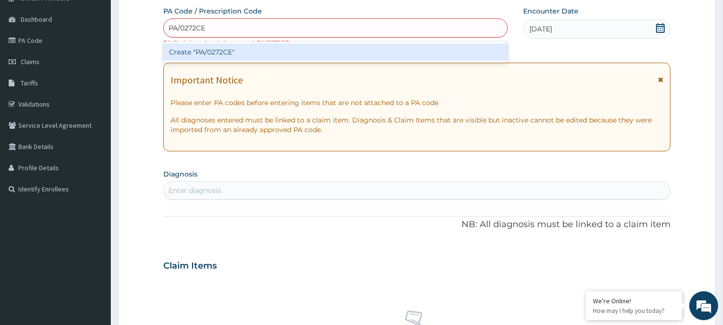
click at [182, 43] on div "Create "PA/0272CE"" at bounding box center [335, 51] width 344 height 17
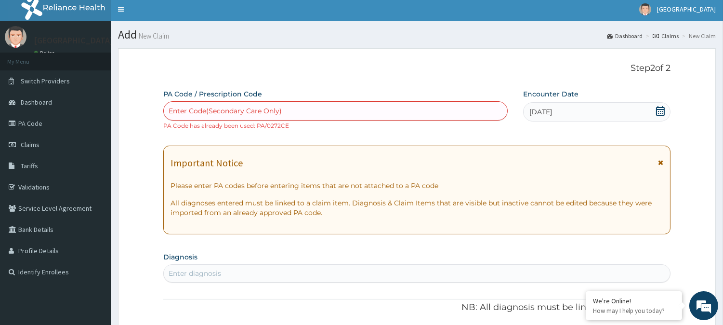
scroll to position [0, 0]
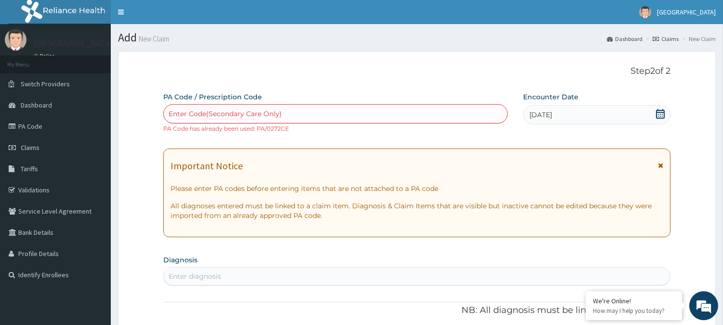
click at [182, 114] on div "Enter Code(Secondary Care Only)" at bounding box center [225, 114] width 113 height 10
paste input "PA/0272CE"
type input "PA/0272CE"
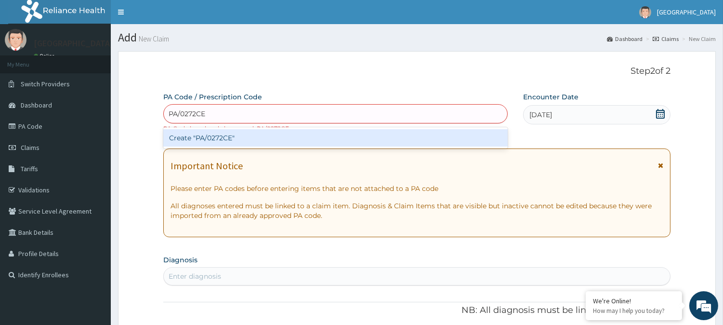
click at [215, 130] on div "Create "PA/0272CE"" at bounding box center [335, 137] width 344 height 17
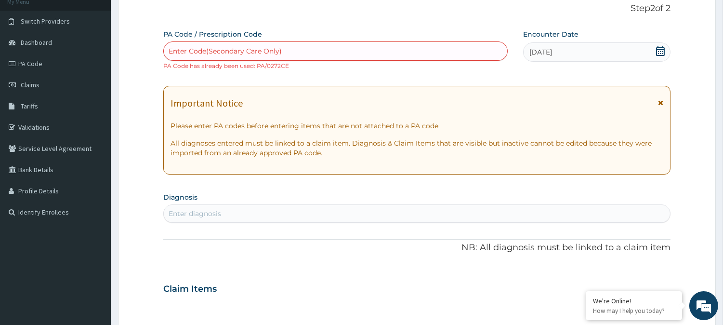
scroll to position [53, 0]
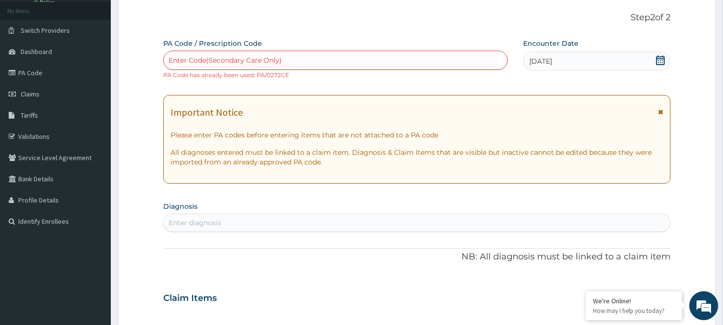
click at [659, 113] on icon at bounding box center [660, 111] width 5 height 7
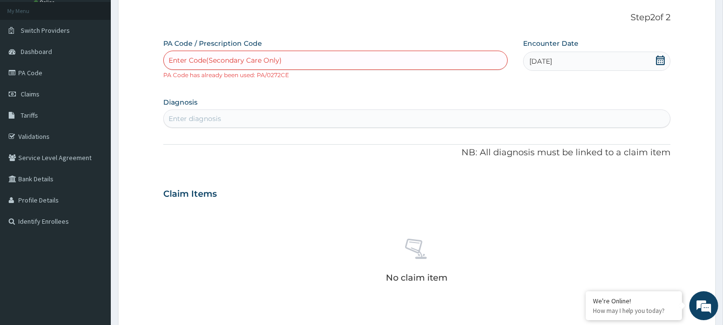
click at [184, 119] on div "Enter diagnosis" at bounding box center [195, 119] width 52 height 10
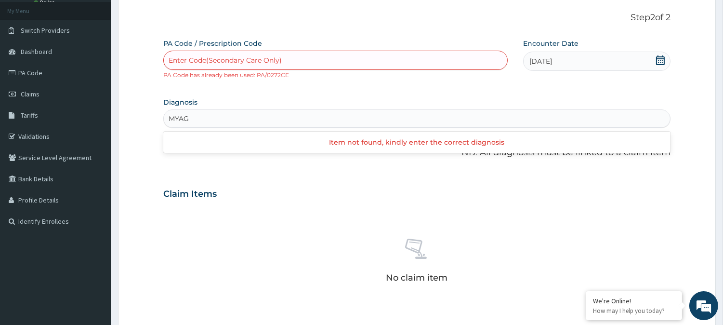
type input "MYA"
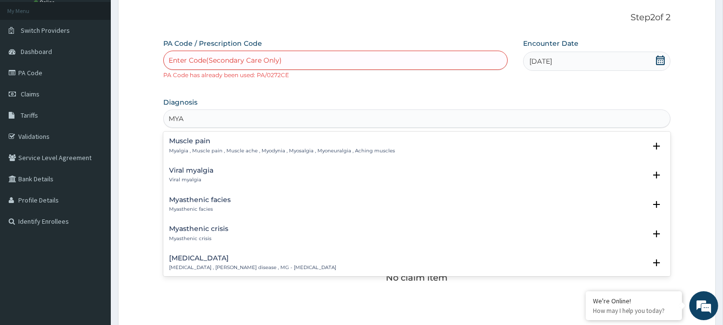
click at [187, 144] on h4 "Muscle pain" at bounding box center [282, 140] width 226 height 7
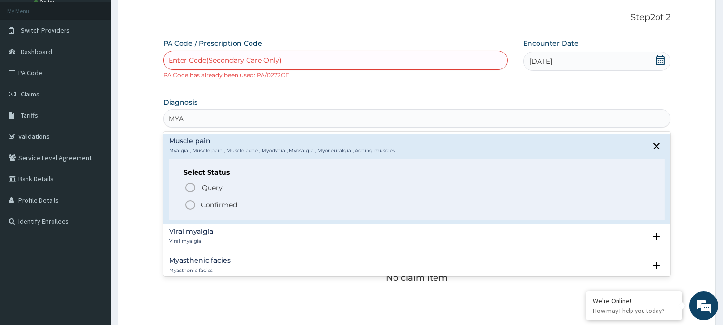
click at [185, 199] on icon "status option filled" at bounding box center [190, 205] width 12 height 12
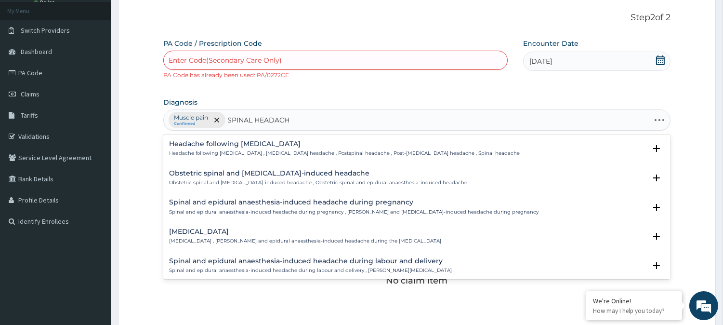
type input "SPINAL HEADACHE"
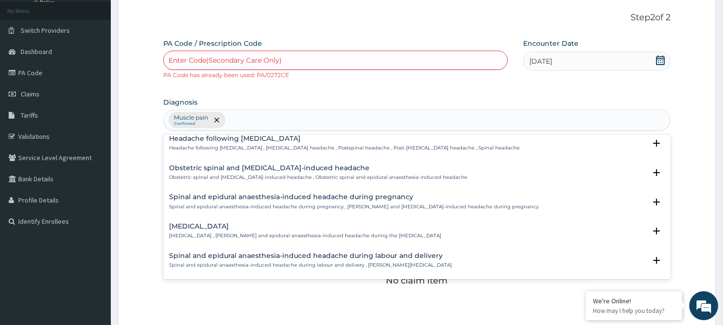
scroll to position [0, 0]
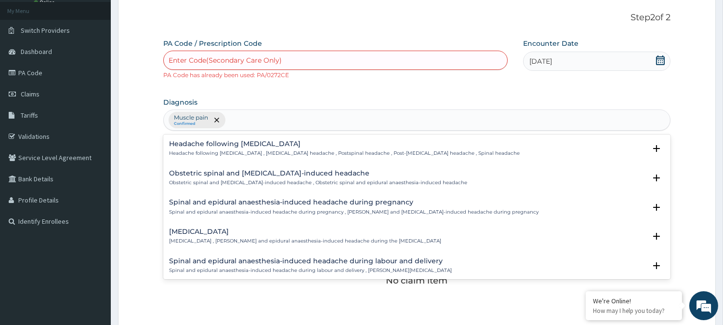
click at [314, 125] on div "Muscle pain Confirmed SPINAL HEADACHE" at bounding box center [417, 120] width 506 height 20
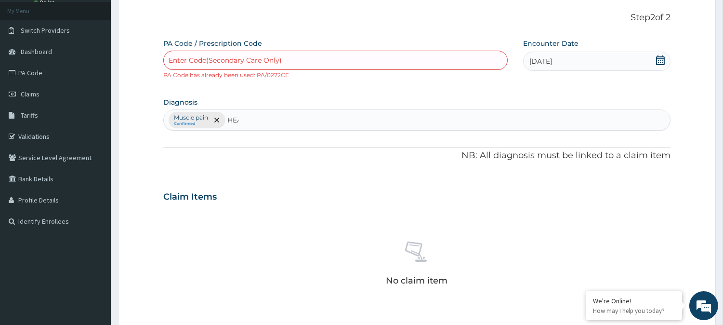
type input "HEAD"
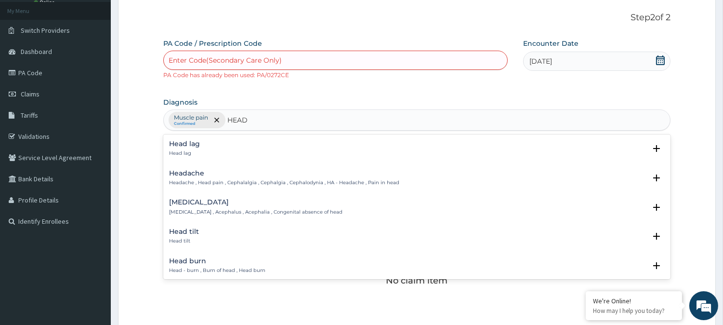
click at [181, 180] on p "Headache , Head pain , Cephalalgia , Cephalgia , Cephalodynia , HA - Headache ,…" at bounding box center [284, 182] width 230 height 7
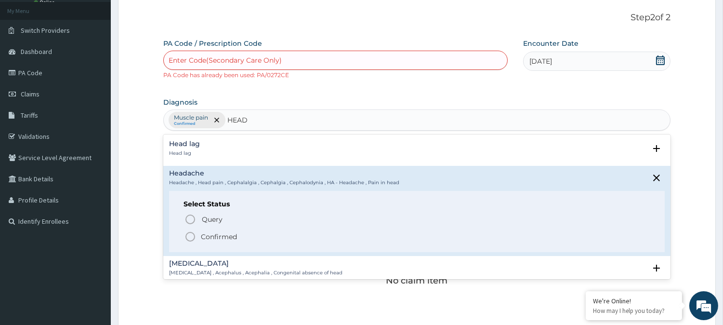
click at [190, 231] on icon "status option filled" at bounding box center [190, 237] width 12 height 12
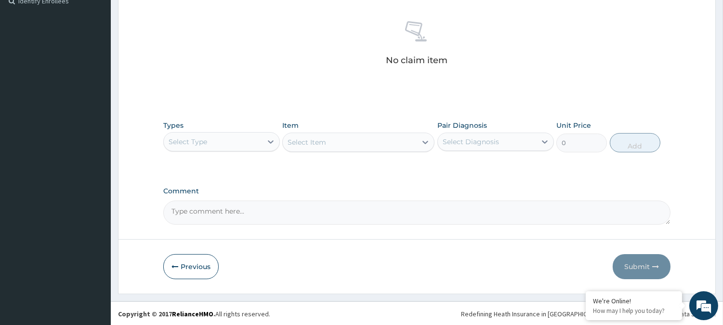
scroll to position [274, 0]
click at [232, 144] on div "Select Type" at bounding box center [213, 140] width 98 height 15
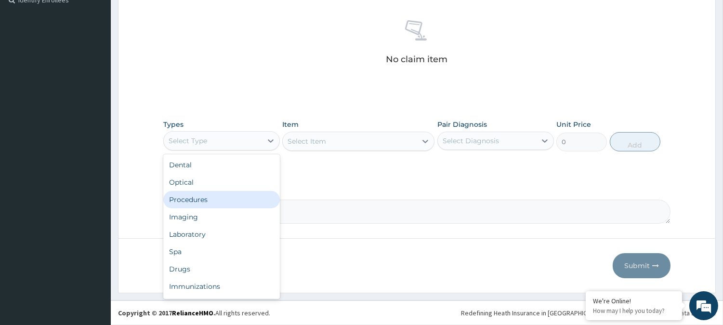
click at [213, 191] on div "Procedures" at bounding box center [221, 199] width 117 height 17
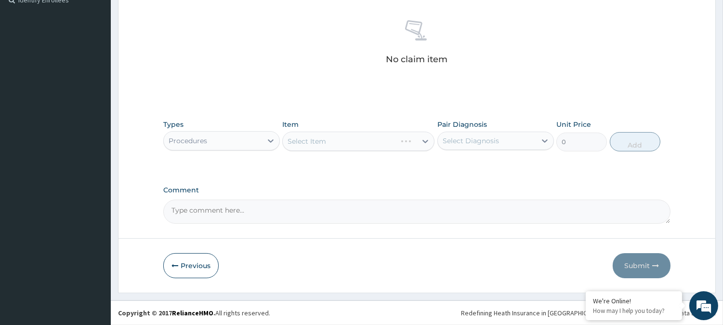
click at [299, 142] on div "Select Item" at bounding box center [358, 140] width 152 height 19
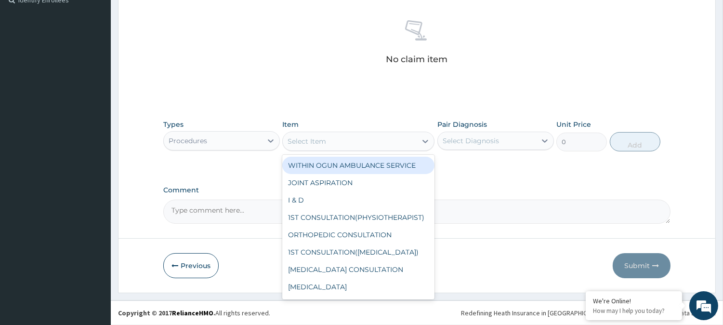
click at [292, 143] on div "Select Item" at bounding box center [306, 141] width 39 height 10
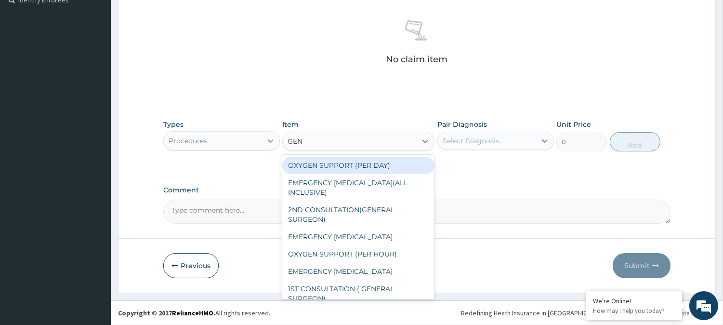
type input "GENE"
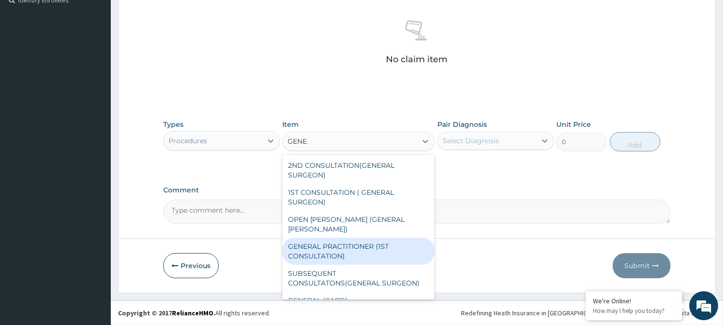
click at [347, 237] on div "GENERAL PRACTITIONER (1ST CONSULTATION)" at bounding box center [358, 250] width 152 height 27
type input "2000"
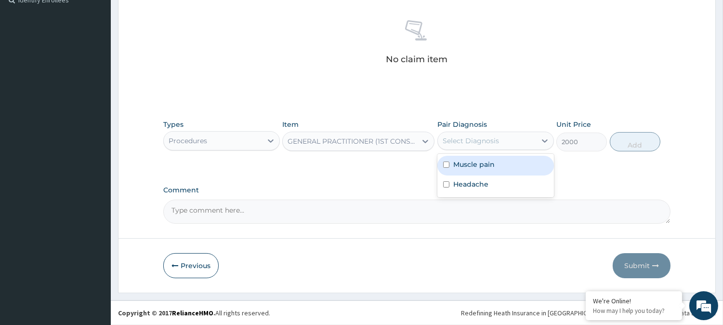
click at [506, 136] on div "Select Diagnosis" at bounding box center [487, 140] width 98 height 15
click at [499, 165] on div "Muscle pain" at bounding box center [495, 166] width 117 height 20
checkbox input "true"
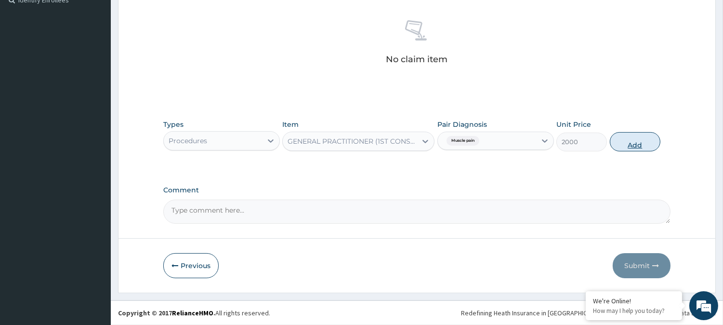
click at [639, 143] on button "Add" at bounding box center [635, 141] width 51 height 19
type input "0"
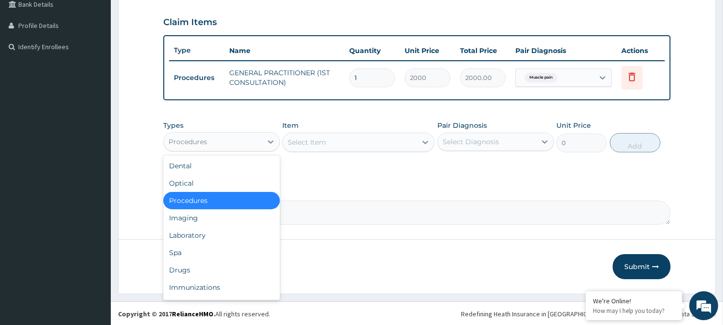
click at [191, 144] on div "Procedures" at bounding box center [188, 142] width 39 height 10
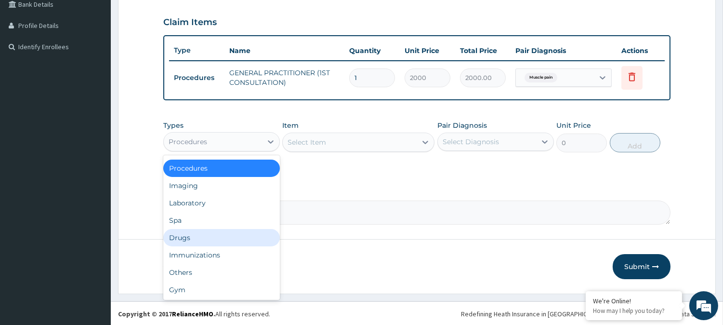
click at [182, 236] on div "Drugs" at bounding box center [221, 237] width 117 height 17
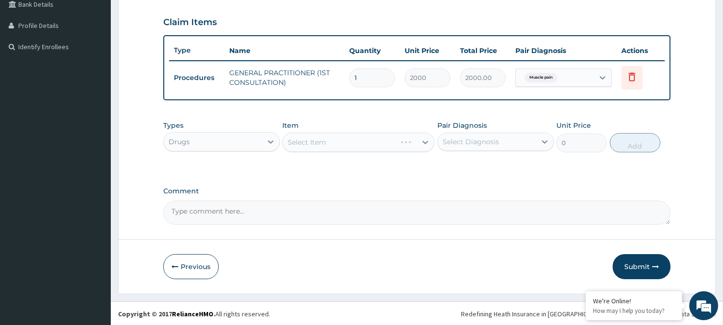
click at [291, 141] on div "Select Item" at bounding box center [358, 141] width 152 height 19
click at [290, 142] on div "Select Item" at bounding box center [358, 141] width 152 height 19
click at [291, 139] on div "Select Item" at bounding box center [358, 141] width 152 height 19
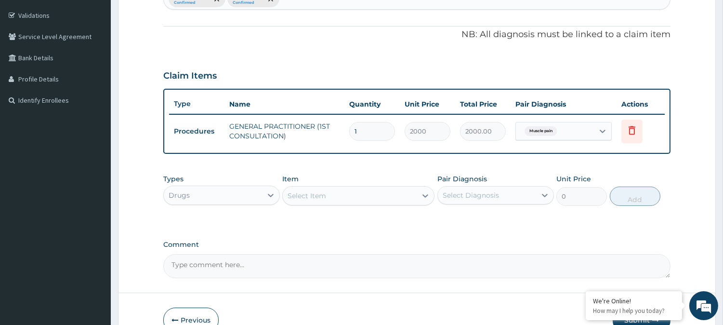
scroll to position [228, 0]
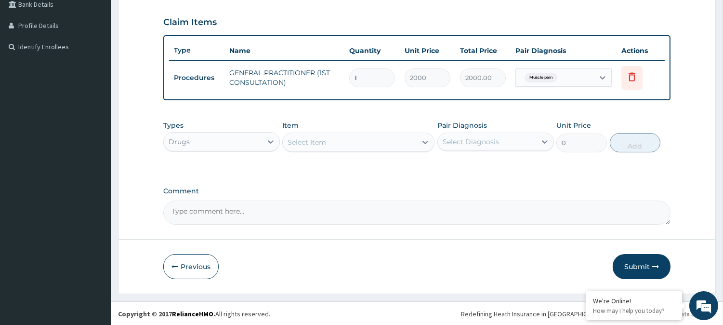
click at [297, 135] on div "Select Item" at bounding box center [350, 141] width 134 height 15
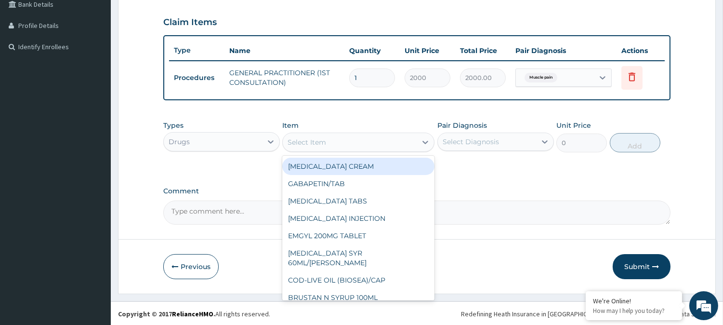
click at [291, 142] on div "Select Item" at bounding box center [306, 142] width 39 height 10
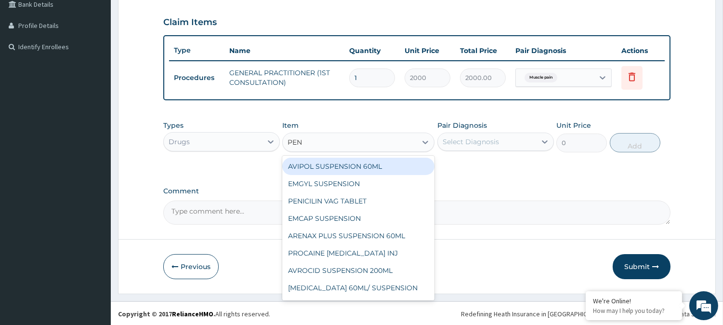
type input "PENT"
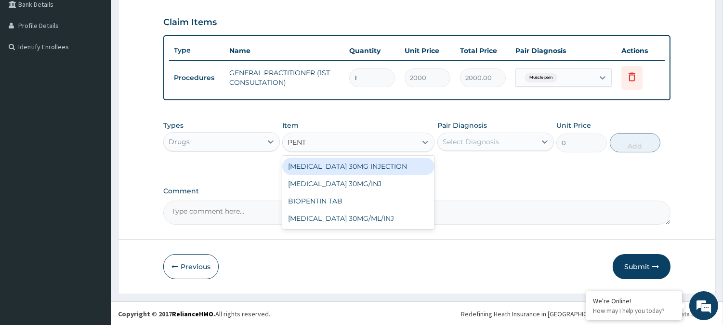
click at [370, 164] on div "PENTAZOCINE 30MG INJECTION" at bounding box center [358, 165] width 152 height 17
type input "1000"
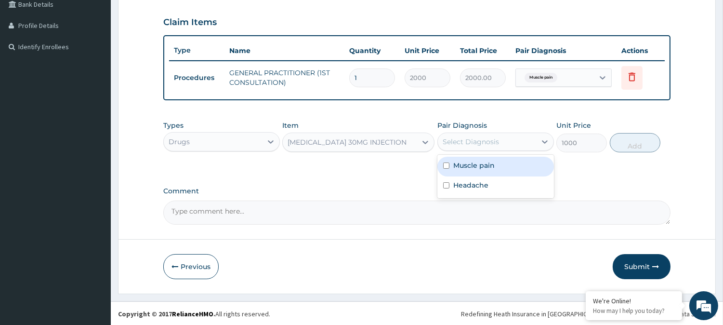
click at [478, 142] on div "Select Diagnosis" at bounding box center [470, 142] width 56 height 10
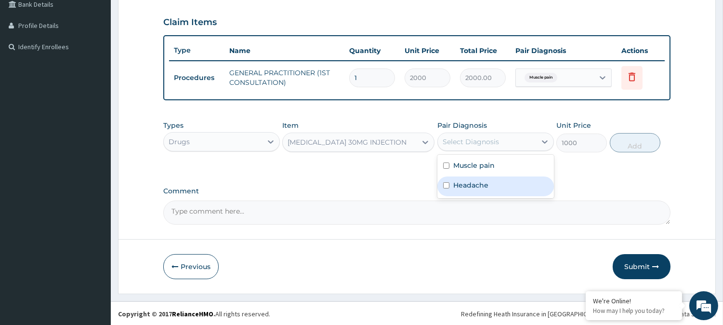
drag, startPoint x: 473, startPoint y: 182, endPoint x: 543, endPoint y: 164, distance: 72.4
click at [476, 181] on label "Headache" at bounding box center [470, 185] width 35 height 10
checkbox input "true"
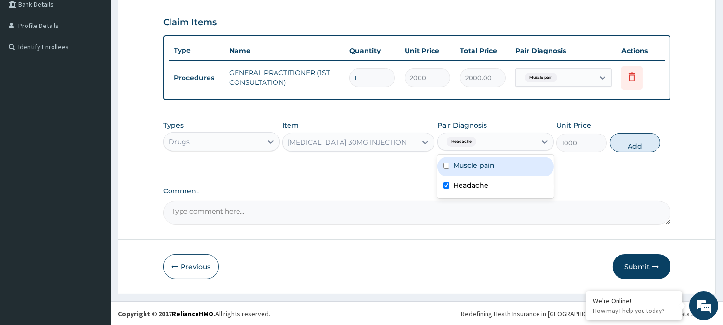
click at [638, 143] on button "Add" at bounding box center [635, 142] width 51 height 19
type input "0"
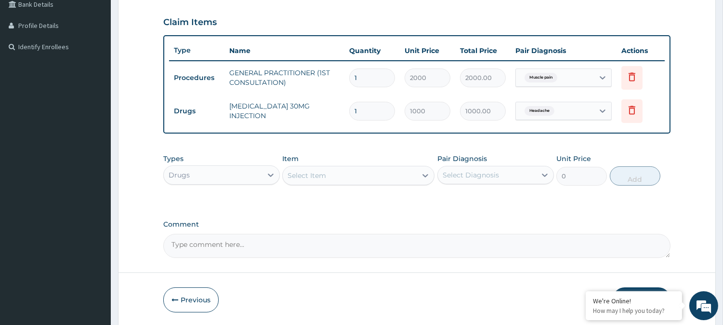
click at [292, 173] on div "Select Item" at bounding box center [306, 175] width 39 height 10
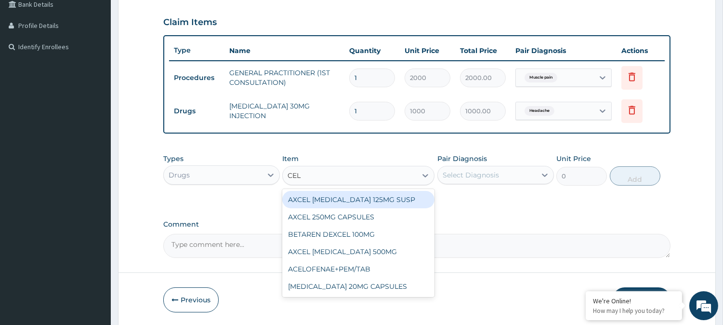
type input "CELE"
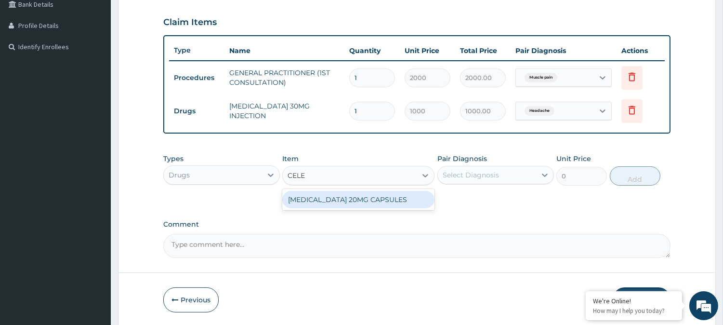
click at [377, 197] on div "CELEBREX 20MG CAPSULES" at bounding box center [358, 199] width 152 height 17
type input "120.75"
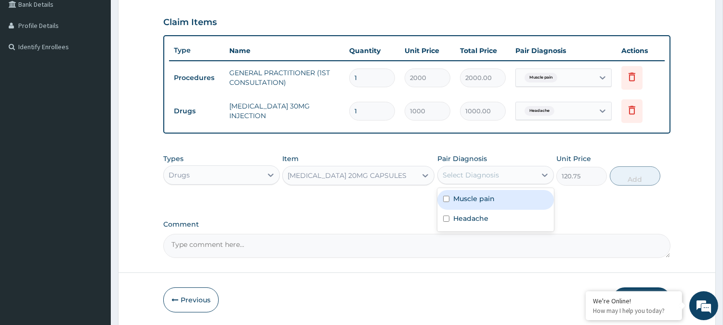
click at [470, 181] on div "Select Diagnosis" at bounding box center [487, 174] width 98 height 15
click at [478, 202] on label "Muscle pain" at bounding box center [473, 199] width 41 height 10
checkbox input "true"
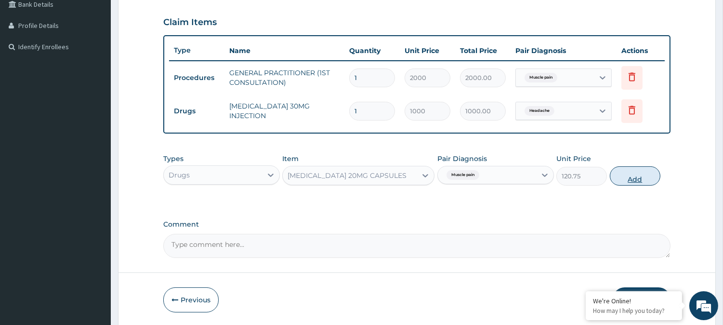
click at [632, 173] on button "Add" at bounding box center [635, 175] width 51 height 19
type input "0"
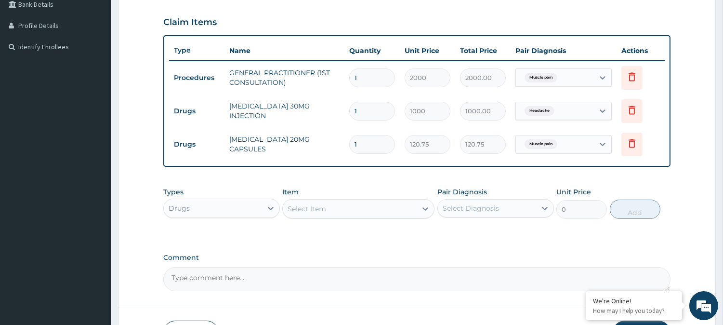
type input "10"
type input "1207.50"
type input "10"
click at [291, 208] on div "Select Item" at bounding box center [306, 209] width 39 height 10
click at [295, 206] on div "Select Item" at bounding box center [306, 209] width 39 height 10
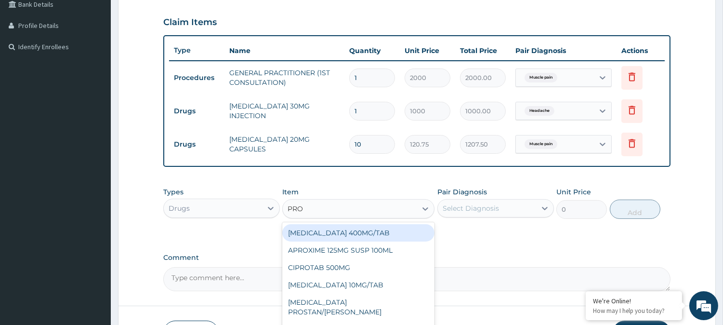
type input "PROM"
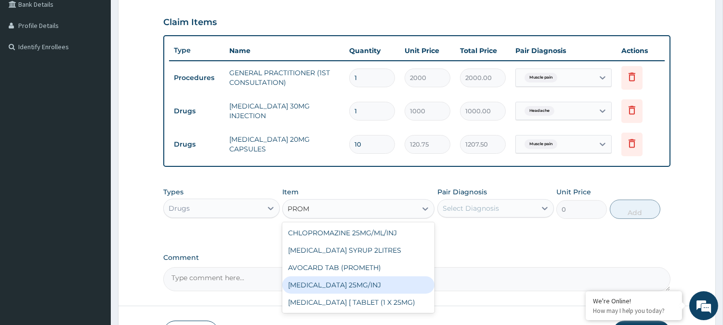
click at [344, 283] on div "PROMETHAZINE 25MG/INJ" at bounding box center [358, 284] width 152 height 17
type input "250"
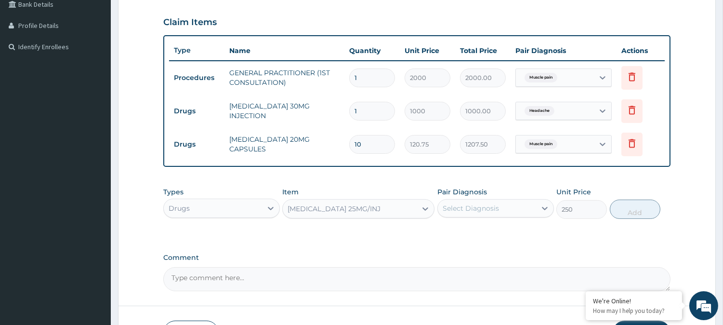
click at [476, 205] on div "Select Diagnosis" at bounding box center [470, 208] width 56 height 10
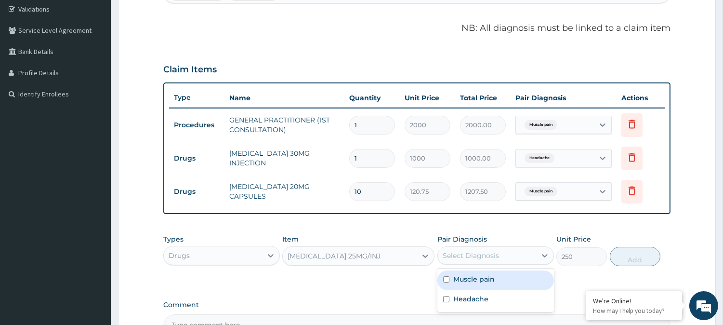
scroll to position [121, 0]
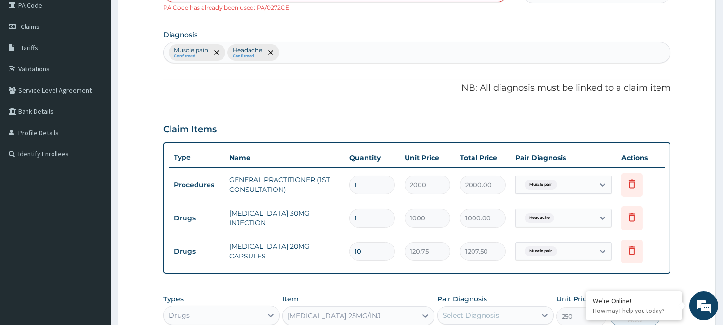
click at [286, 52] on div "Muscle pain Confirmed Headache Confirmed" at bounding box center [417, 52] width 506 height 20
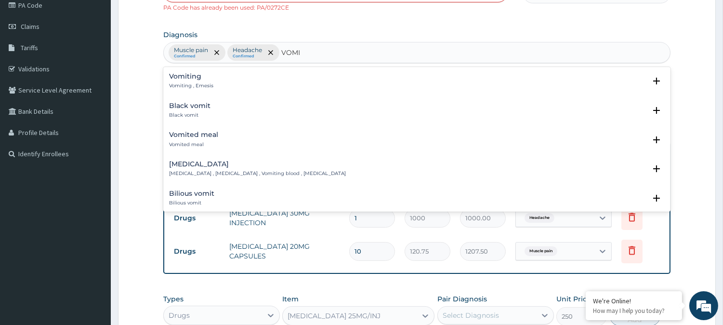
type input "VOMIT"
click at [197, 88] on p "Vomiting , Emesis" at bounding box center [191, 85] width 44 height 7
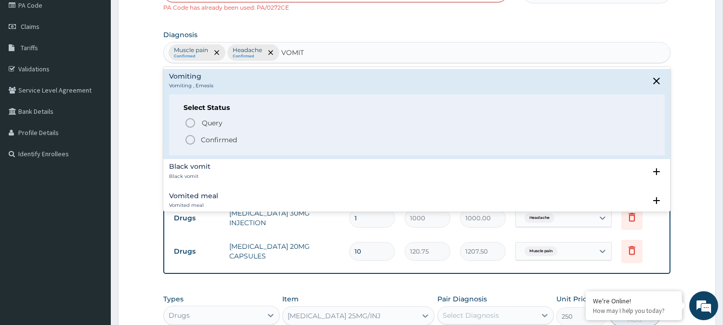
click at [195, 140] on icon "status option filled" at bounding box center [190, 140] width 12 height 12
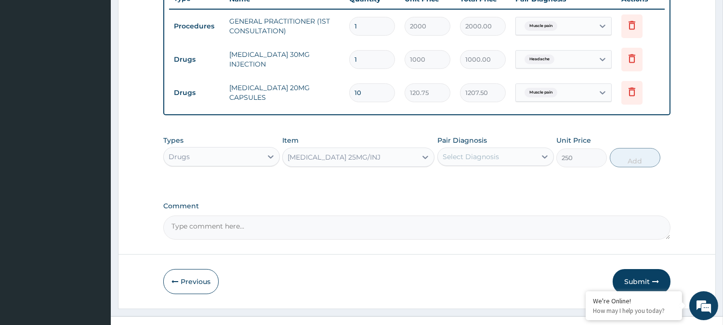
scroll to position [281, 0]
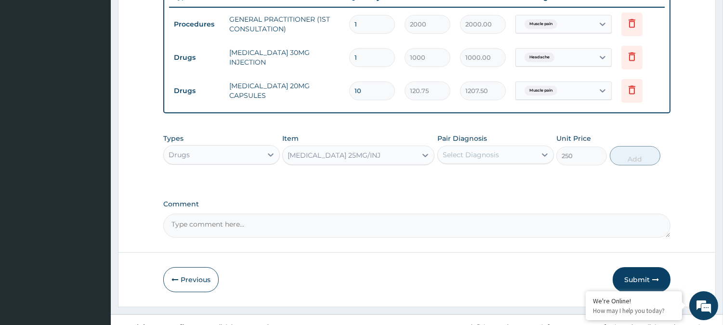
click at [490, 150] on div "Select Diagnosis" at bounding box center [470, 155] width 56 height 10
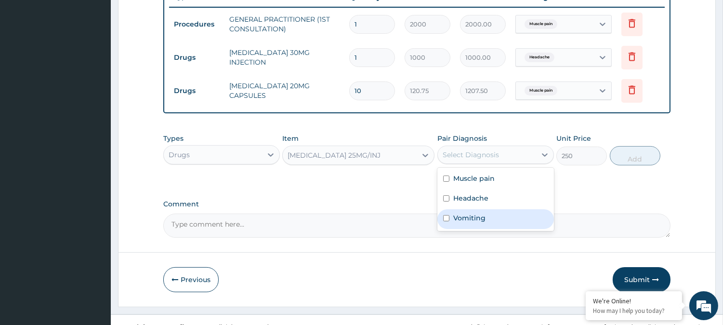
drag, startPoint x: 480, startPoint y: 210, endPoint x: 545, endPoint y: 189, distance: 67.8
click at [485, 206] on div "Muscle pain Headache Vomiting" at bounding box center [495, 199] width 117 height 63
click at [459, 216] on label "Vomiting" at bounding box center [469, 218] width 32 height 10
checkbox input "true"
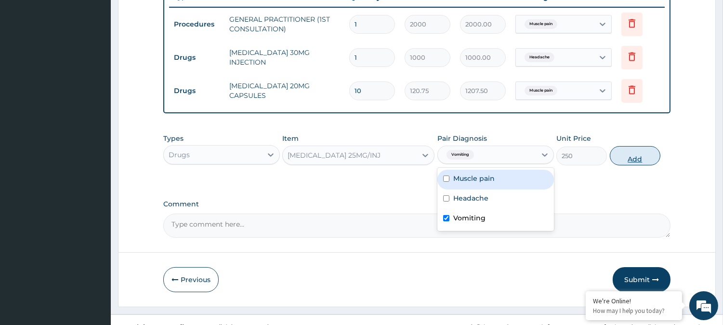
click at [639, 155] on button "Add" at bounding box center [635, 155] width 51 height 19
type input "0"
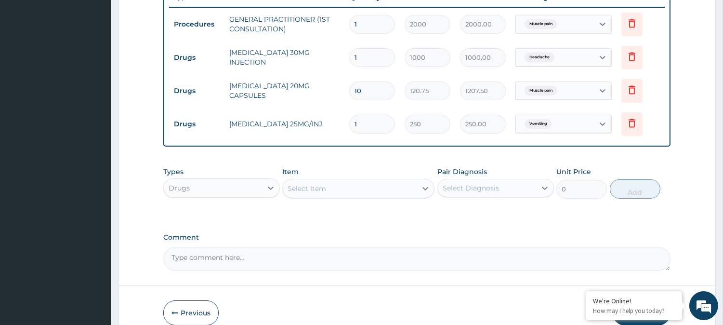
scroll to position [328, 0]
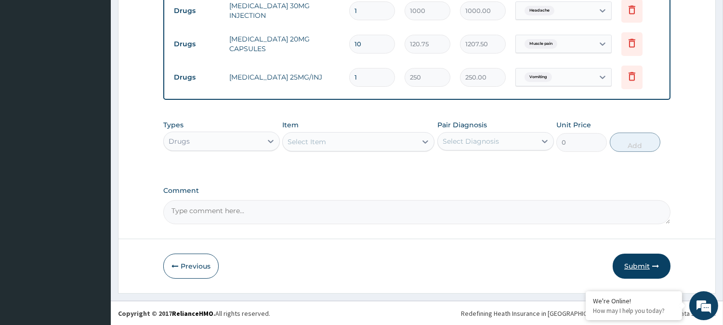
click at [635, 270] on button "Submit" at bounding box center [641, 265] width 58 height 25
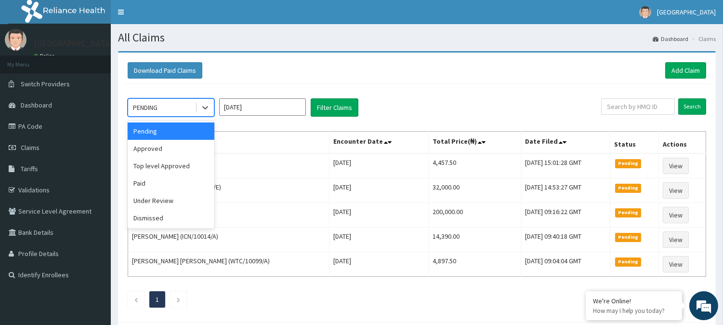
click at [180, 106] on div "PENDING" at bounding box center [161, 107] width 67 height 15
click at [157, 144] on div "Approved" at bounding box center [171, 148] width 87 height 17
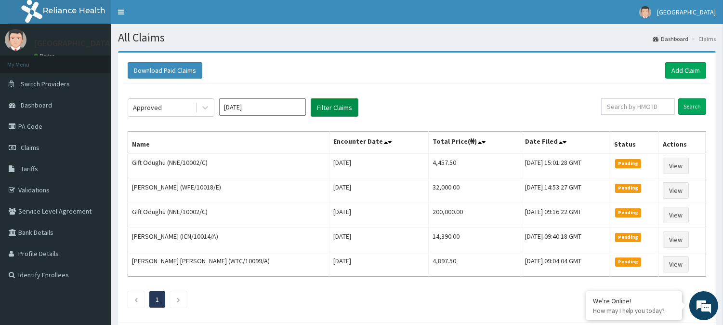
click at [323, 106] on button "Filter Claims" at bounding box center [335, 107] width 48 height 18
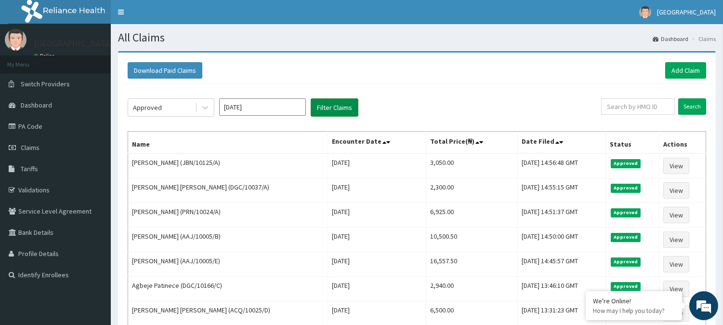
click at [323, 107] on button "Filter Claims" at bounding box center [335, 107] width 48 height 18
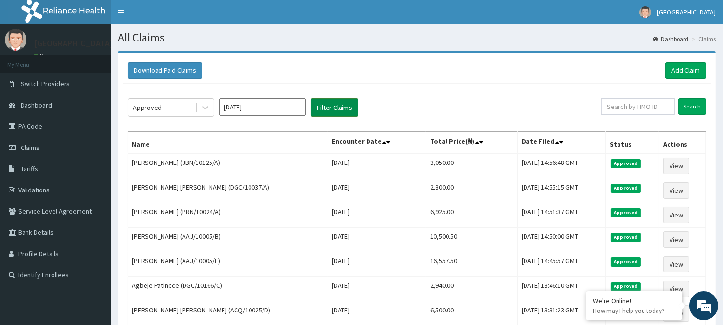
click at [323, 107] on button "Filter Claims" at bounding box center [335, 107] width 48 height 18
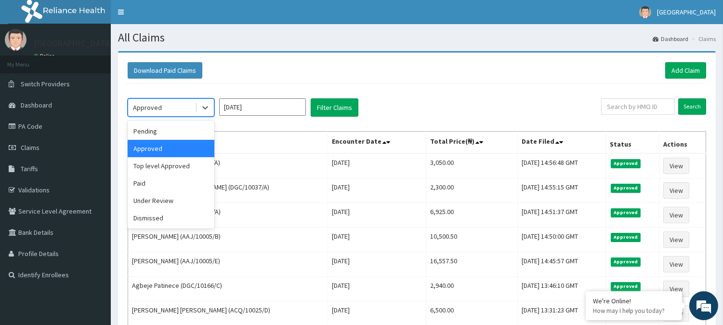
click at [167, 107] on div "Approved" at bounding box center [161, 107] width 67 height 15
click at [155, 199] on div "Under Review" at bounding box center [171, 200] width 87 height 17
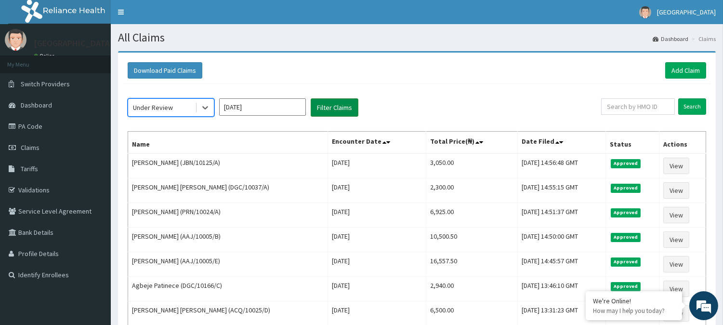
click at [331, 102] on button "Filter Claims" at bounding box center [335, 107] width 48 height 18
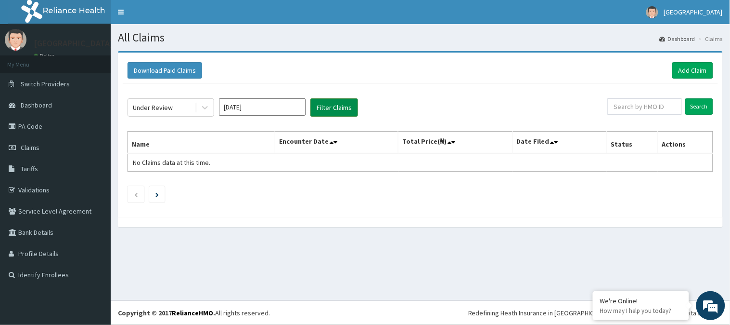
click at [331, 102] on button "Filter Claims" at bounding box center [335, 107] width 48 height 18
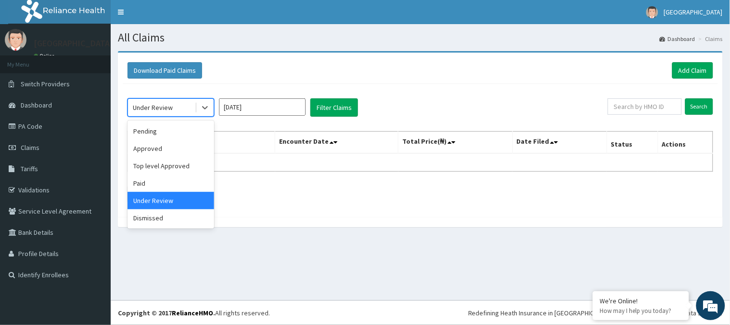
click at [187, 112] on div "Under Review" at bounding box center [161, 107] width 67 height 15
click at [178, 167] on div "Top level Approved" at bounding box center [171, 165] width 87 height 17
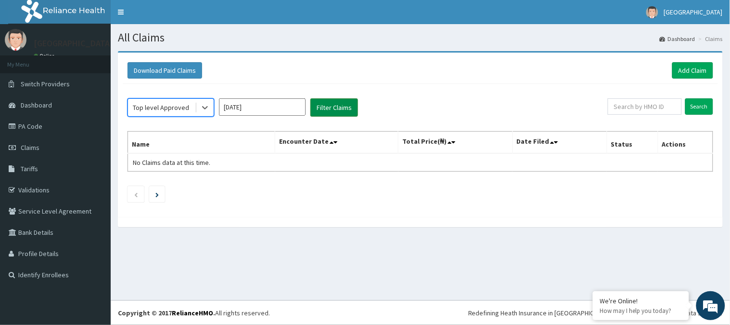
click at [335, 111] on button "Filter Claims" at bounding box center [335, 107] width 48 height 18
click at [335, 112] on button "Filter Claims" at bounding box center [335, 107] width 48 height 18
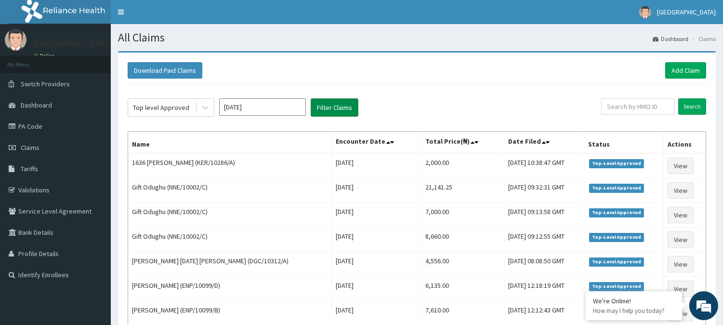
click at [335, 112] on button "Filter Claims" at bounding box center [335, 107] width 48 height 18
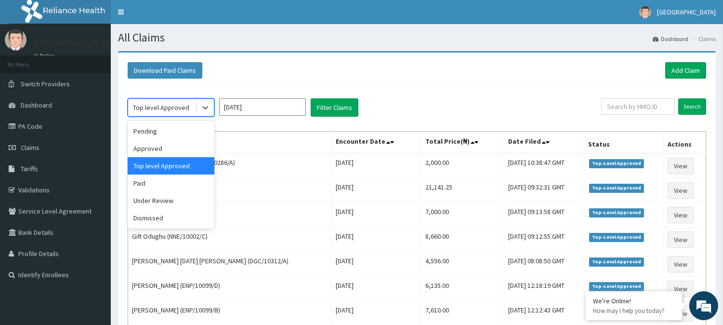
click at [177, 109] on div "Top level Approved" at bounding box center [161, 108] width 56 height 10
click at [159, 200] on div "Under Review" at bounding box center [171, 200] width 87 height 17
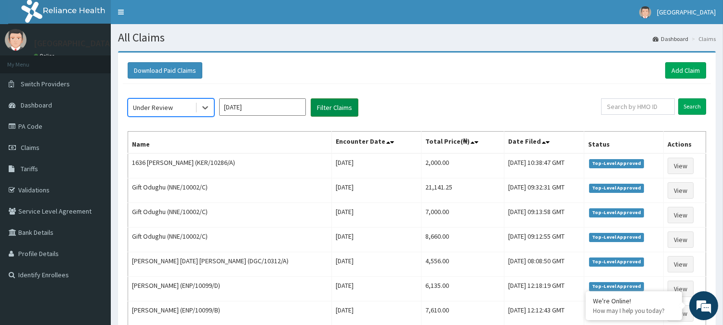
click at [334, 107] on button "Filter Claims" at bounding box center [335, 107] width 48 height 18
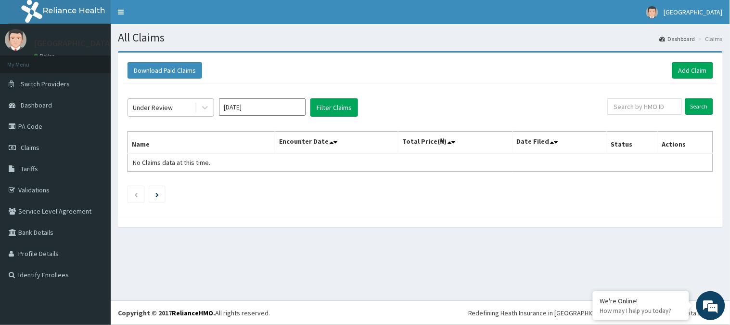
click at [165, 106] on div "Under Review" at bounding box center [153, 108] width 40 height 10
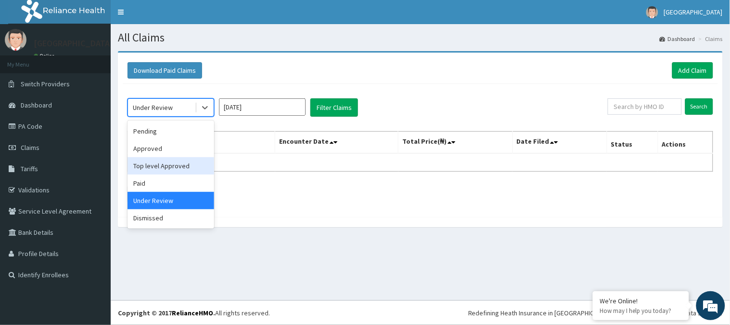
drag, startPoint x: 162, startPoint y: 163, endPoint x: 223, endPoint y: 148, distance: 62.5
click at [164, 162] on div "Top level Approved" at bounding box center [171, 165] width 87 height 17
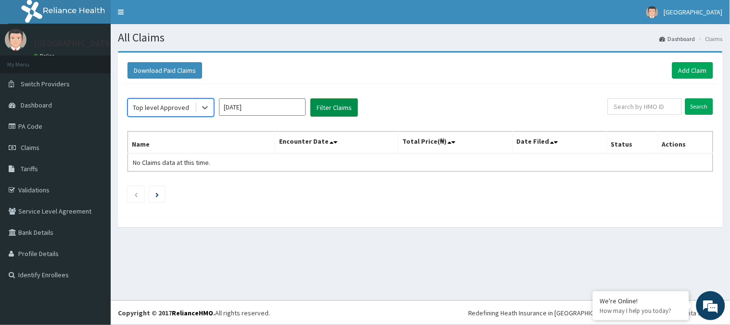
click at [340, 109] on button "Filter Claims" at bounding box center [335, 107] width 48 height 18
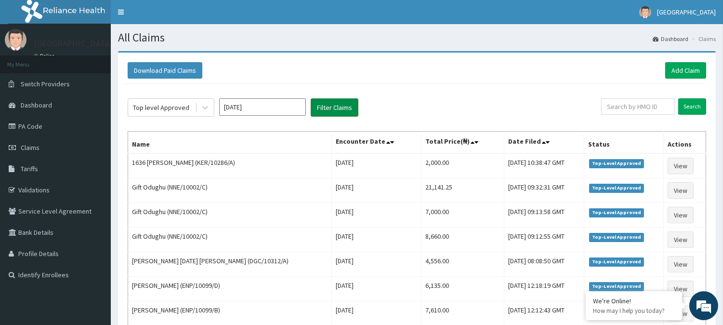
click at [340, 109] on button "Filter Claims" at bounding box center [335, 107] width 48 height 18
click at [341, 109] on button "Filter Claims" at bounding box center [335, 107] width 48 height 18
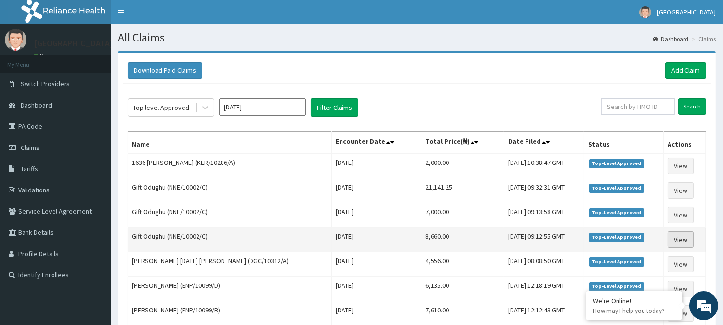
click at [679, 239] on link "View" at bounding box center [680, 239] width 26 height 16
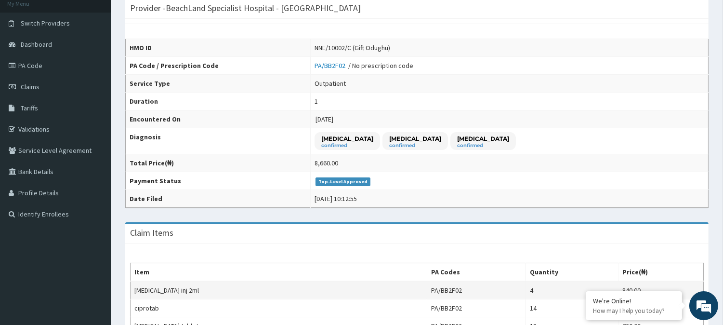
scroll to position [49, 0]
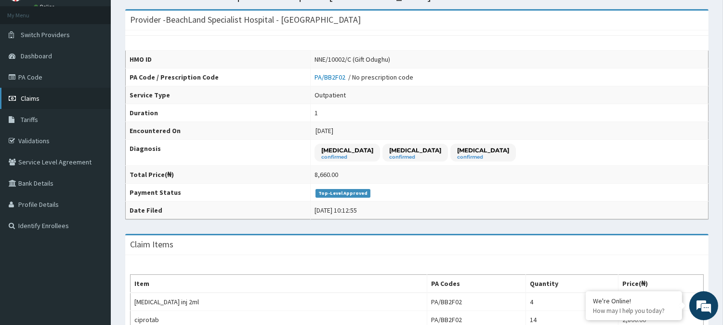
click at [71, 104] on link "Claims" at bounding box center [55, 98] width 111 height 21
